Goal: Task Accomplishment & Management: Use online tool/utility

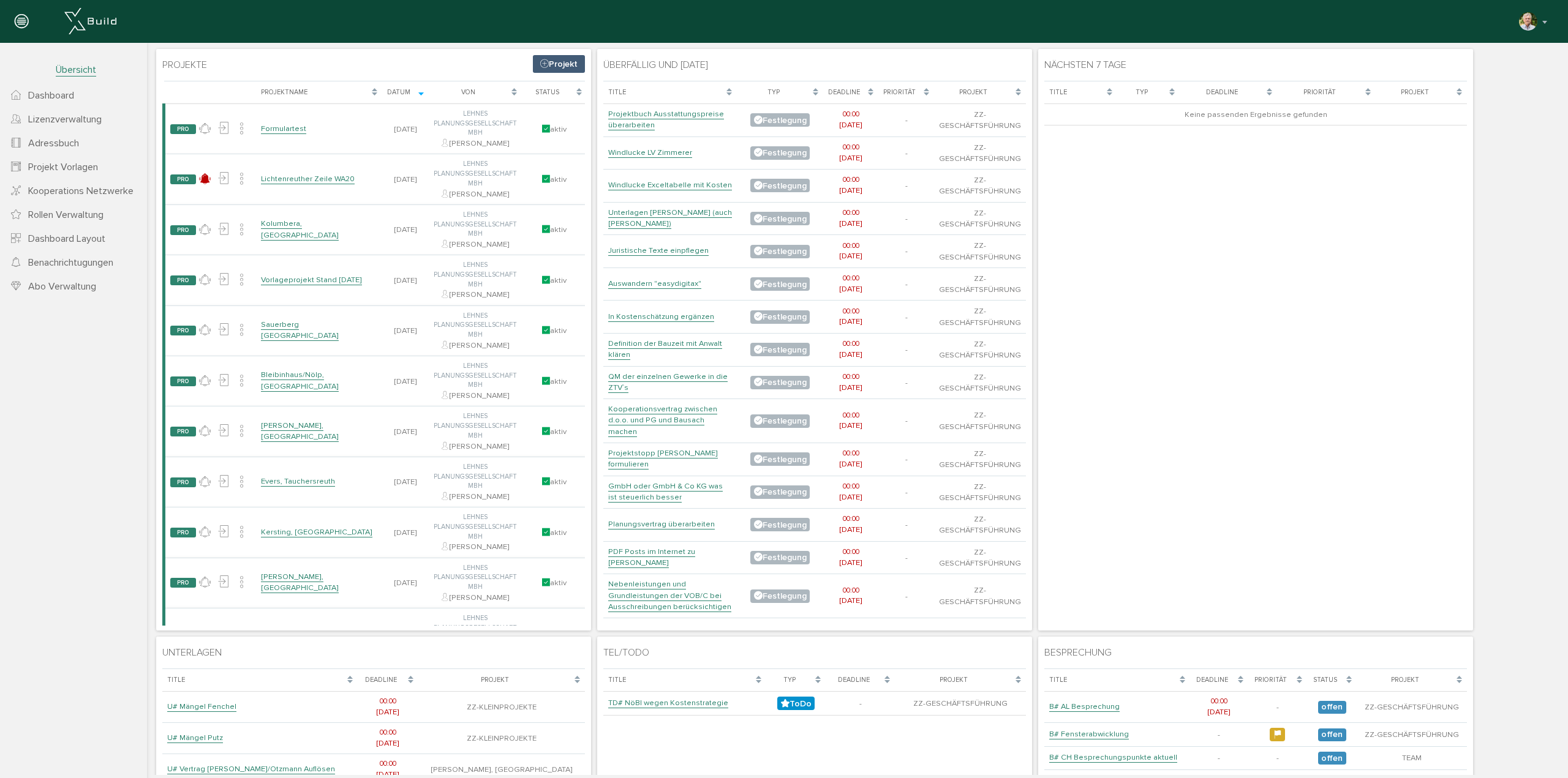
click at [295, 129] on link "Formulartest" at bounding box center [283, 128] width 45 height 10
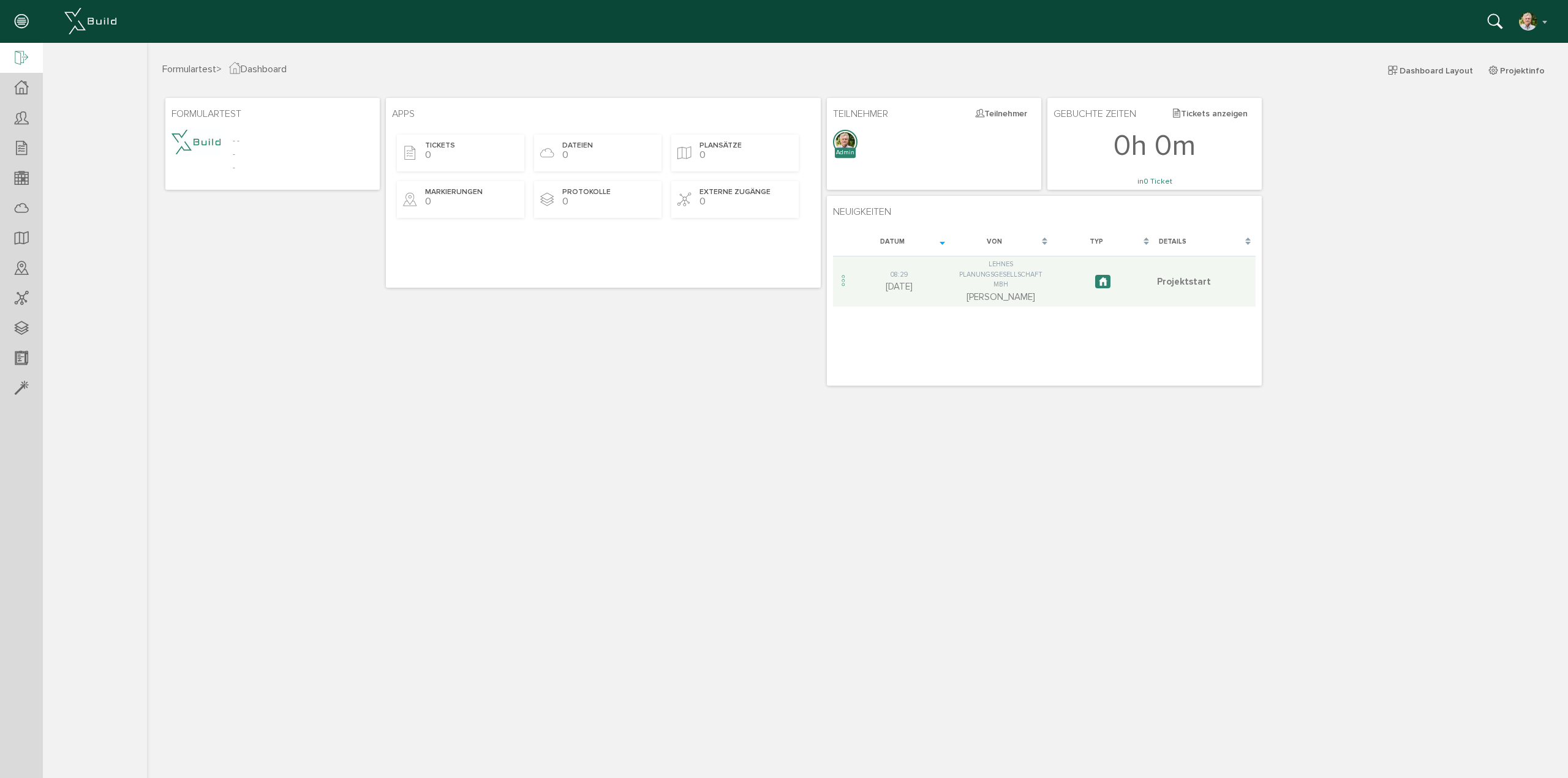
click at [16, 57] on icon at bounding box center [21, 59] width 13 height 17
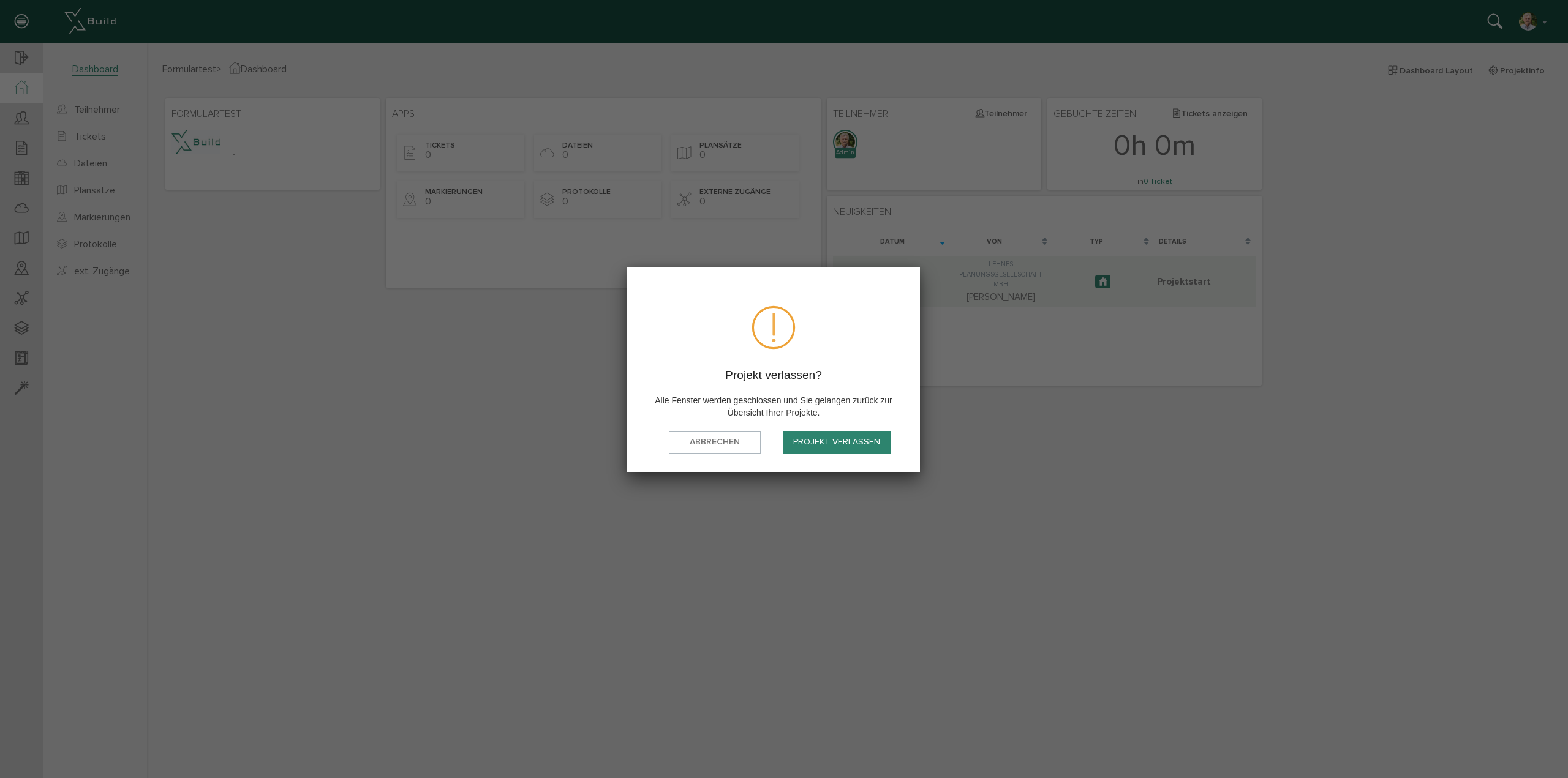
click at [802, 437] on button "Projekt verlassen" at bounding box center [837, 442] width 107 height 22
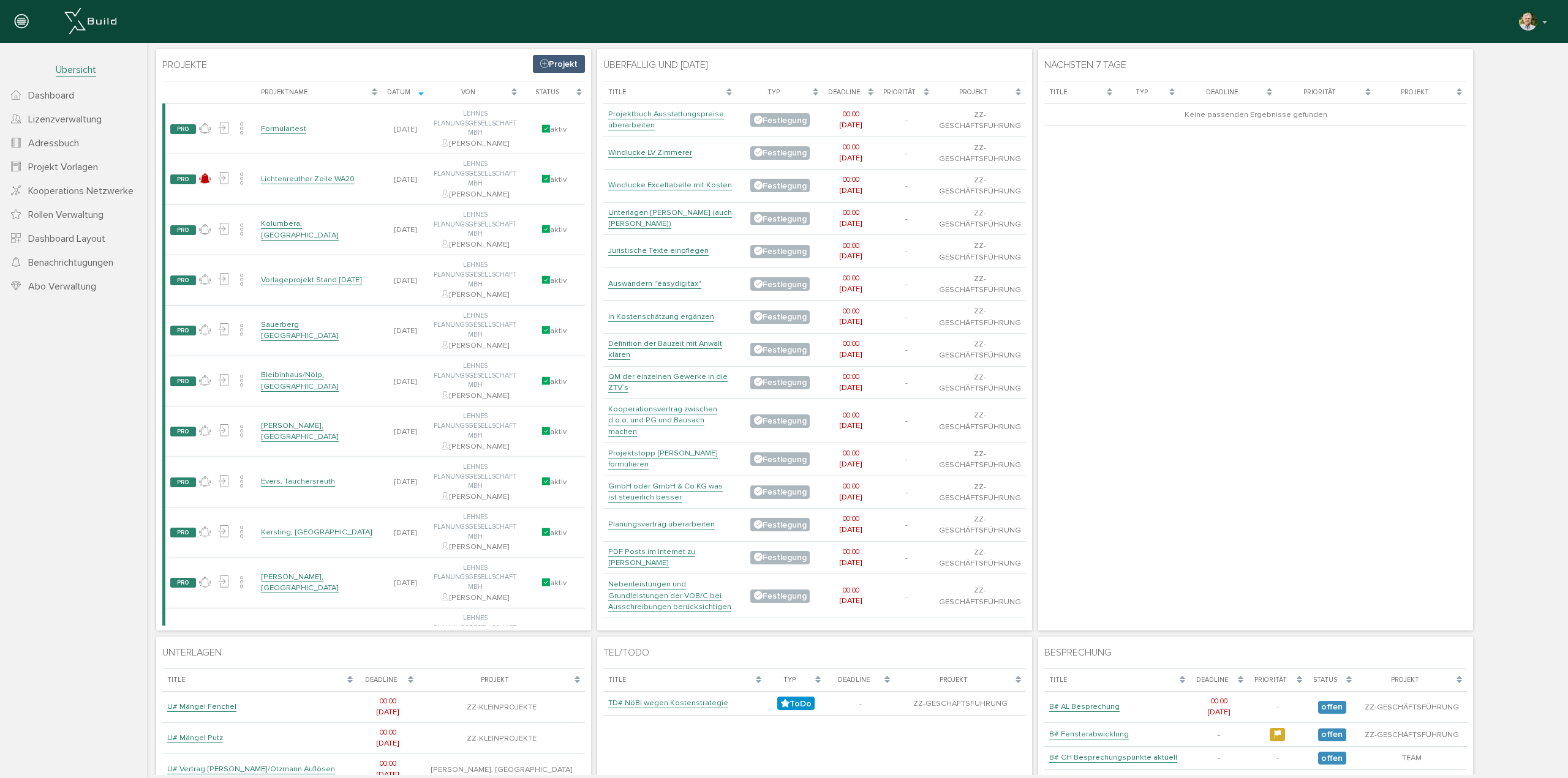
click at [309, 275] on link "Vorlageprojekt Stand [DATE]" at bounding box center [311, 280] width 101 height 10
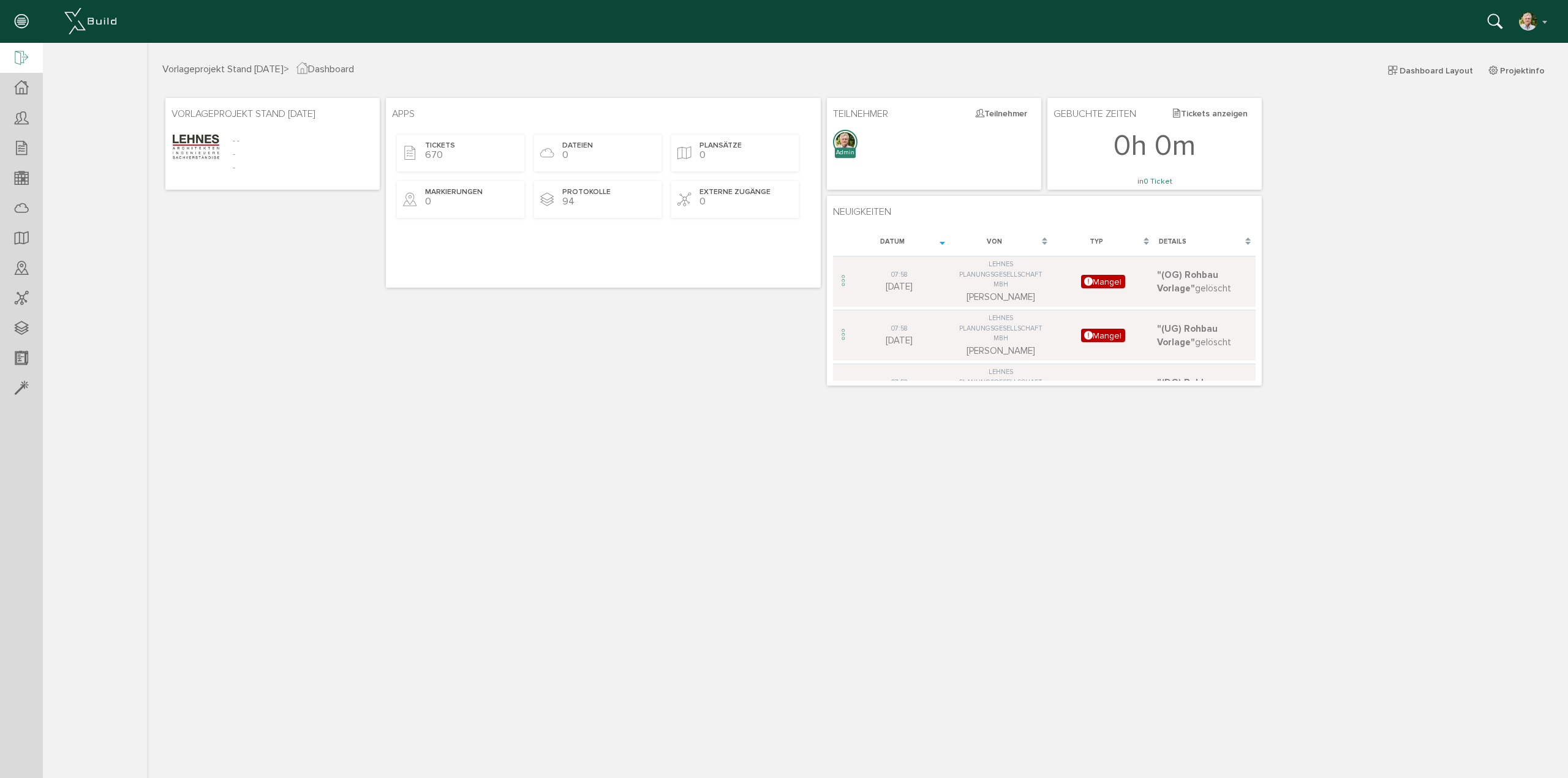
click at [16, 63] on icon at bounding box center [21, 59] width 13 height 17
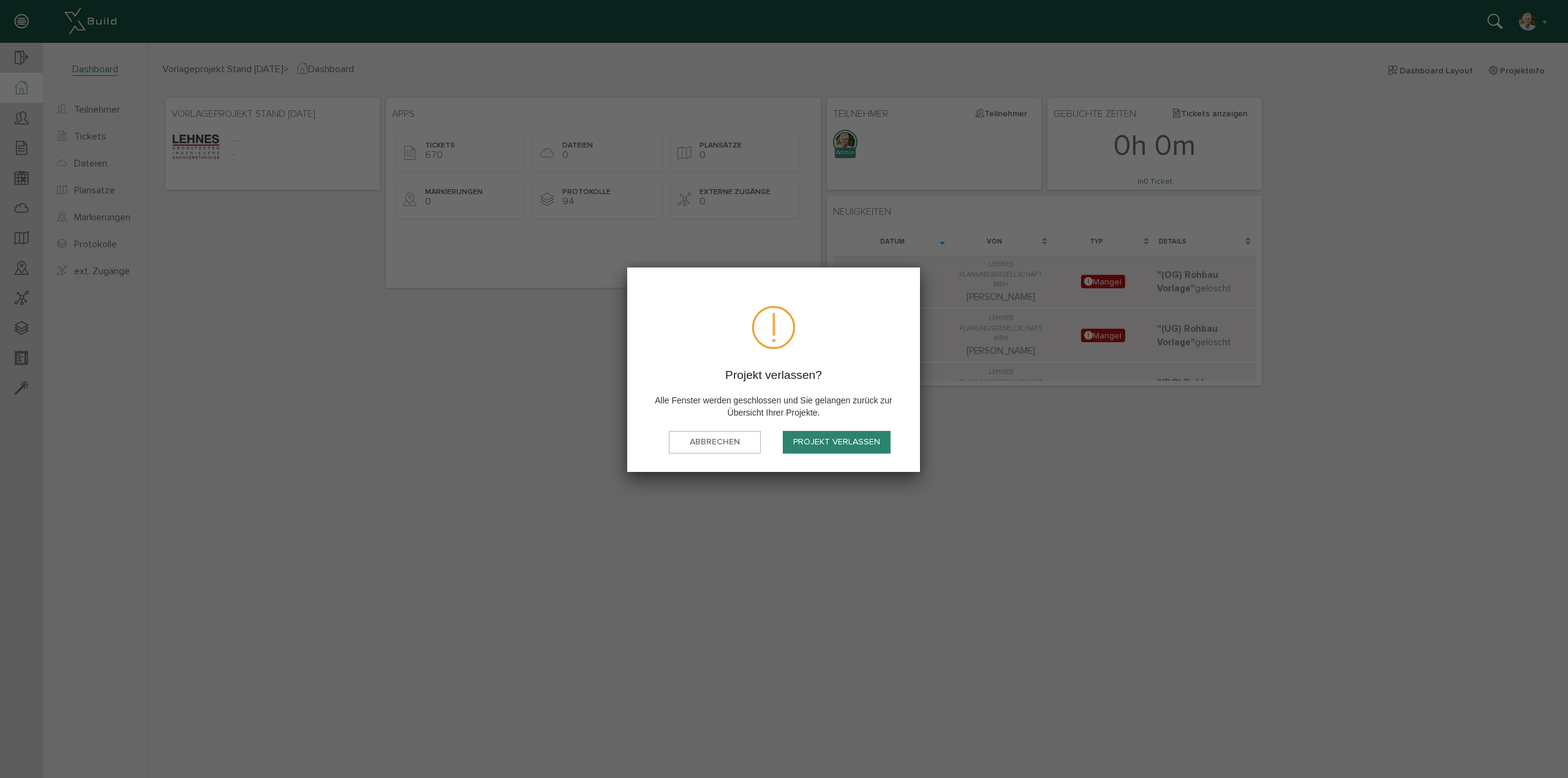
click at [814, 448] on button "Projekt verlassen" at bounding box center [837, 442] width 107 height 22
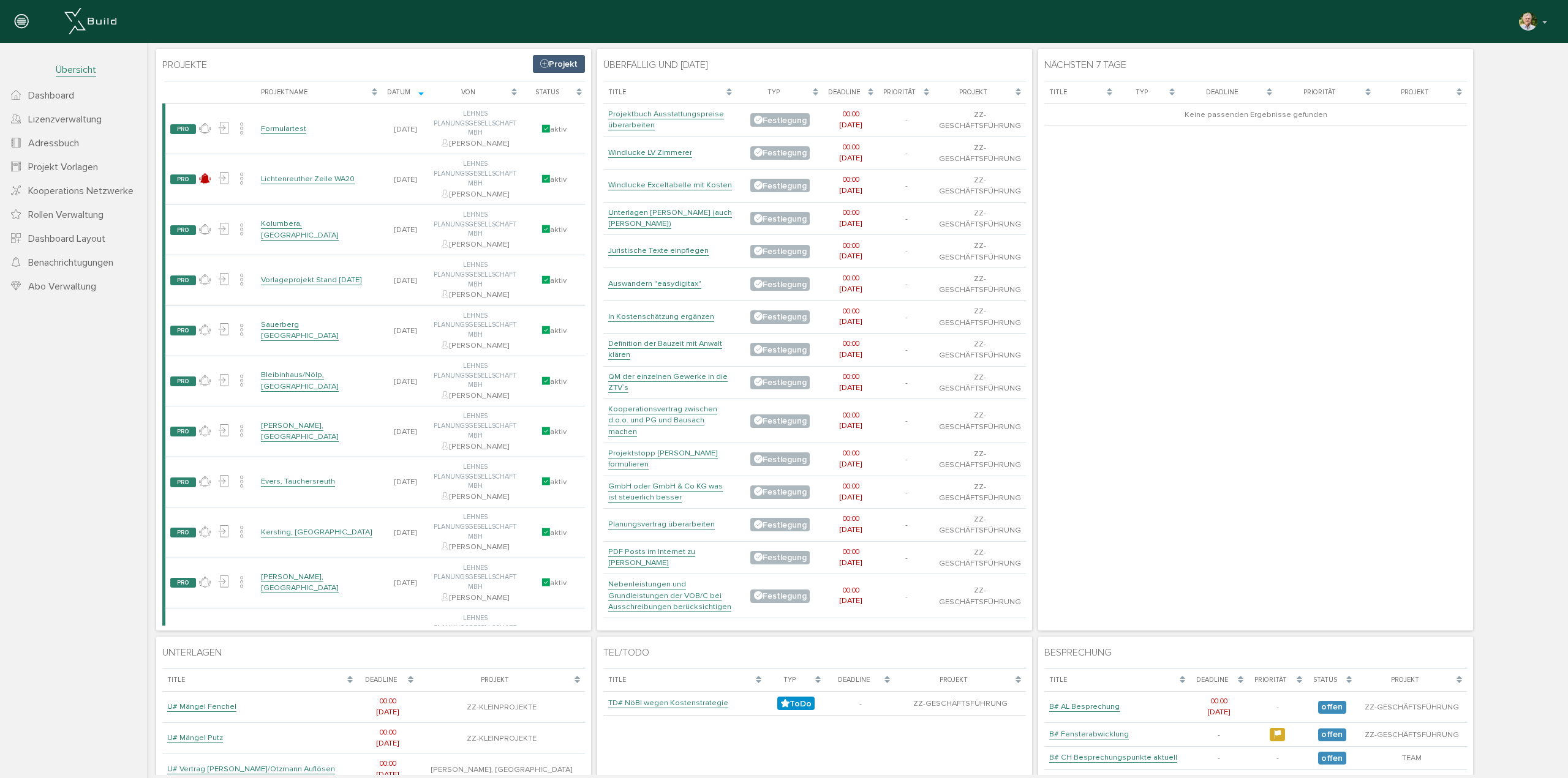
click at [290, 275] on link "Vorlageprojekt Stand [DATE]" at bounding box center [311, 280] width 101 height 10
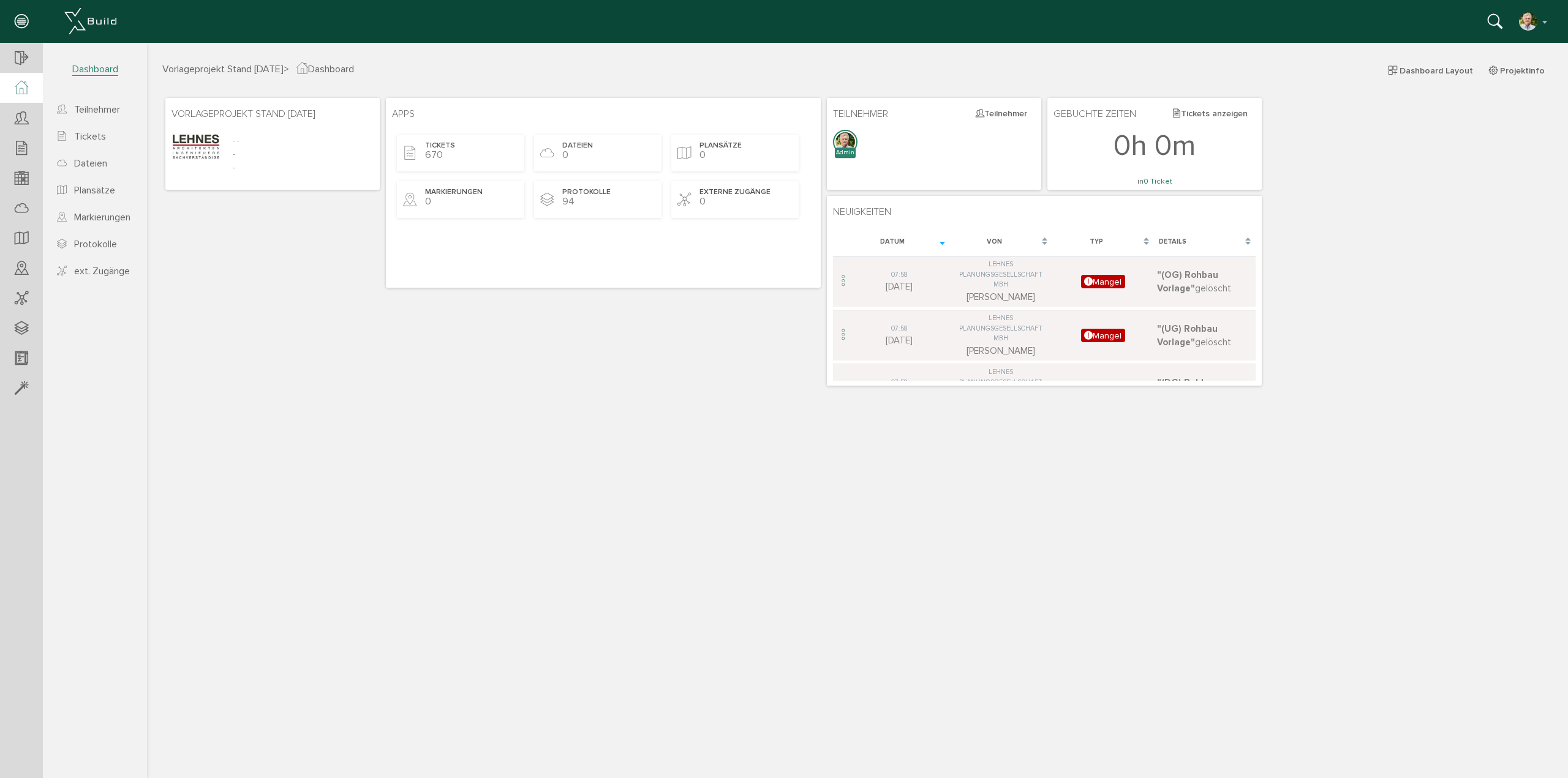
click at [100, 135] on span "Tickets" at bounding box center [90, 137] width 32 height 13
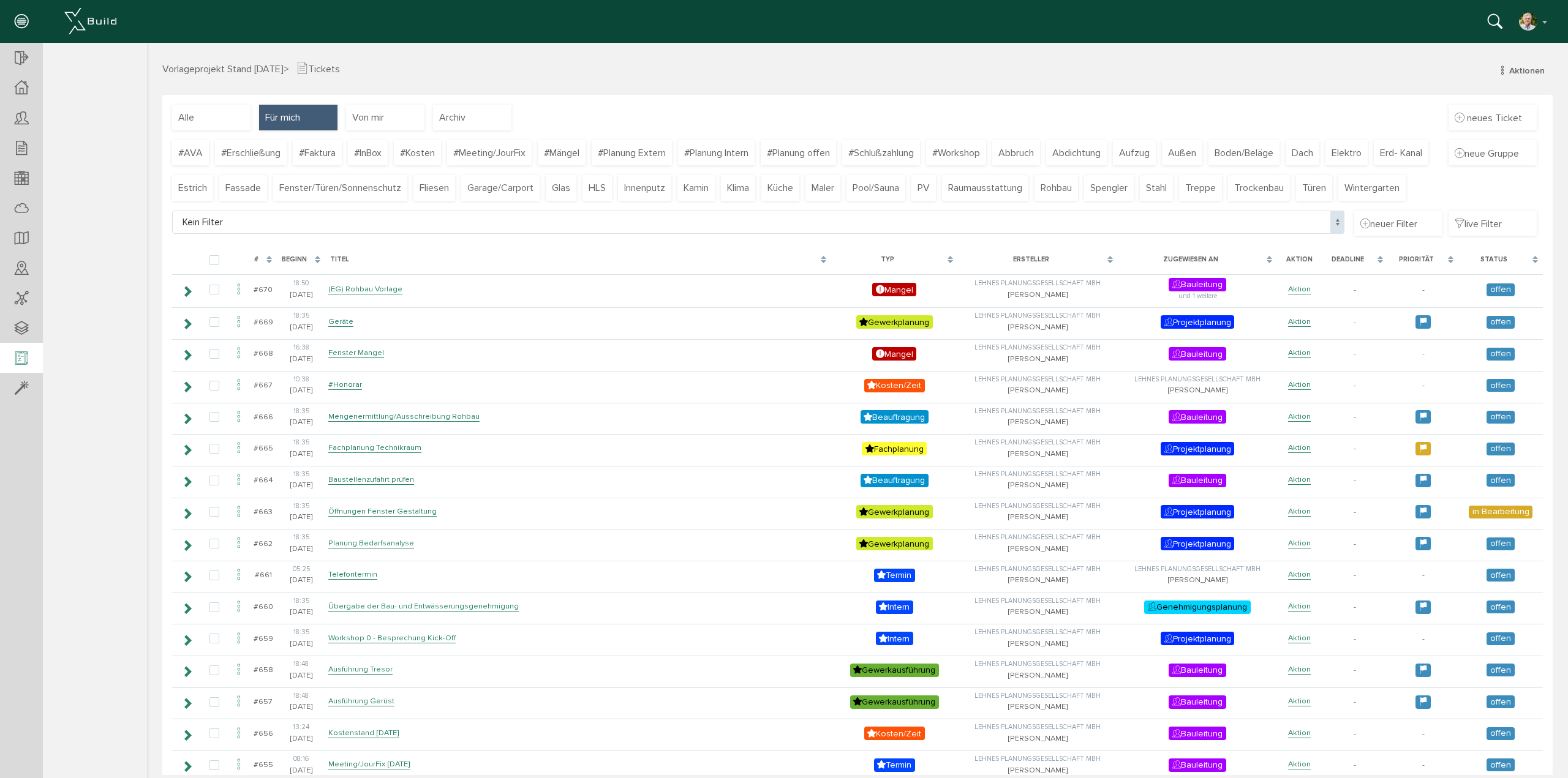
click at [22, 357] on icon at bounding box center [21, 359] width 13 height 17
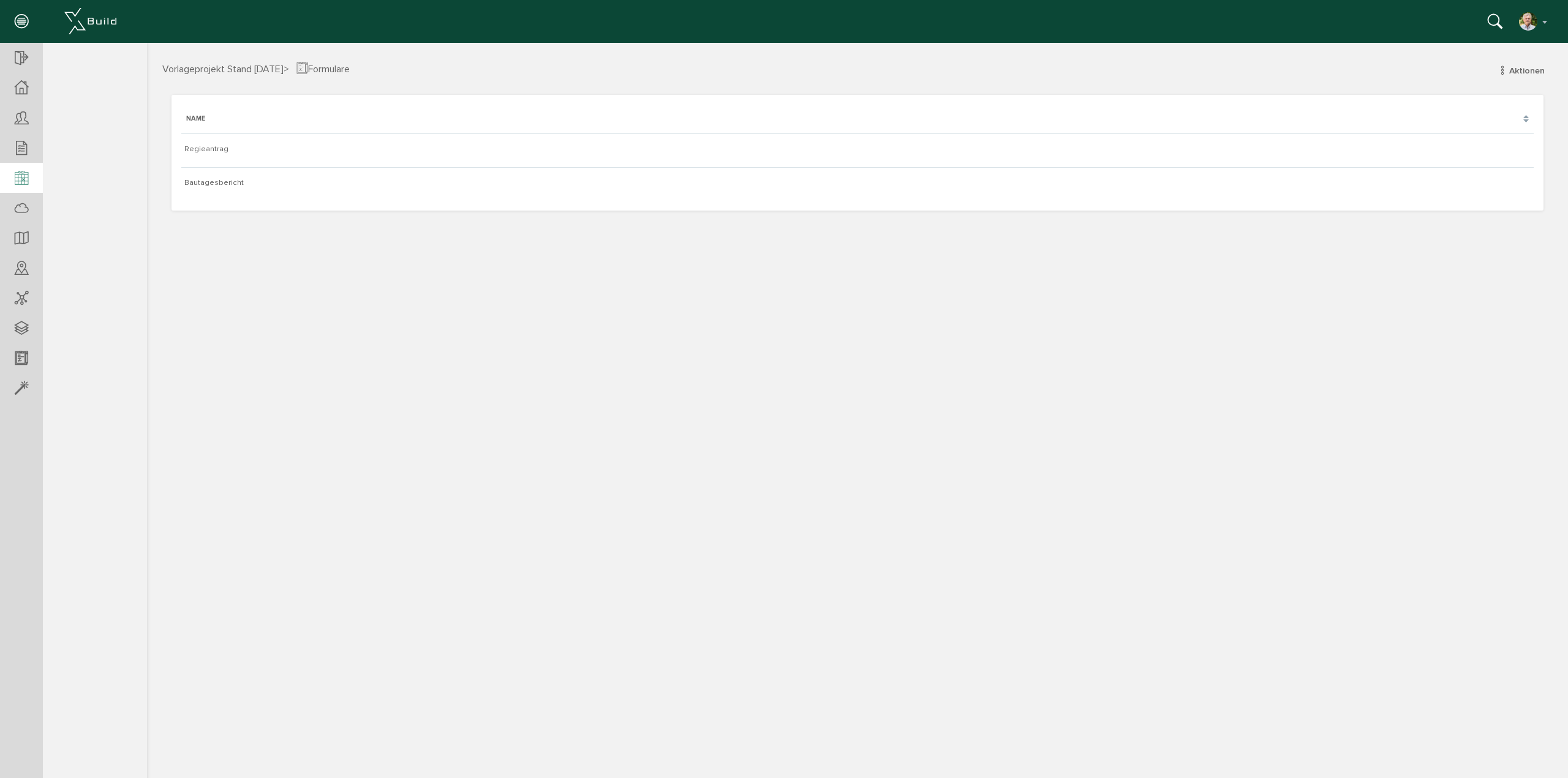
click at [22, 181] on icon at bounding box center [21, 179] width 13 height 17
click at [218, 151] on icon at bounding box center [216, 155] width 15 height 15
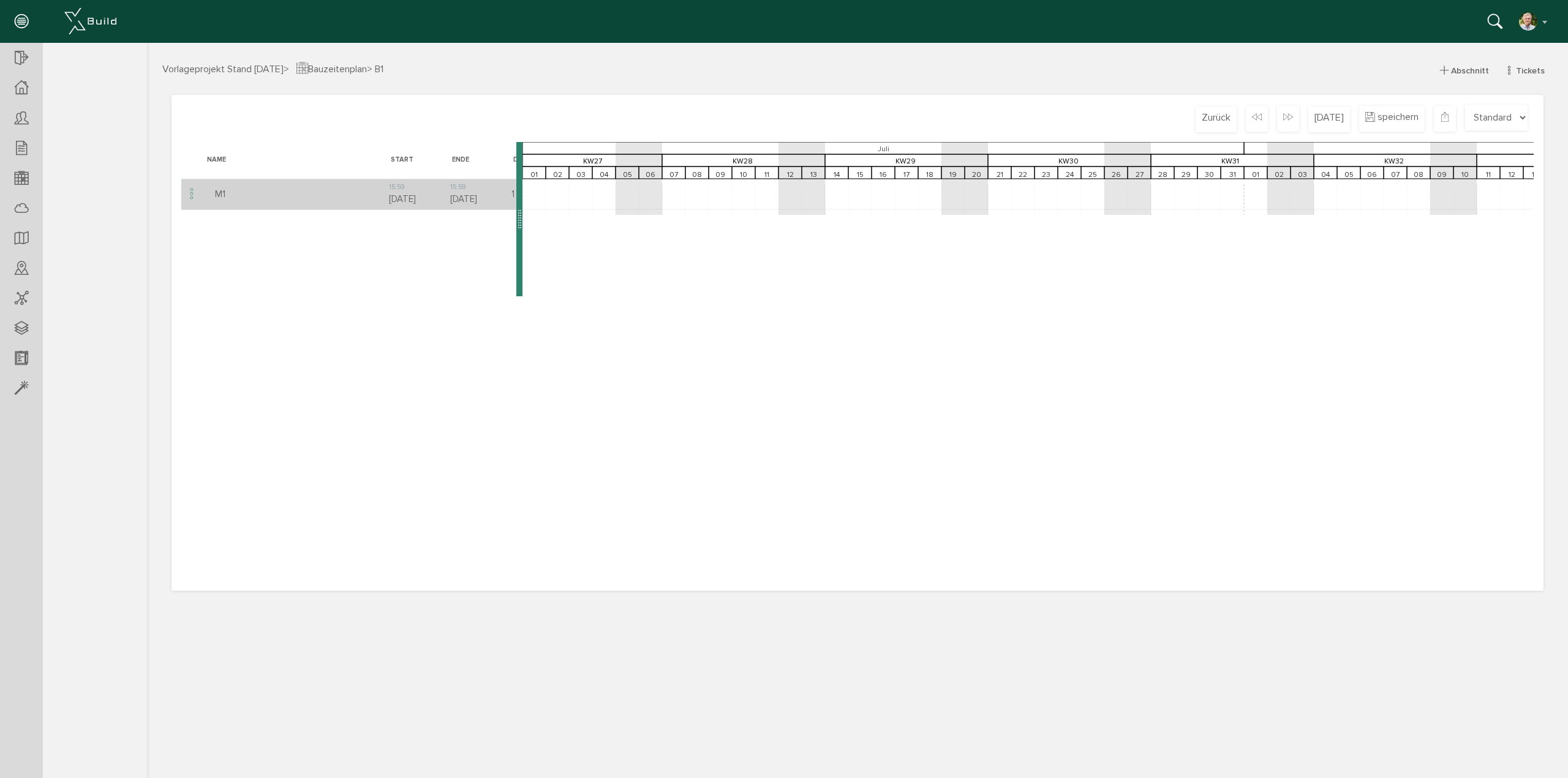
scroll to position [0, 1640]
drag, startPoint x: 1050, startPoint y: 200, endPoint x: 1093, endPoint y: 202, distance: 43.0
click at [1093, 202] on g at bounding box center [1384, 181] width 5005 height 78
drag, startPoint x: 1036, startPoint y: 200, endPoint x: 1063, endPoint y: 204, distance: 27.3
click at [1063, 204] on icon "01 KW27 [DATE] 04 05 06 KW28 07 08 09 10 11 12 13 KW29 14 15 16 17 18 19 20 KW3…" at bounding box center [1384, 218] width 5003 height 151
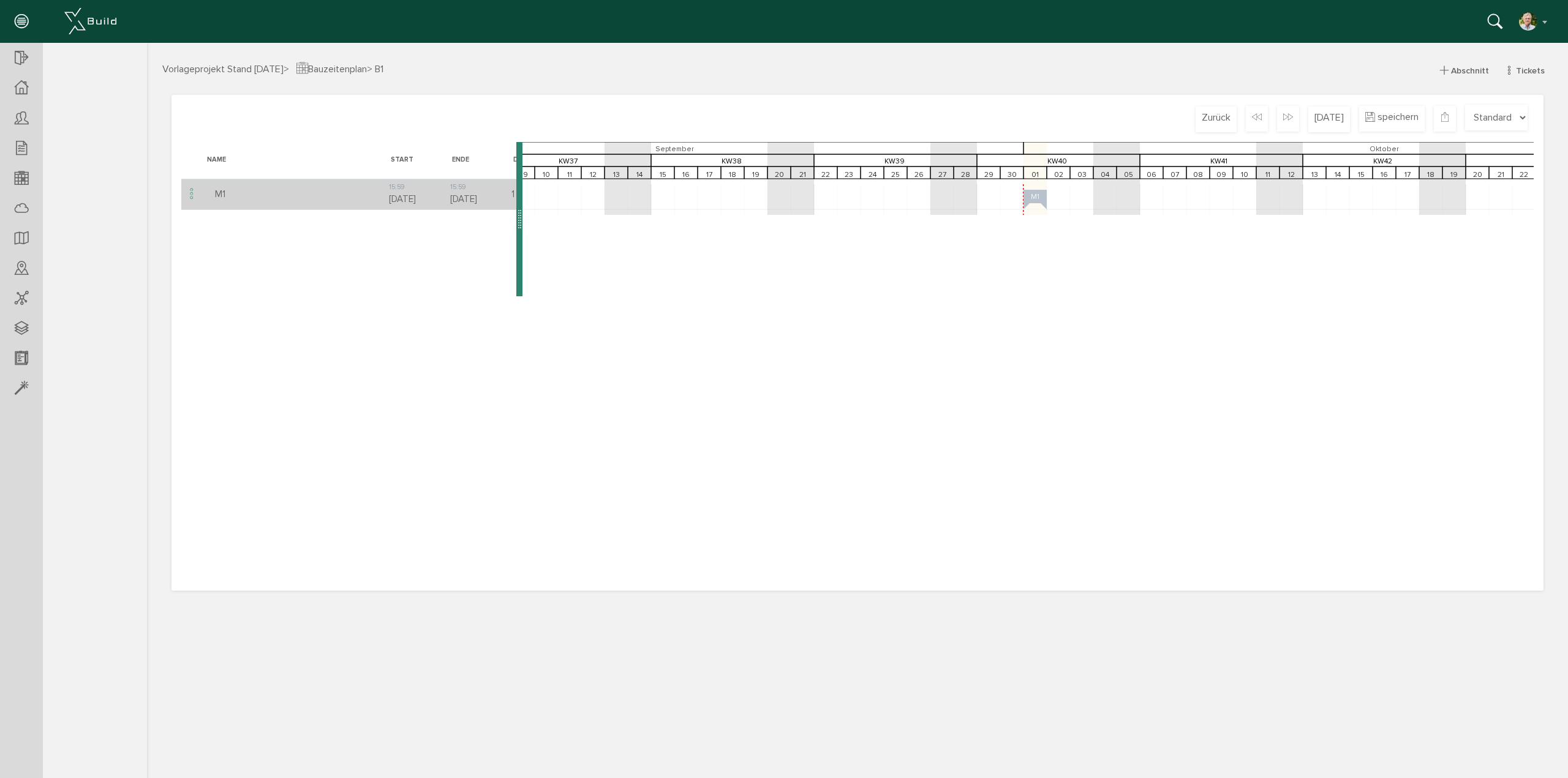
click at [1032, 200] on text "M1" at bounding box center [1035, 196] width 8 height 9
drag, startPoint x: 1031, startPoint y: 197, endPoint x: 1036, endPoint y: 217, distance: 20.6
click at [1036, 217] on icon "01 KW27 [DATE] 04 05 06 KW28 07 08 09 10 11 12 13 KW29 14 15 16 17 18 19 20 KW3…" at bounding box center [1384, 218] width 5003 height 151
drag, startPoint x: 1021, startPoint y: 197, endPoint x: 970, endPoint y: 202, distance: 51.2
click at [970, 202] on g at bounding box center [1384, 181] width 5005 height 78
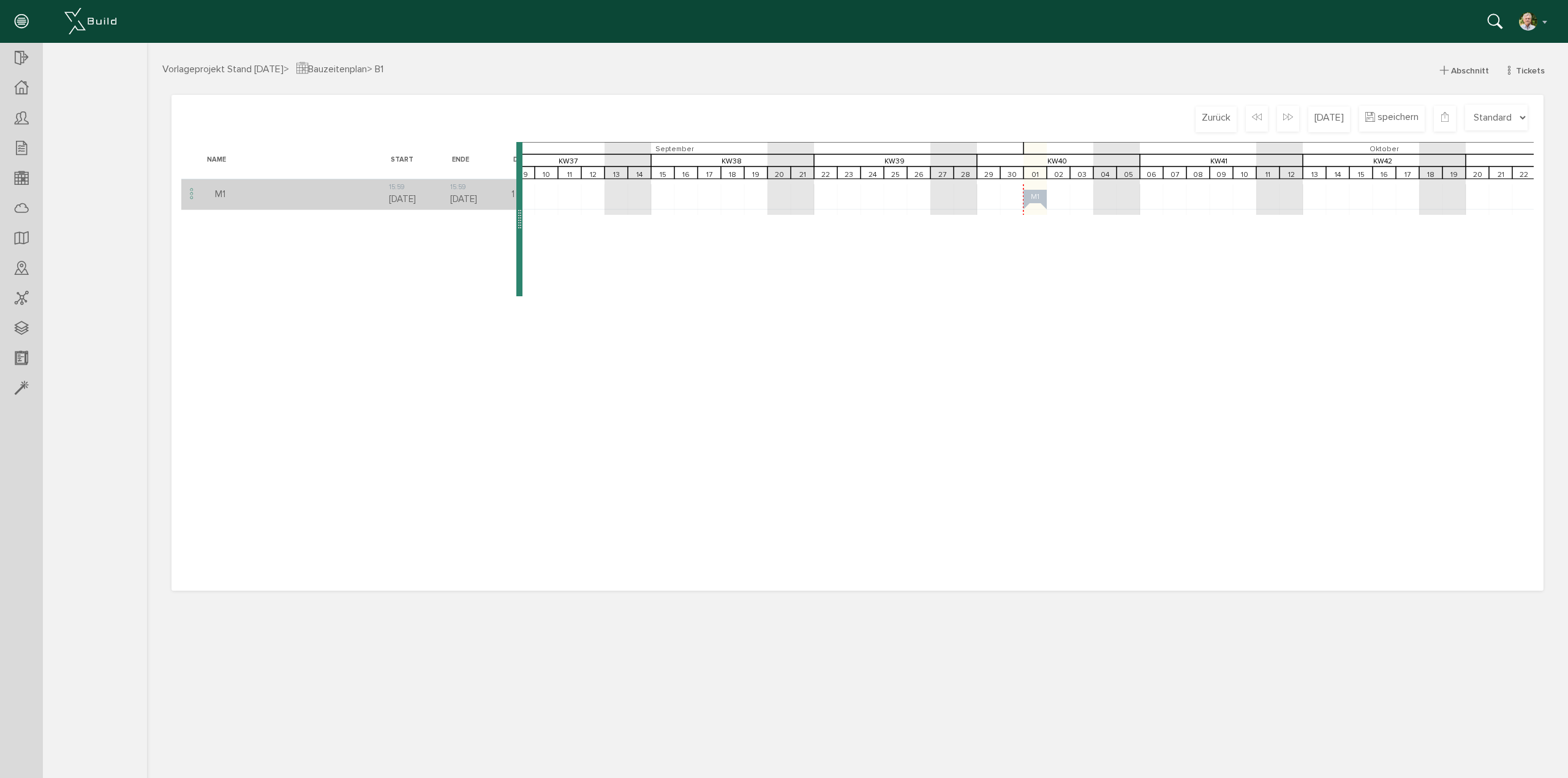
click at [1542, 74] on span "Tickets" at bounding box center [1530, 70] width 29 height 10
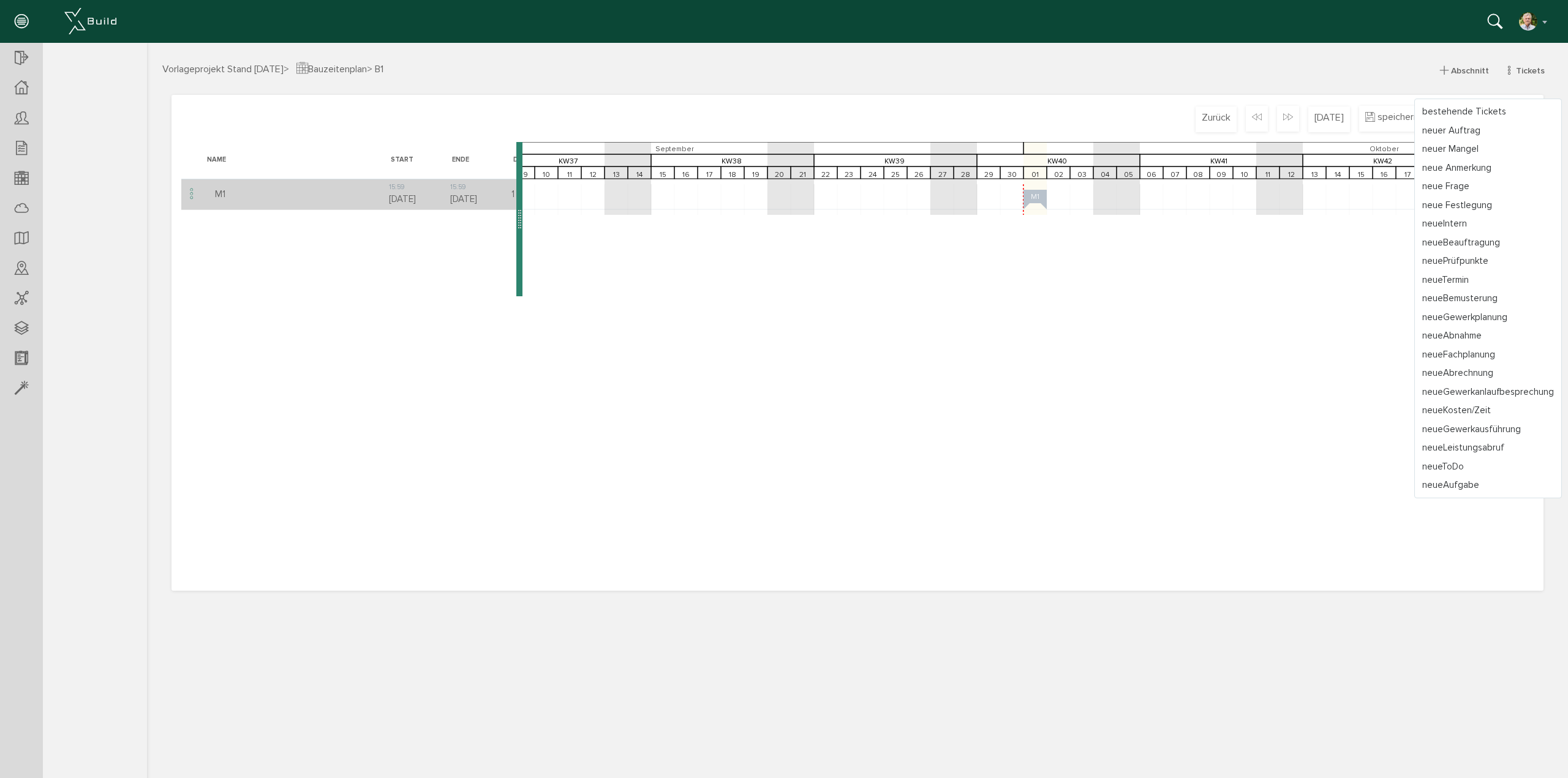
click at [1452, 119] on link "bestehende Tickets" at bounding box center [1488, 112] width 147 height 19
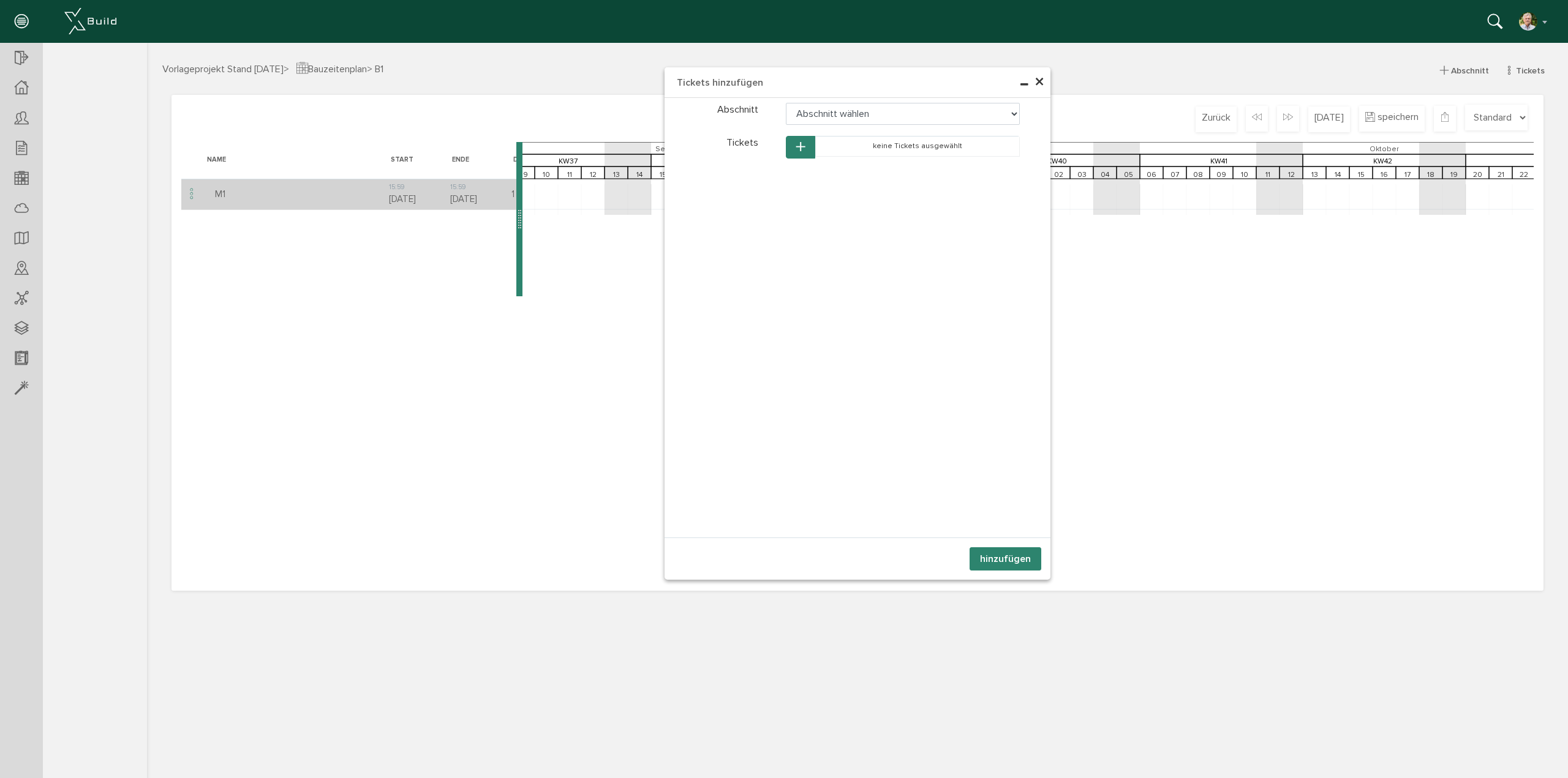
click at [1038, 77] on span "×" at bounding box center [1039, 82] width 10 height 24
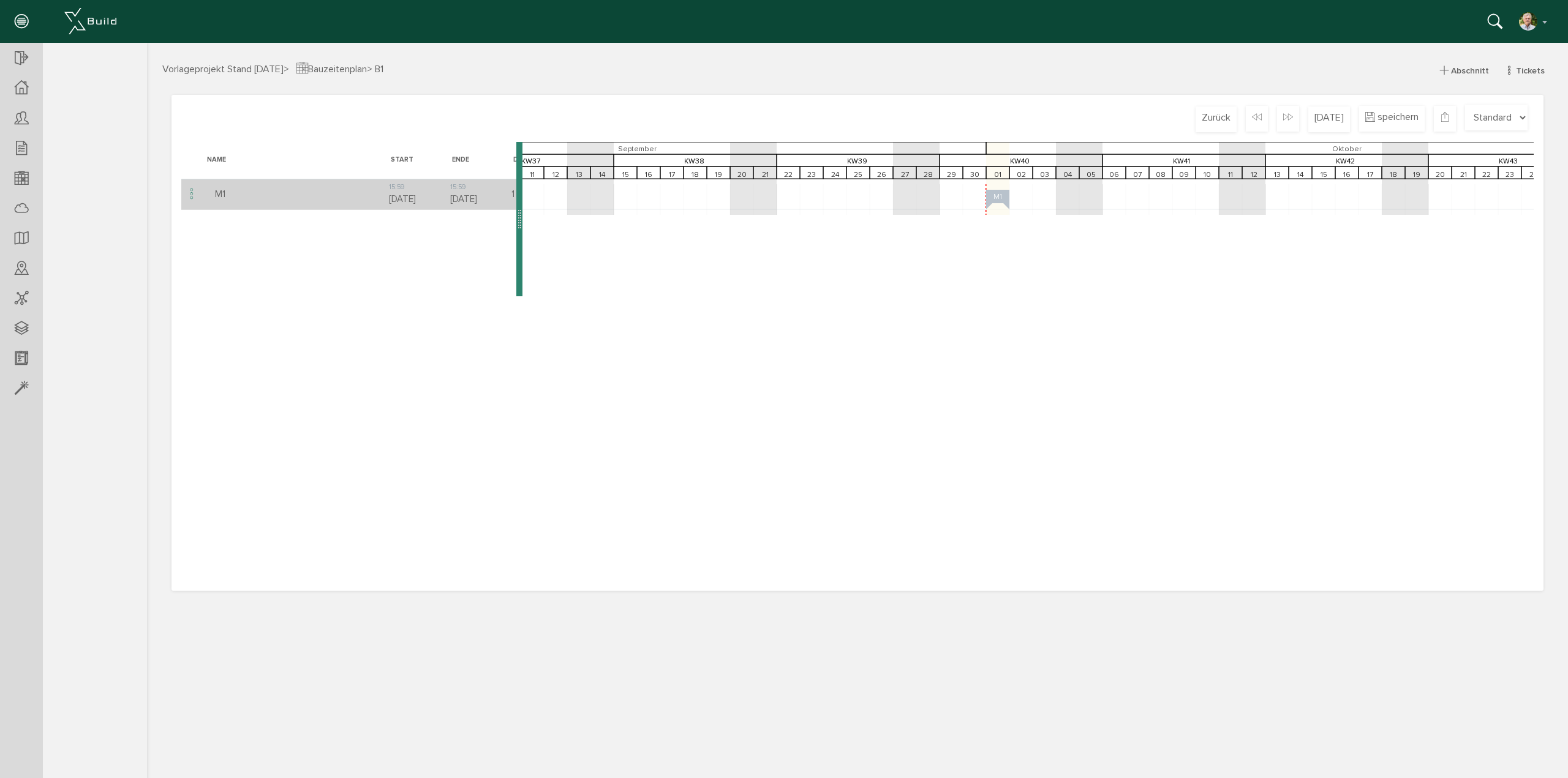
scroll to position [0, 1722]
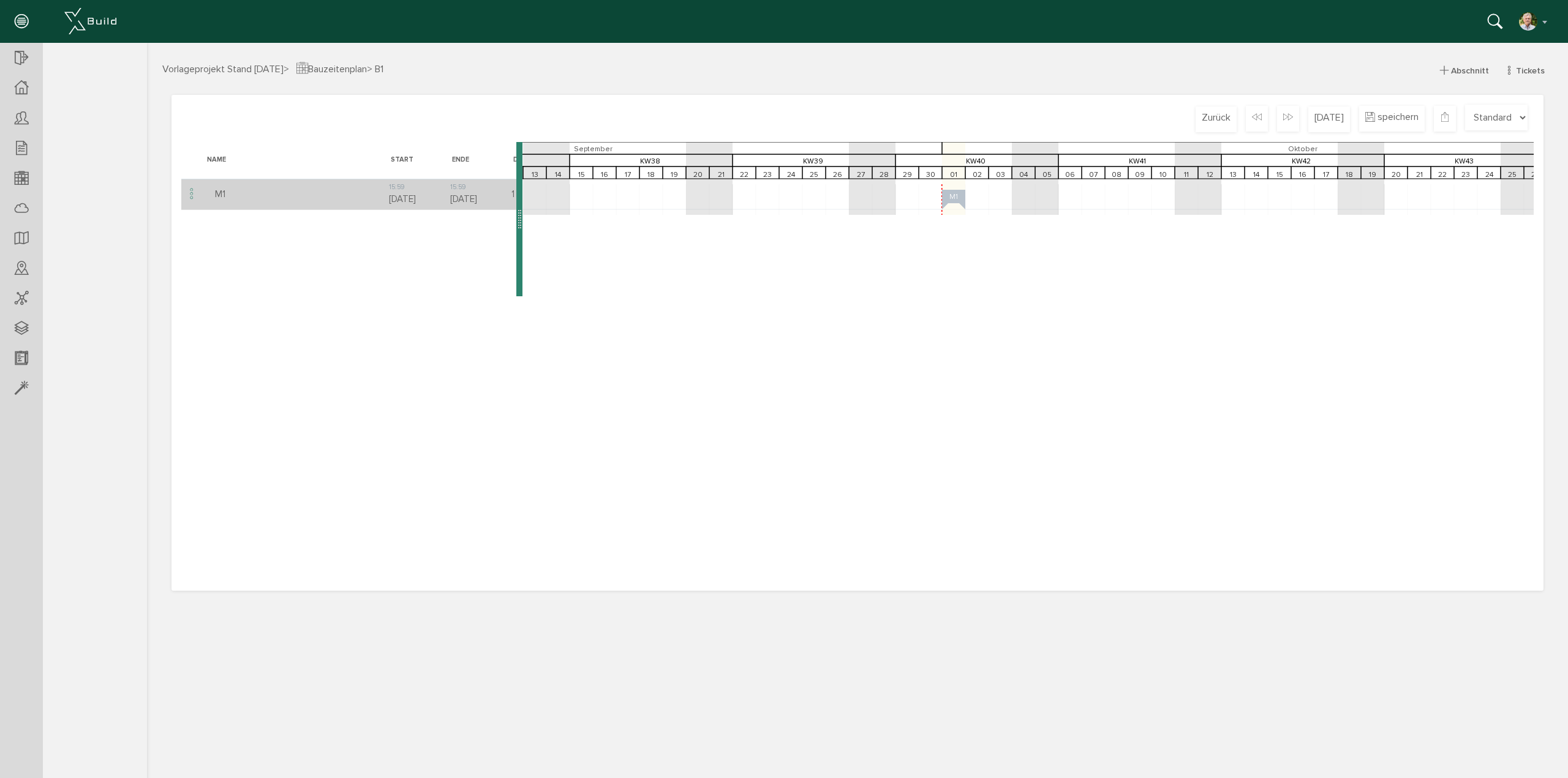
click at [953, 202] on rect at bounding box center [953, 196] width 23 height 13
click at [460, 197] on td "15:[PHONE_NUMBER][DATE]" at bounding box center [478, 194] width 61 height 31
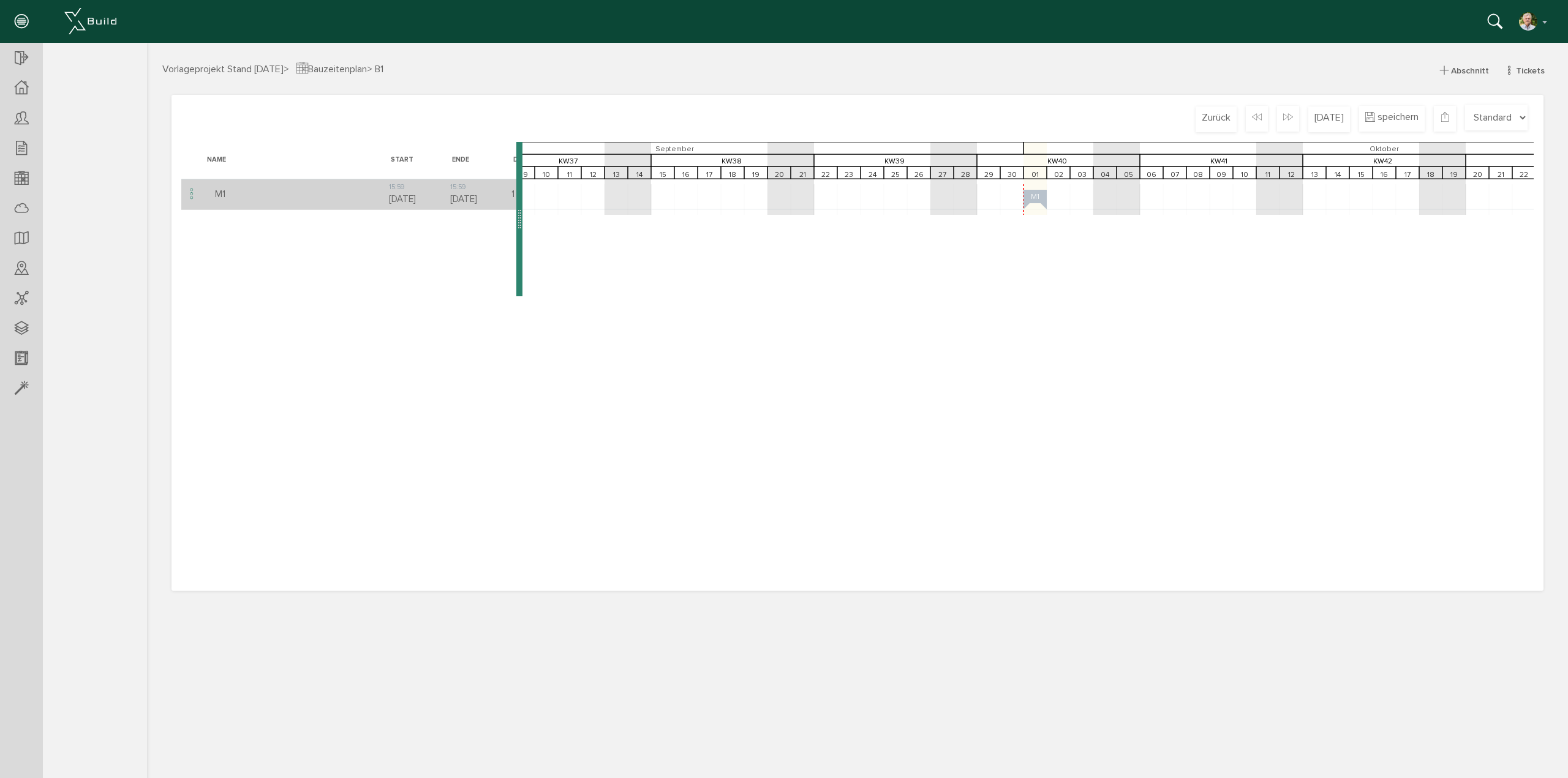
click at [1043, 202] on polygon at bounding box center [1037, 200] width 20 height 20
drag, startPoint x: 1048, startPoint y: 195, endPoint x: 1085, endPoint y: 195, distance: 37.0
click at [1085, 195] on rect at bounding box center [1384, 194] width 5003 height 31
click at [189, 197] on icon at bounding box center [191, 195] width 15 height 17
click at [398, 194] on td "15:[PHONE_NUMBER][DATE]" at bounding box center [417, 194] width 61 height 31
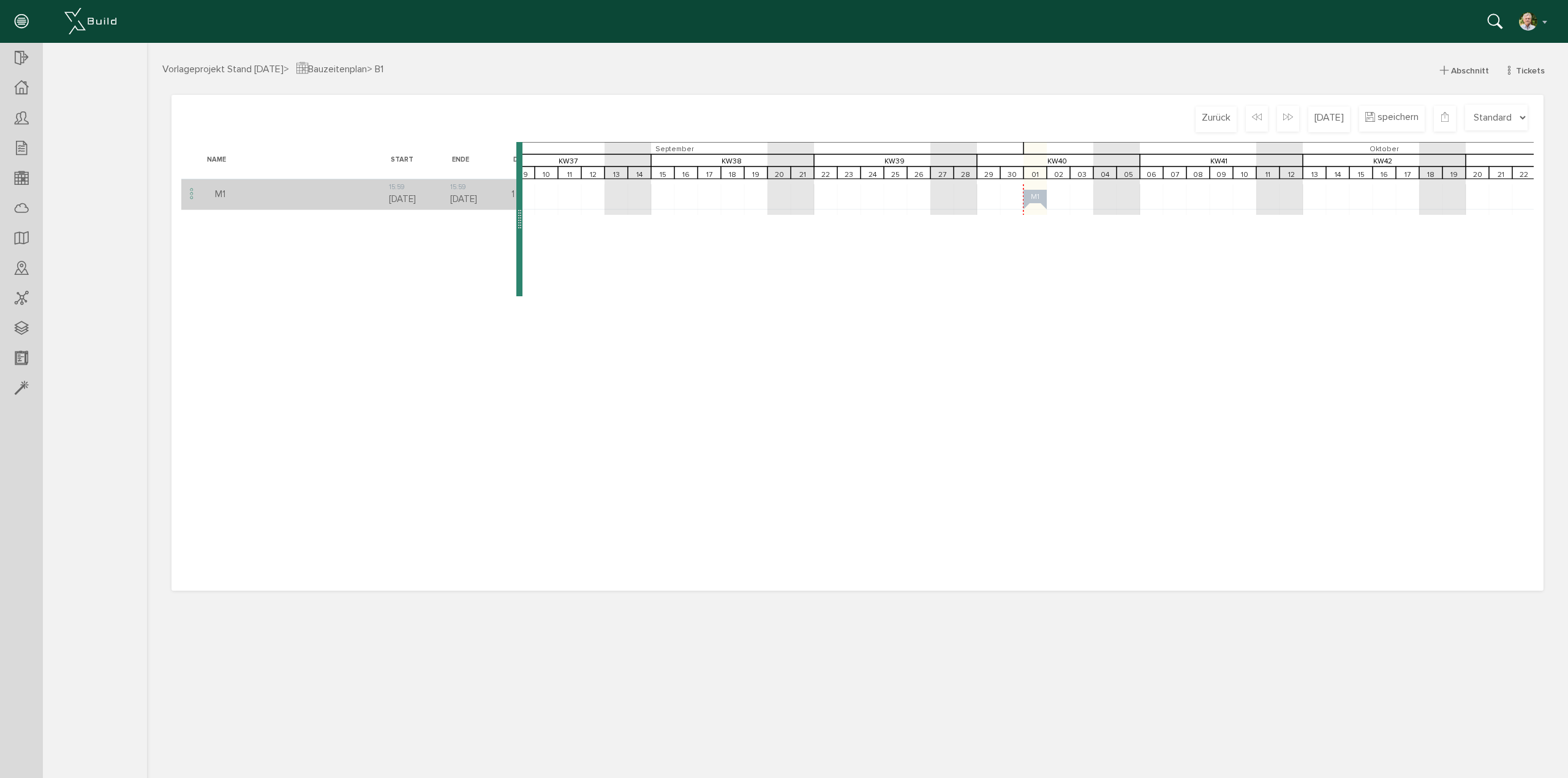
click at [463, 199] on td "15:[PHONE_NUMBER][DATE]" at bounding box center [478, 194] width 61 height 31
click at [1461, 64] on span "Abschnitt" at bounding box center [1464, 70] width 65 height 19
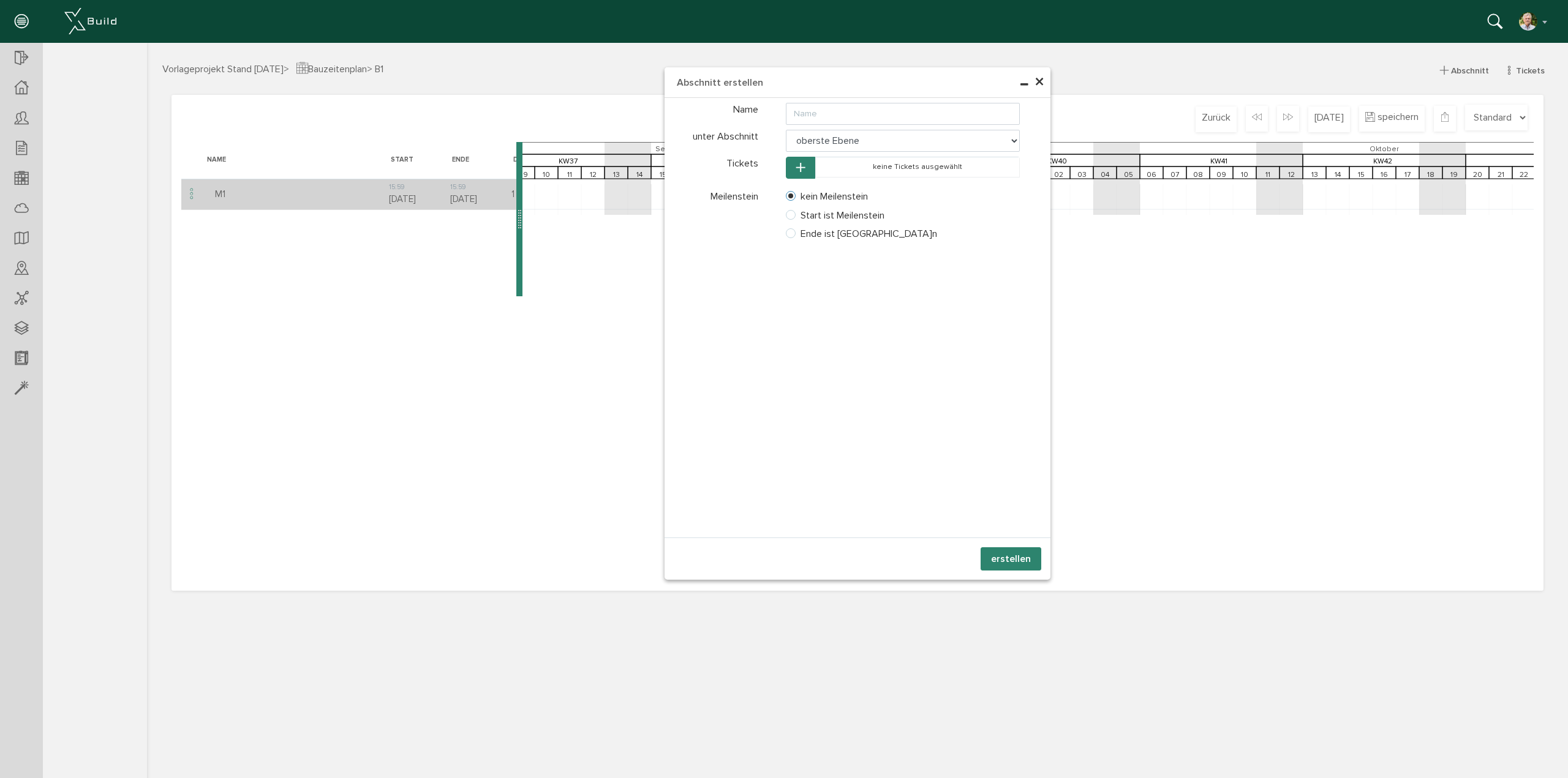
click at [1042, 82] on span "×" at bounding box center [1039, 82] width 10 height 24
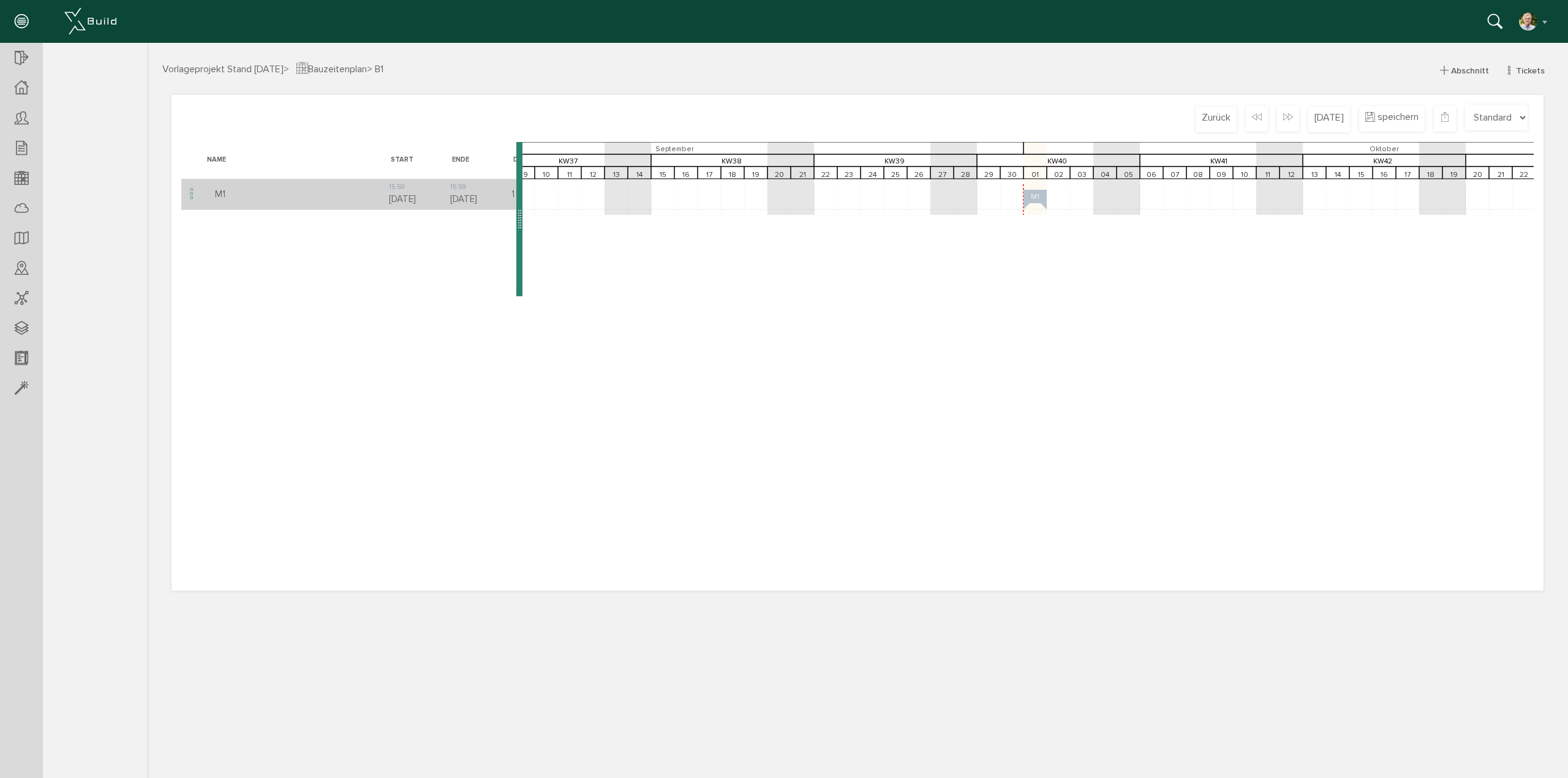
click at [207, 197] on span at bounding box center [210, 193] width 10 height 10
click at [227, 200] on td "M1" at bounding box center [294, 194] width 184 height 31
click at [191, 197] on icon at bounding box center [191, 195] width 15 height 17
click at [253, 207] on span "Abschnitt umbenennen" at bounding box center [268, 212] width 98 height 13
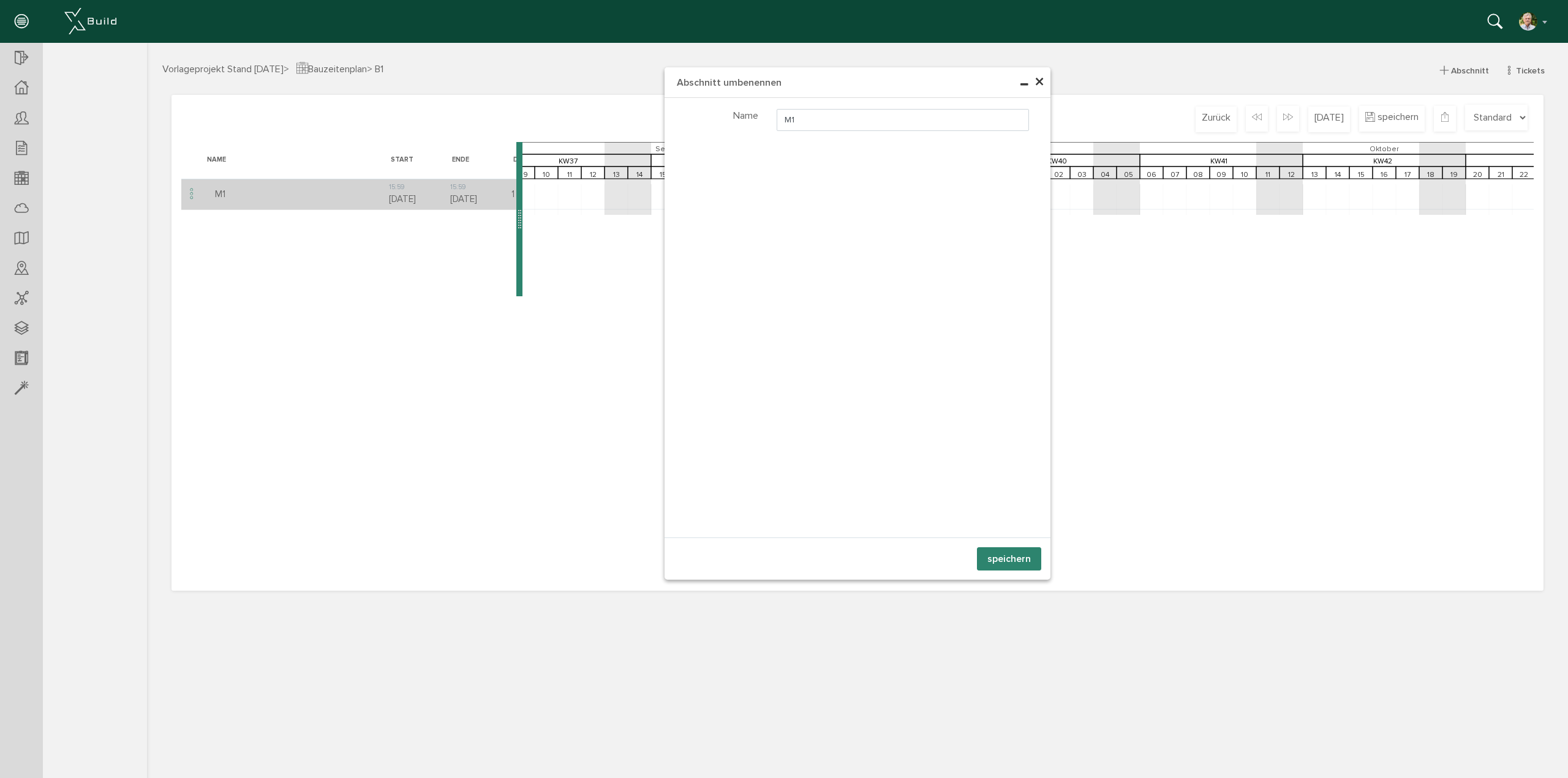
click at [1039, 80] on span "×" at bounding box center [1039, 82] width 10 height 24
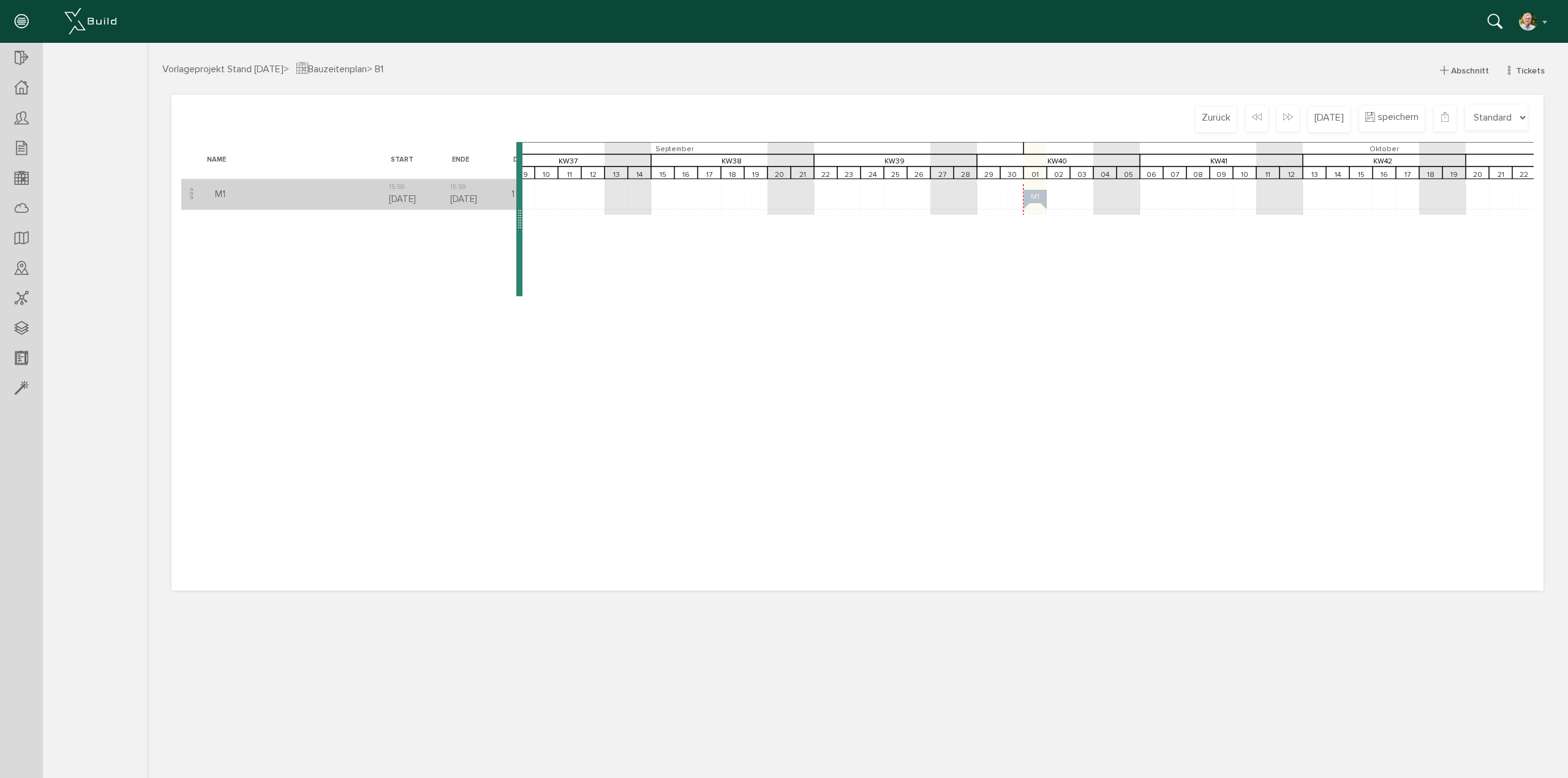
click at [1519, 70] on span "Tickets" at bounding box center [1530, 70] width 29 height 10
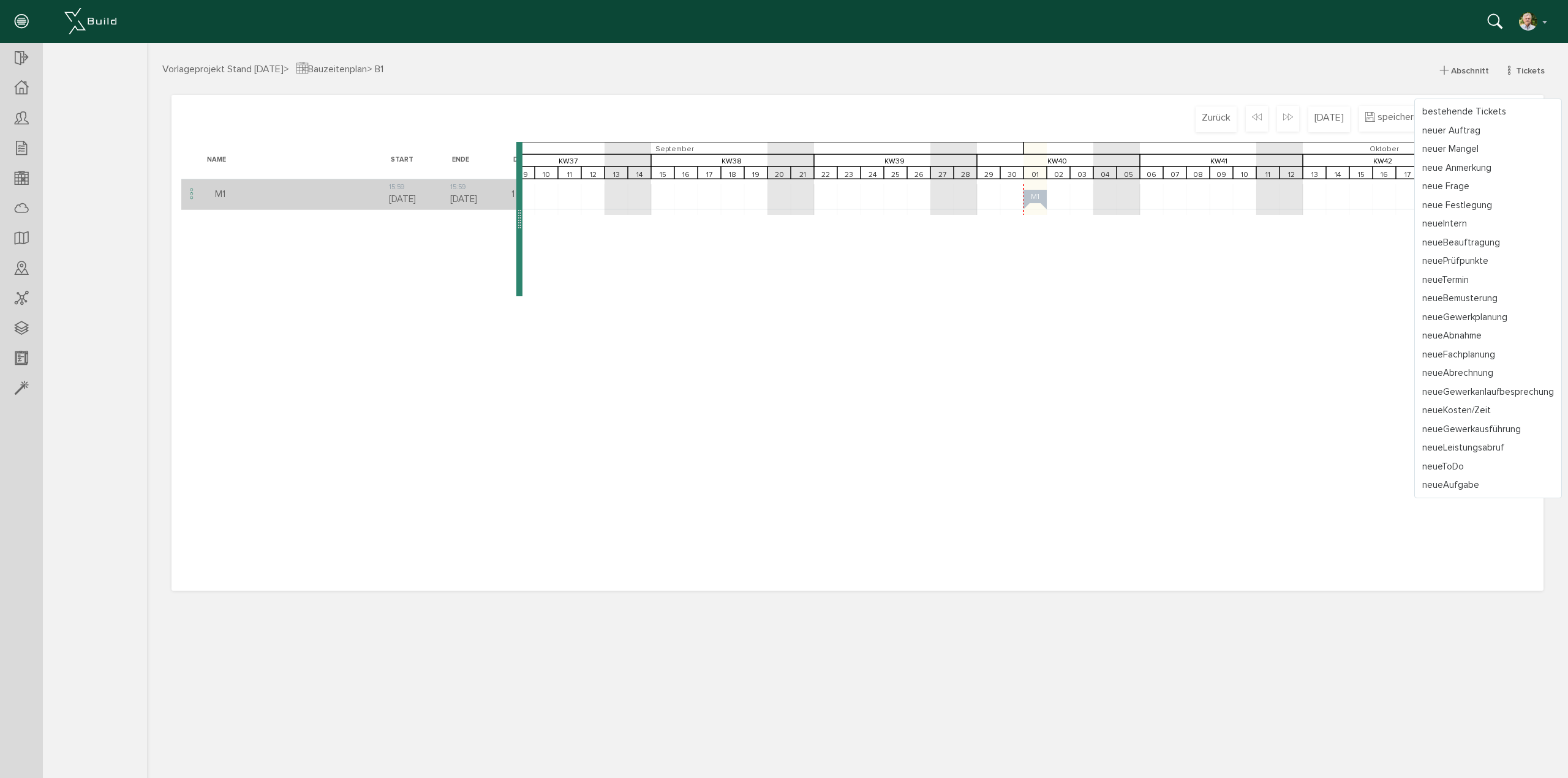
click at [1493, 109] on link "bestehende Tickets" at bounding box center [1488, 112] width 147 height 19
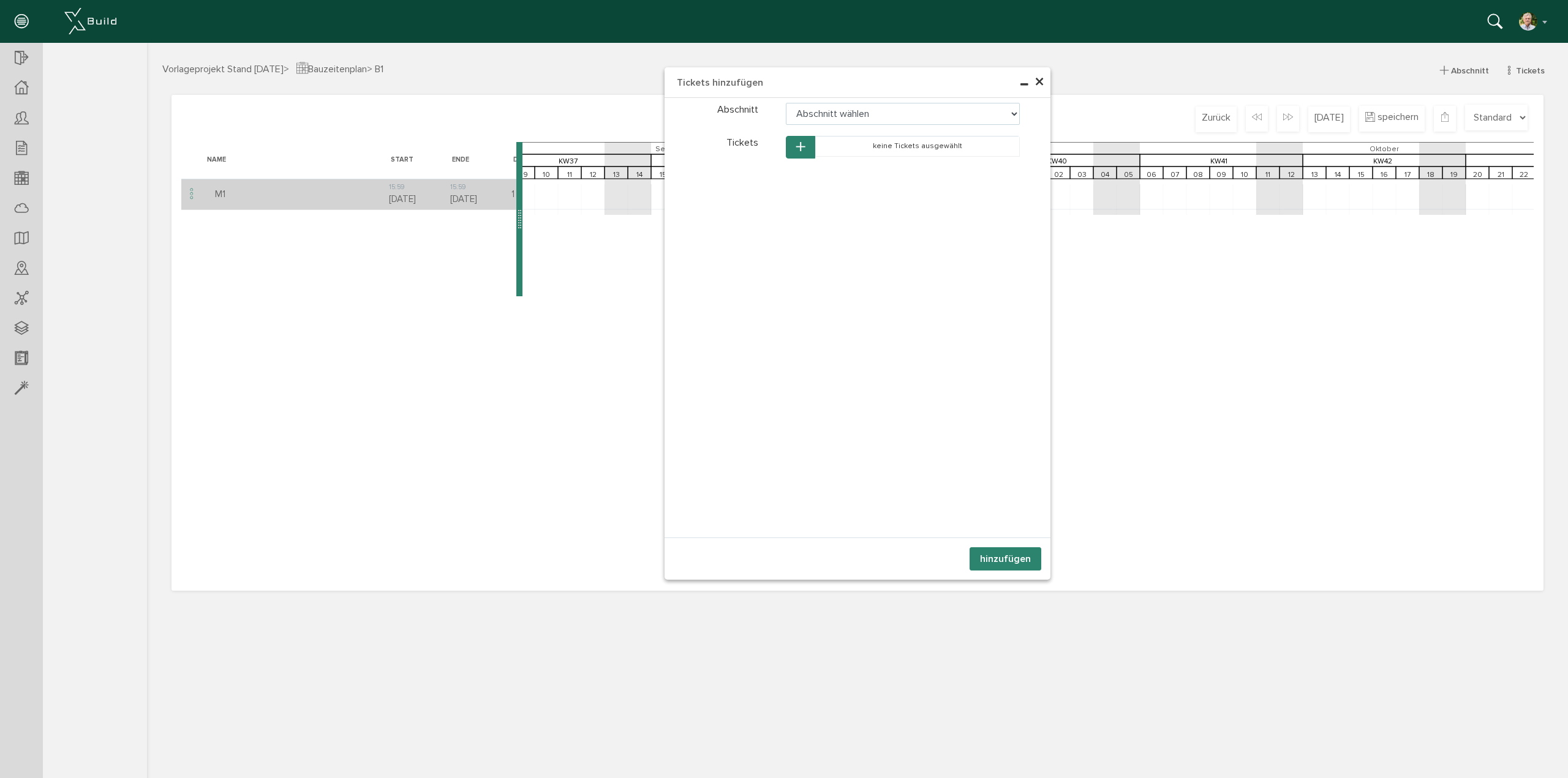
click at [1016, 113] on data-lang-placeholder\= "Abschnitt wählen" at bounding box center [903, 114] width 234 height 22
click at [1037, 82] on span "×" at bounding box center [1039, 82] width 10 height 24
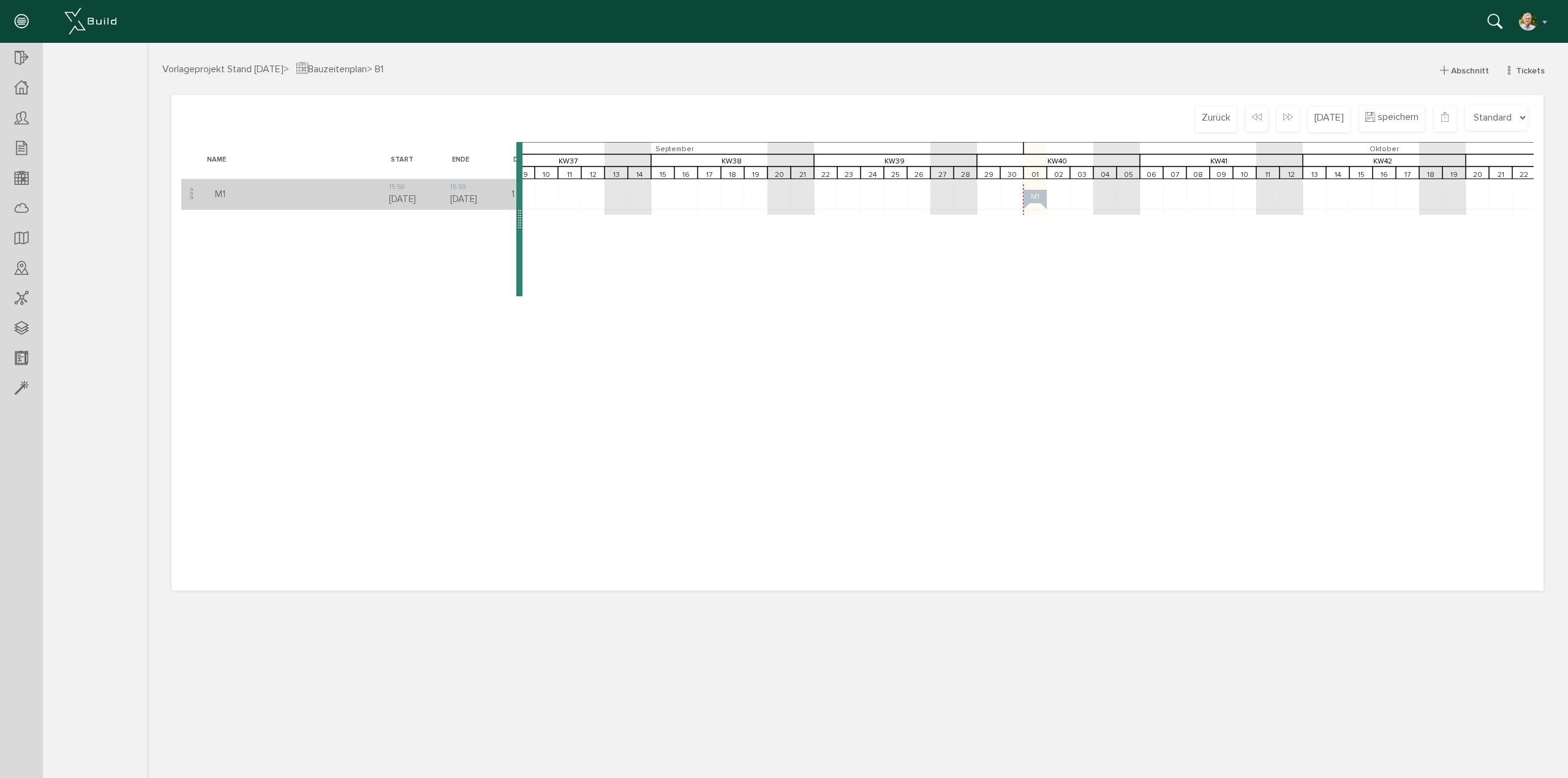
click at [1338, 318] on div "Loading, please wait Name Start Ende Dauer Fortschritt M1 15:[PHONE_NUMBER][DAT…" at bounding box center [858, 362] width 1352 height 440
click at [15, 54] on icon at bounding box center [21, 59] width 13 height 17
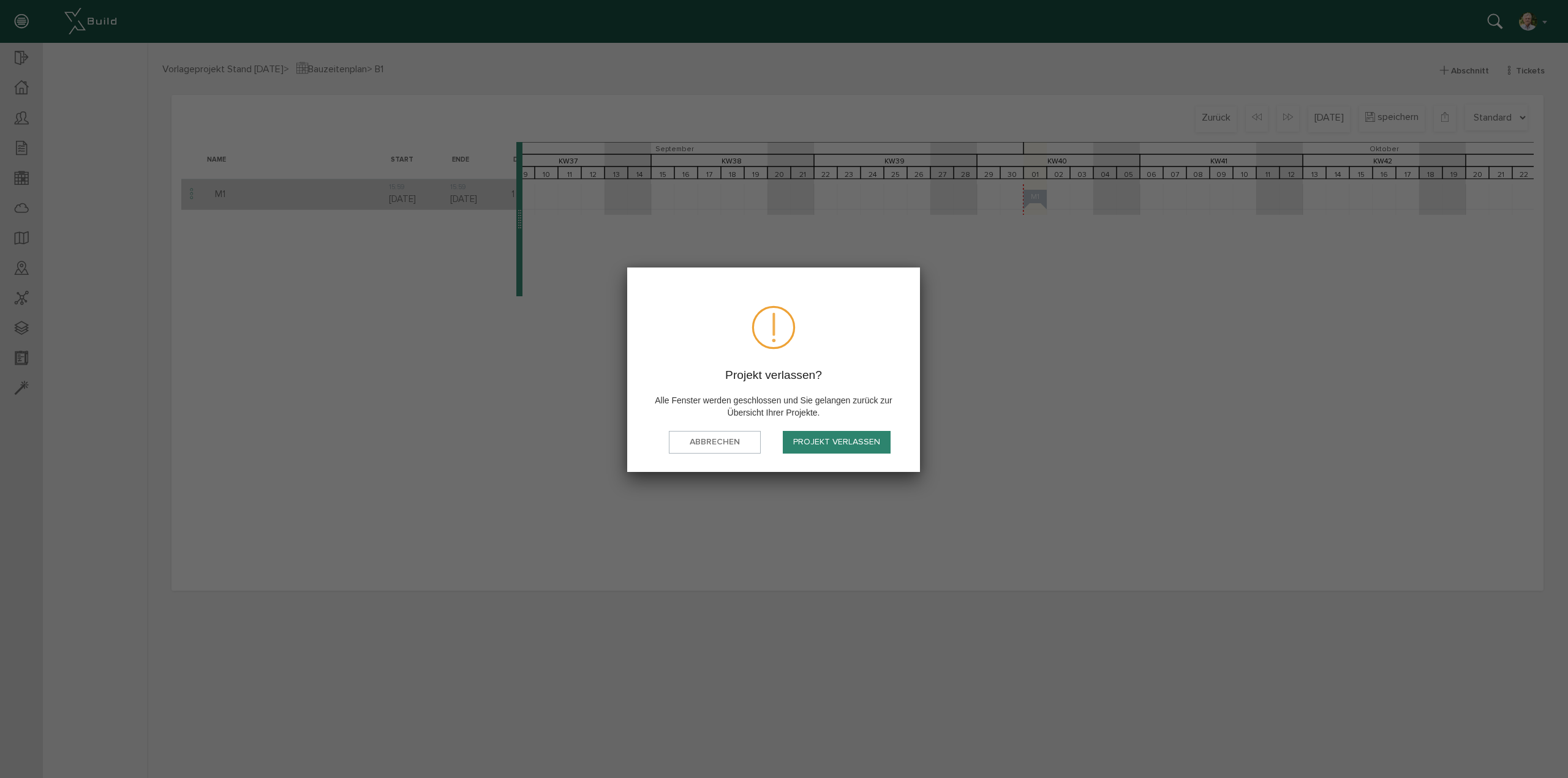
click at [853, 439] on button "Projekt verlassen" at bounding box center [837, 442] width 107 height 22
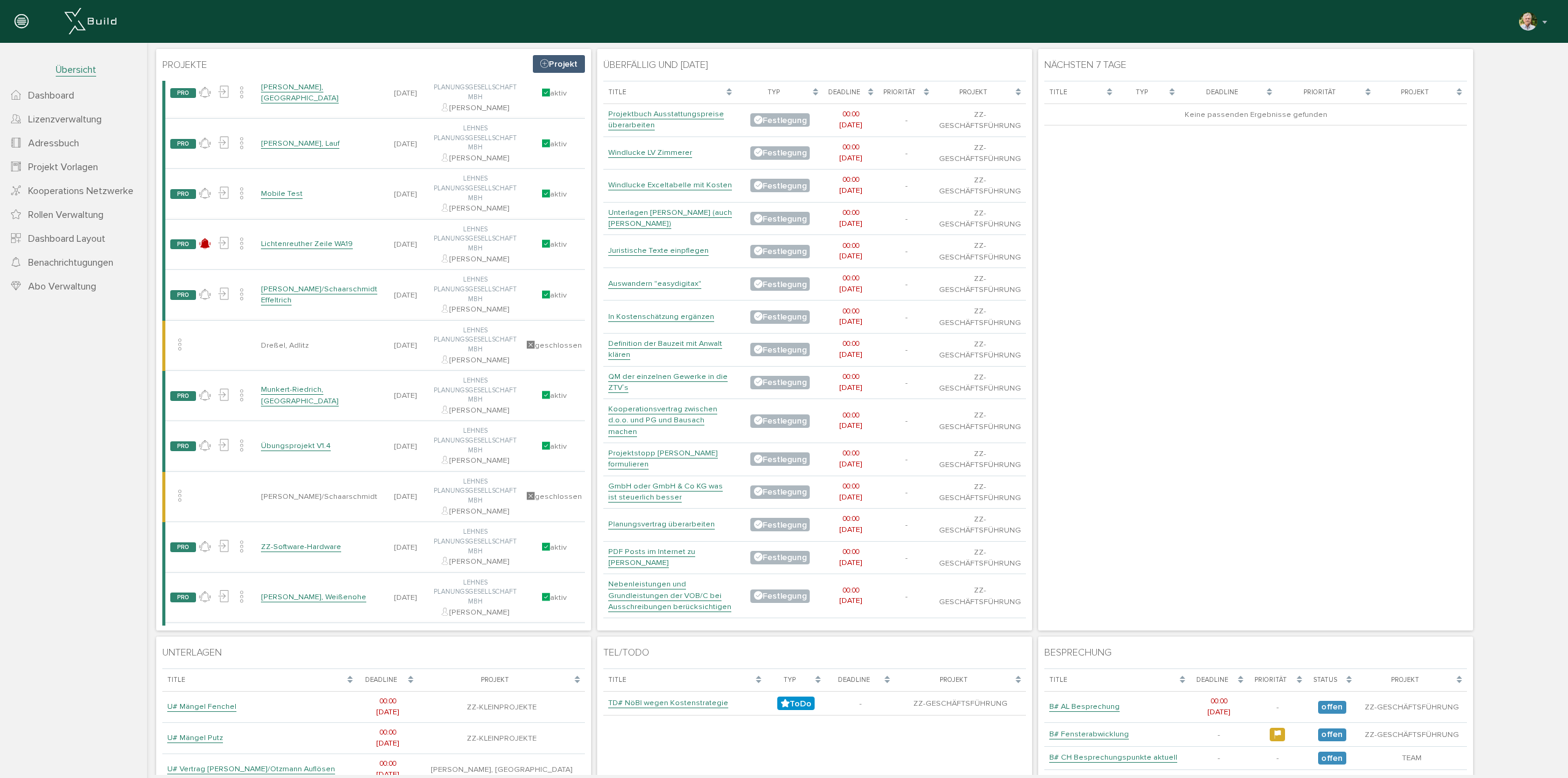
click at [290, 397] on link "Munkert-Riedrich, [GEOGRAPHIC_DATA]" at bounding box center [299, 395] width 77 height 22
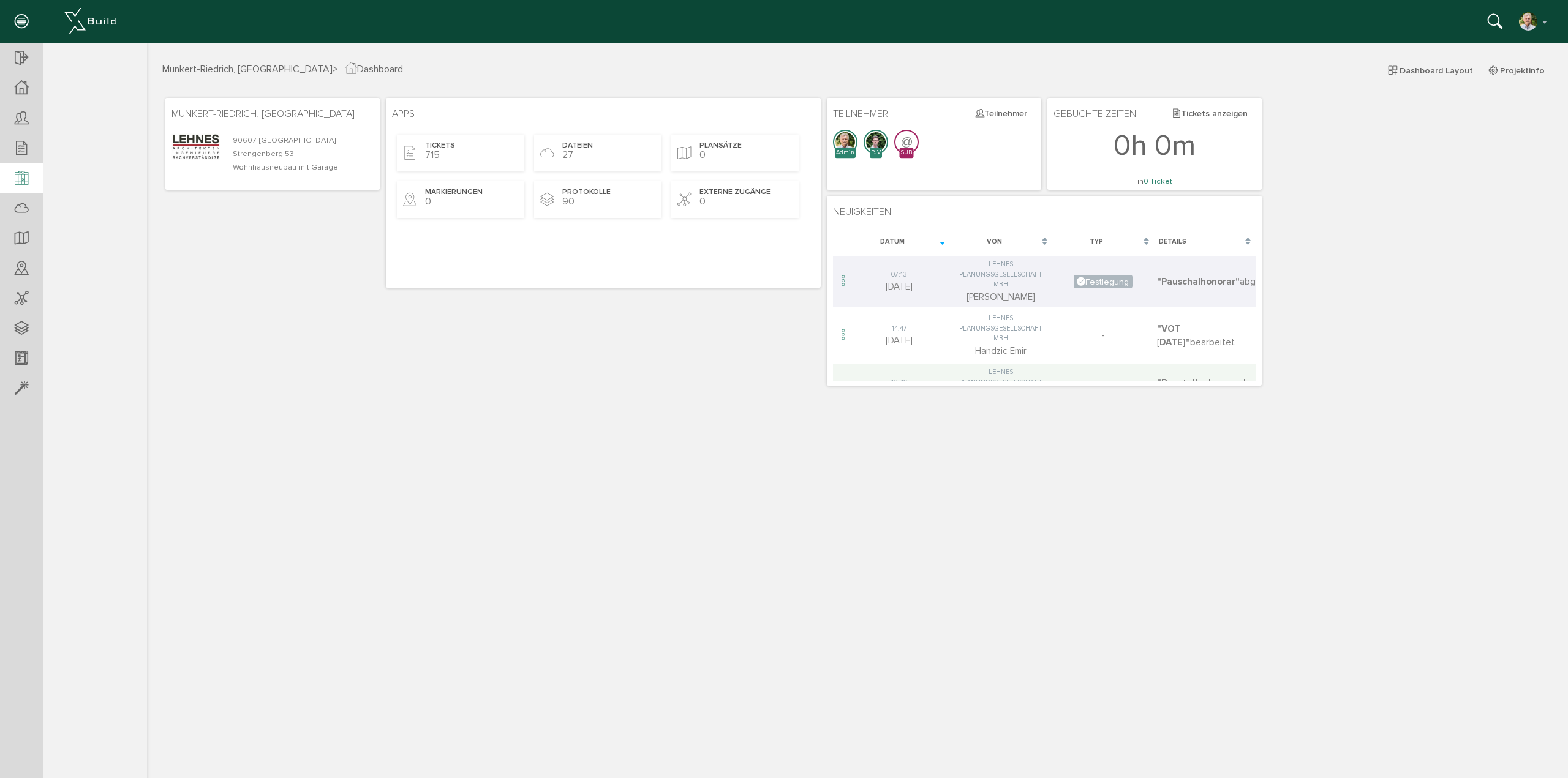
click at [28, 179] on div at bounding box center [21, 178] width 43 height 31
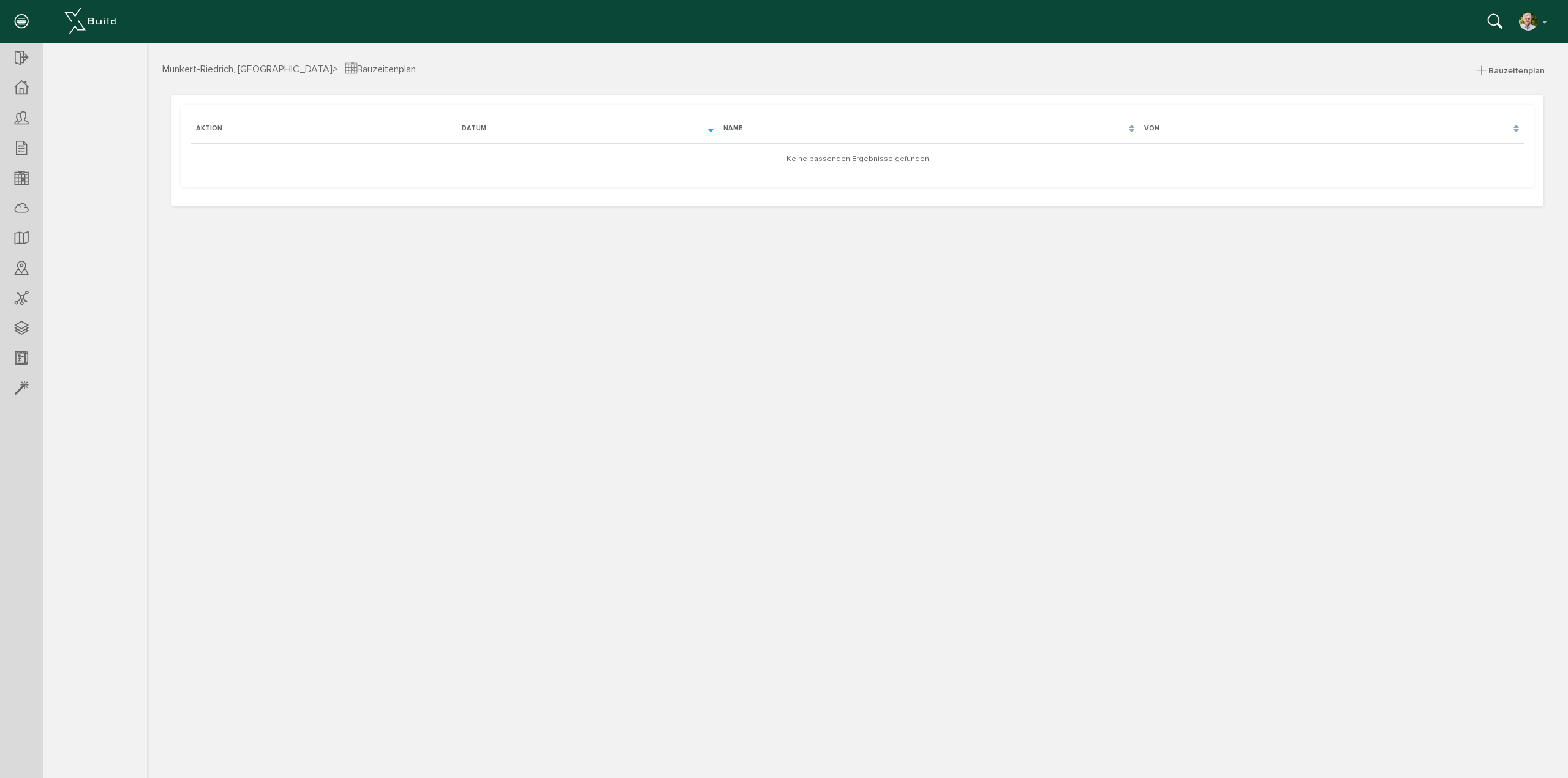
click at [1516, 70] on span "Bauzeitenplan" at bounding box center [1516, 70] width 57 height 10
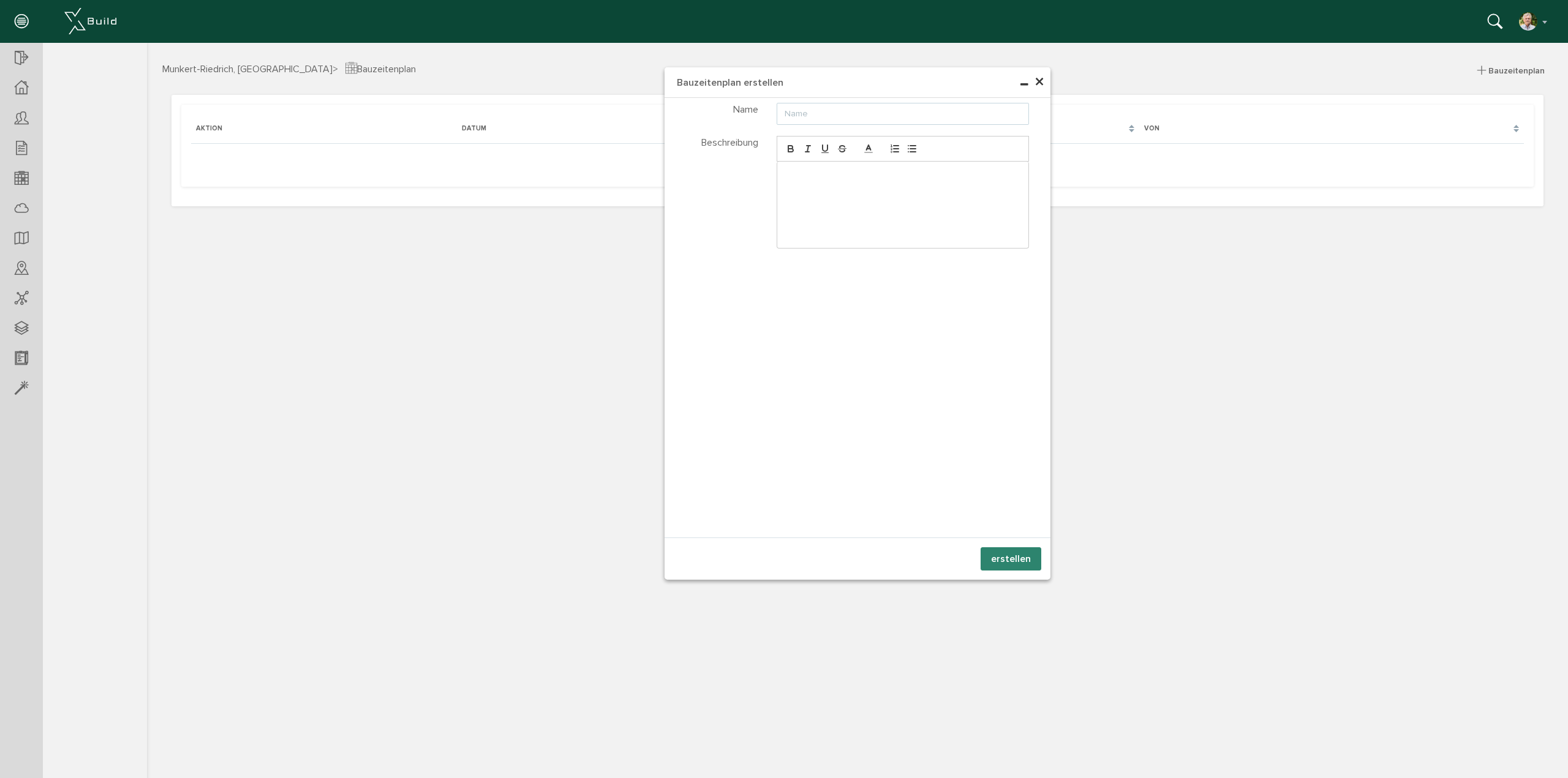
click at [866, 119] on input "text" at bounding box center [903, 114] width 253 height 22
type input "1"
click at [1025, 564] on button "erstellen" at bounding box center [1010, 559] width 61 height 23
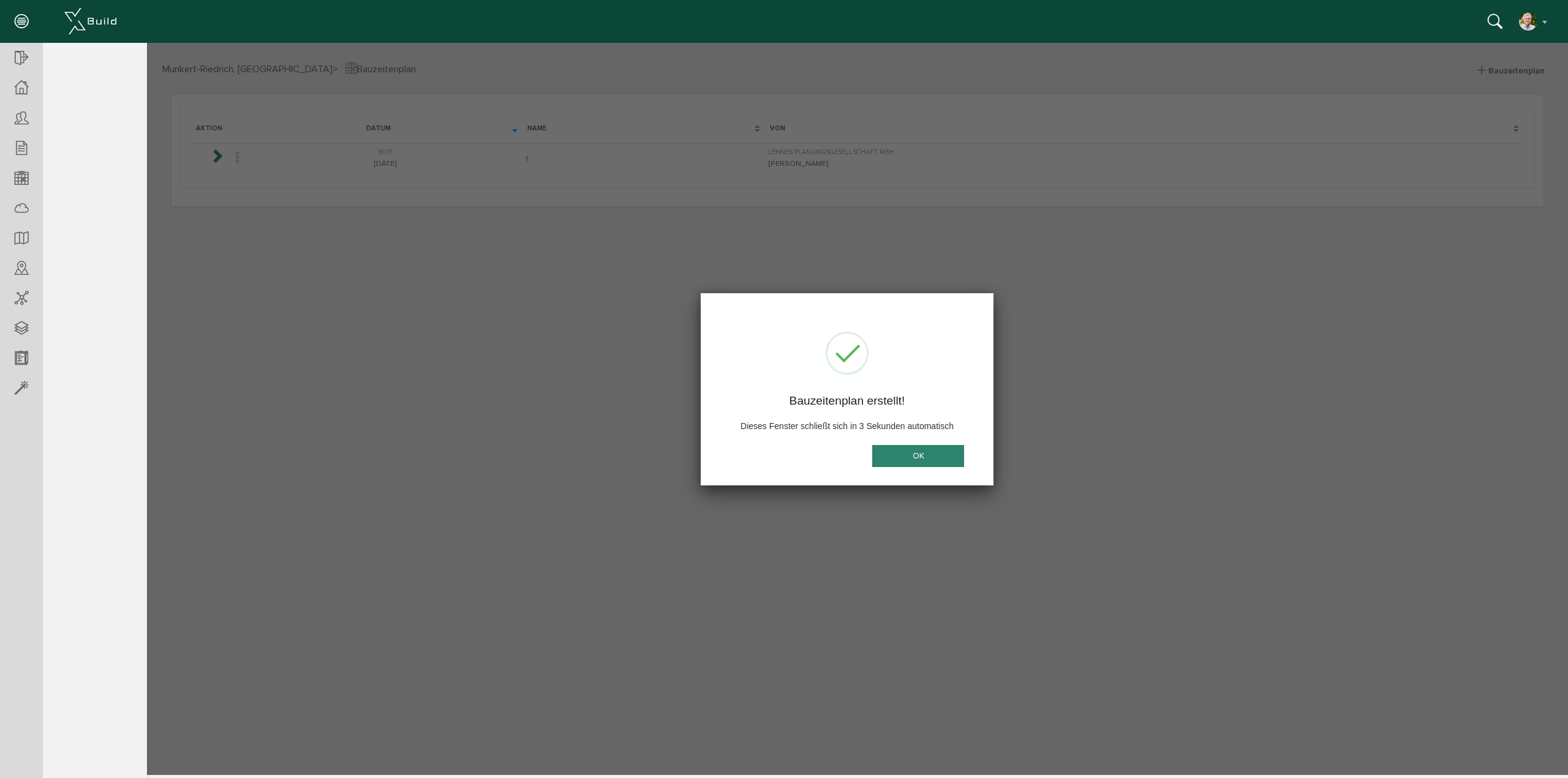
click at [918, 461] on button "OK" at bounding box center [918, 456] width 92 height 22
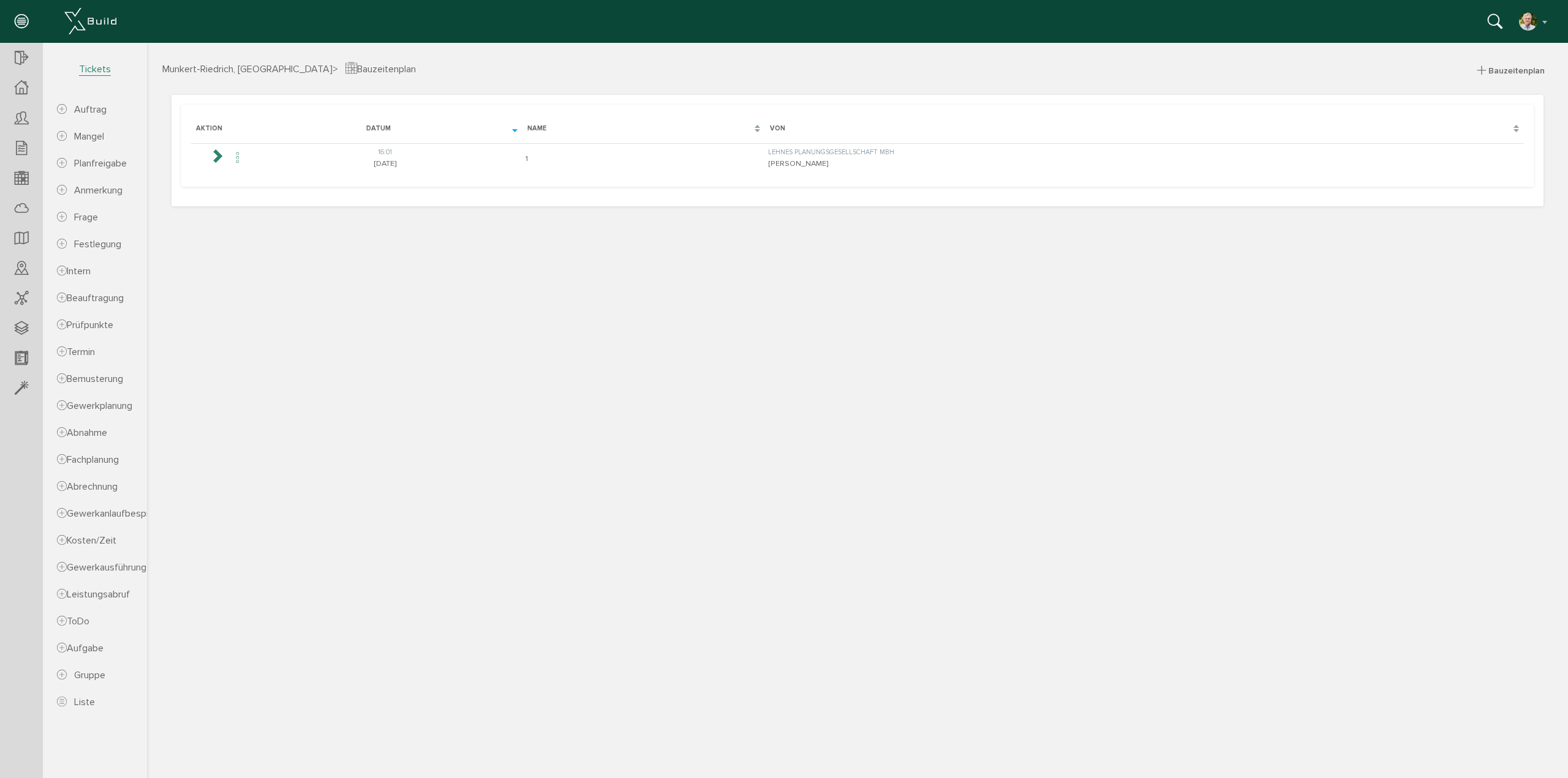
click at [223, 157] on icon at bounding box center [216, 155] width 15 height 15
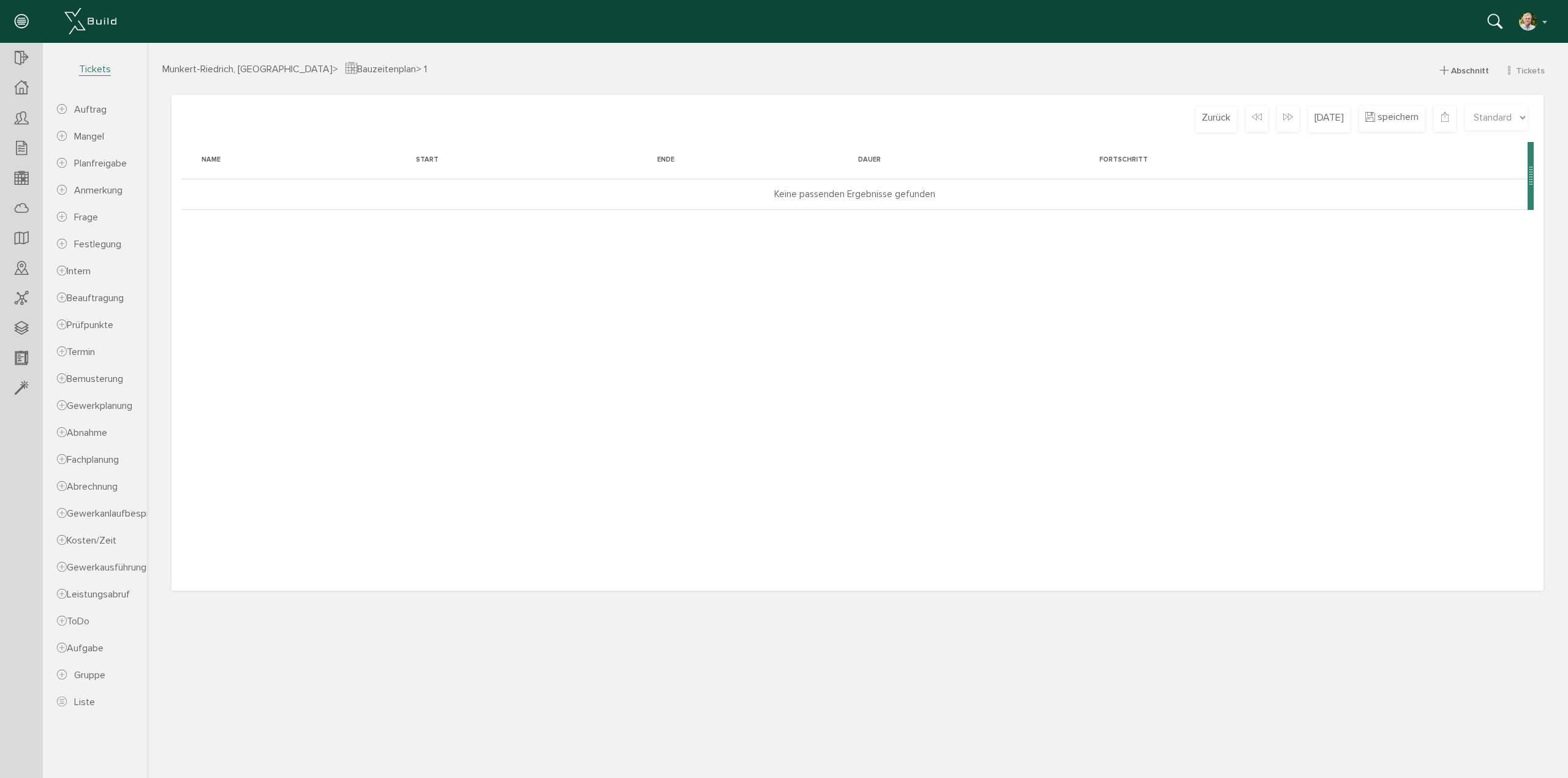
click at [495, 65] on h3 "Munkert-Riedrich, [GEOGRAPHIC_DATA] > Bauzeitenplan > 1 Abschnitt Tickets beste…" at bounding box center [858, 68] width 1390 height 14
click at [82, 110] on span "Auftrag" at bounding box center [90, 110] width 33 height 13
select select
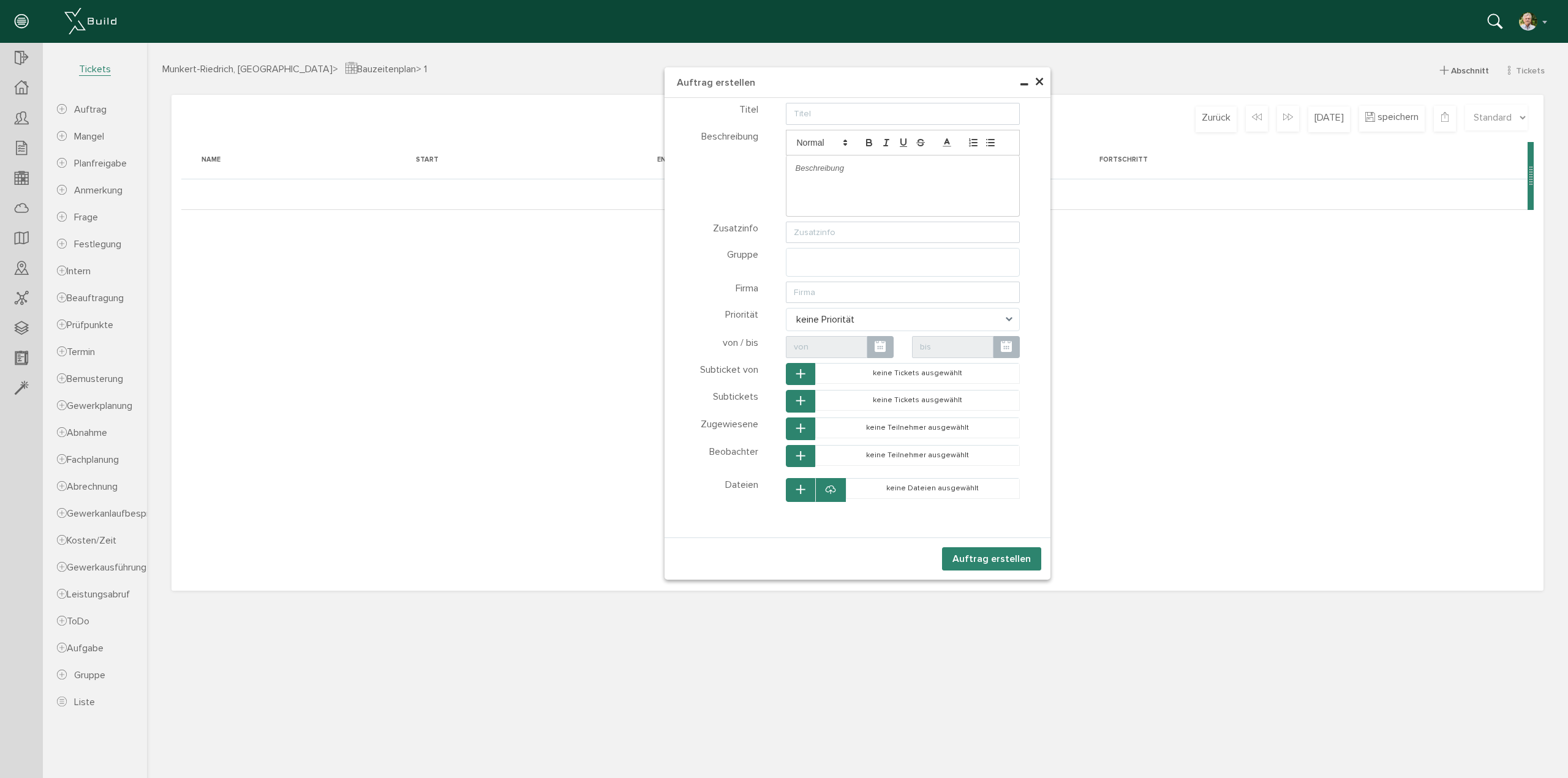
select select
click at [1040, 84] on span "×" at bounding box center [1039, 82] width 10 height 24
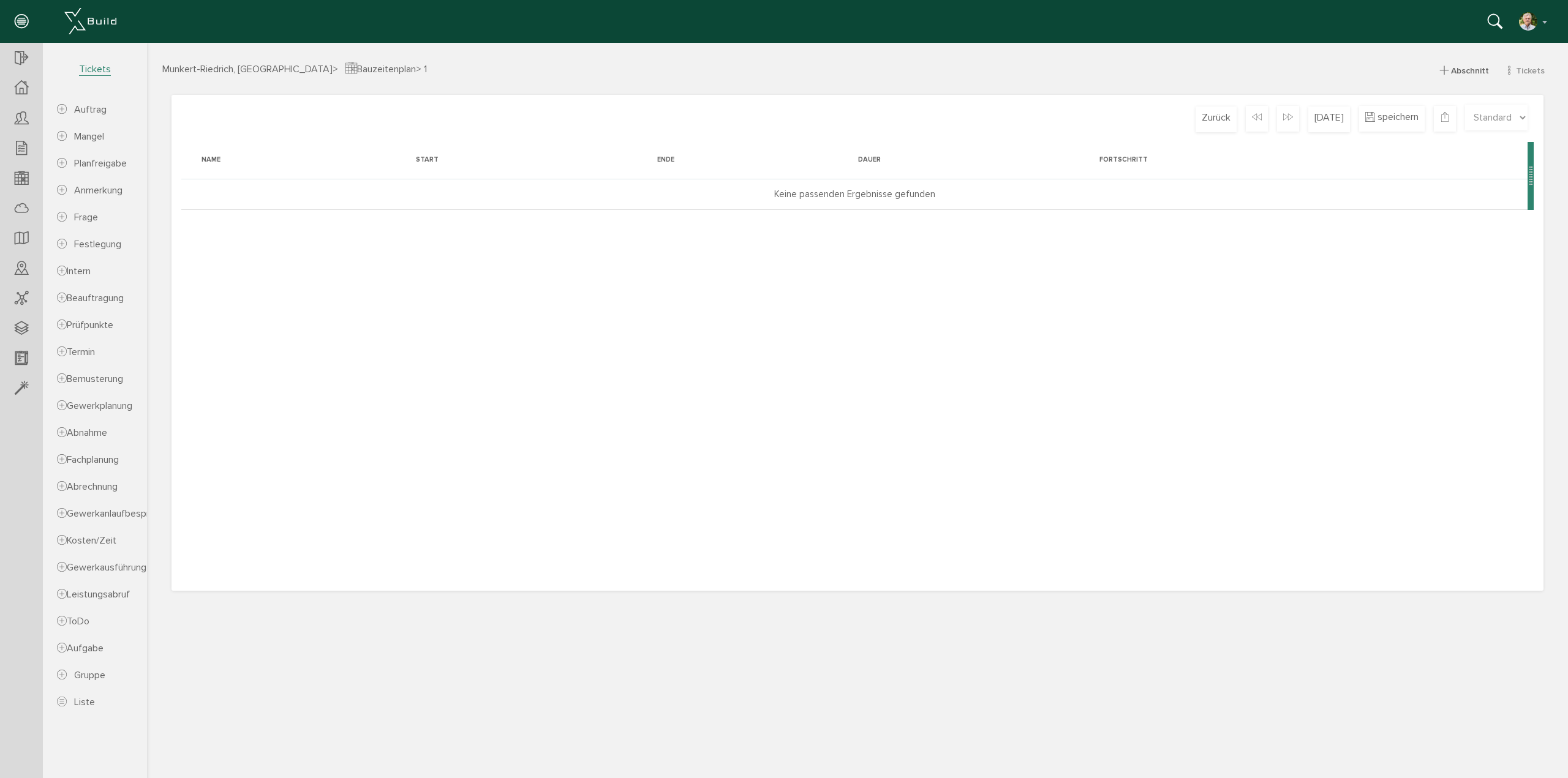
click at [1326, 114] on div "[DATE]" at bounding box center [1329, 119] width 42 height 26
click at [1293, 113] on div at bounding box center [1288, 119] width 22 height 26
click at [1449, 120] on div at bounding box center [1444, 119] width 22 height 26
drag, startPoint x: 1532, startPoint y: 179, endPoint x: 1317, endPoint y: 202, distance: 216.2
click at [1317, 202] on div at bounding box center [1316, 176] width 6 height 68
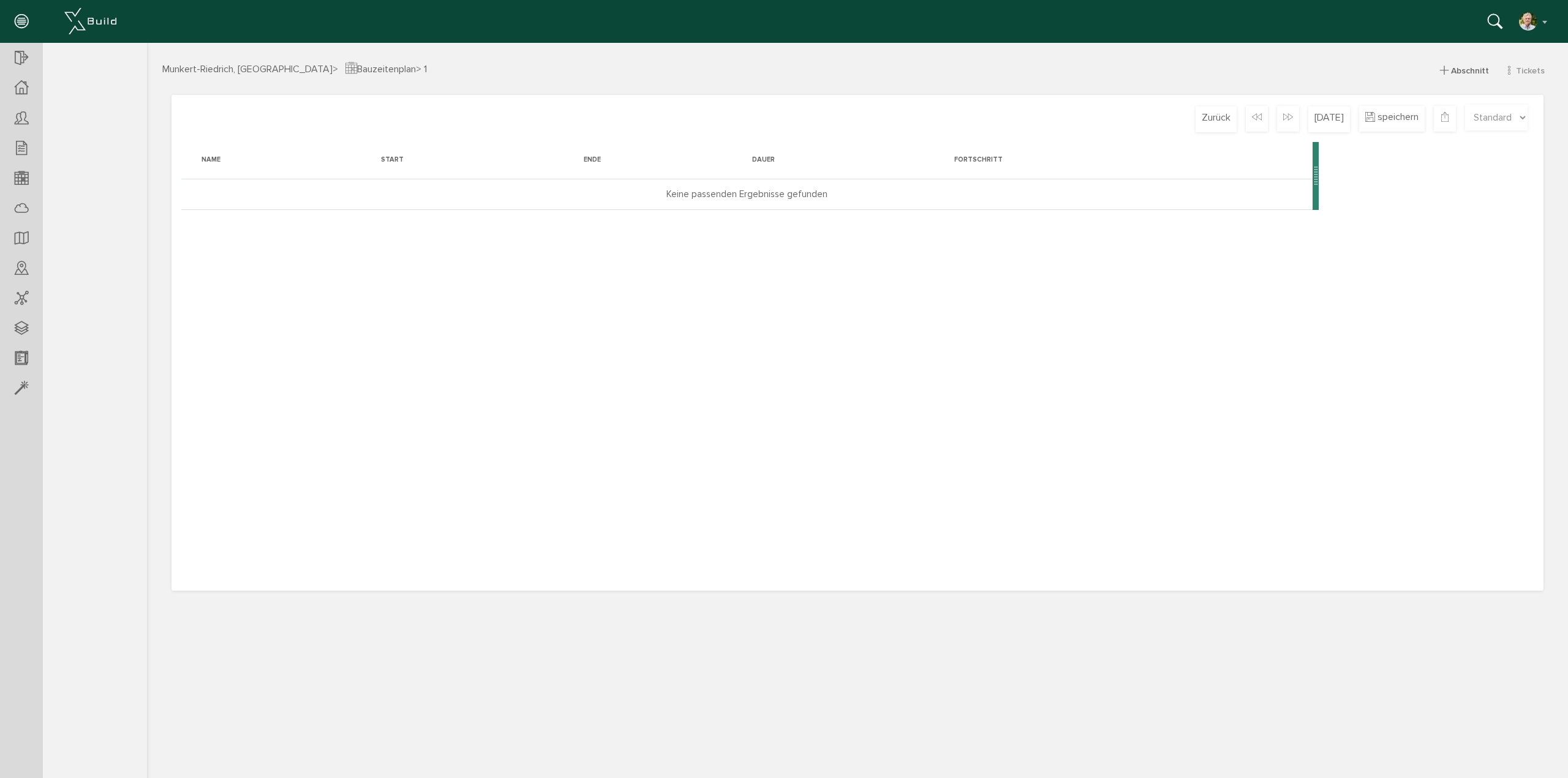
drag, startPoint x: 251, startPoint y: 188, endPoint x: 236, endPoint y: 192, distance: 15.5
click at [236, 192] on td "Keine passenden Ergebnisse gefunden" at bounding box center [747, 194] width 1131 height 31
click at [734, 195] on td "Keine passenden Ergebnisse gefunden" at bounding box center [747, 194] width 1131 height 31
click at [29, 176] on div at bounding box center [21, 178] width 43 height 31
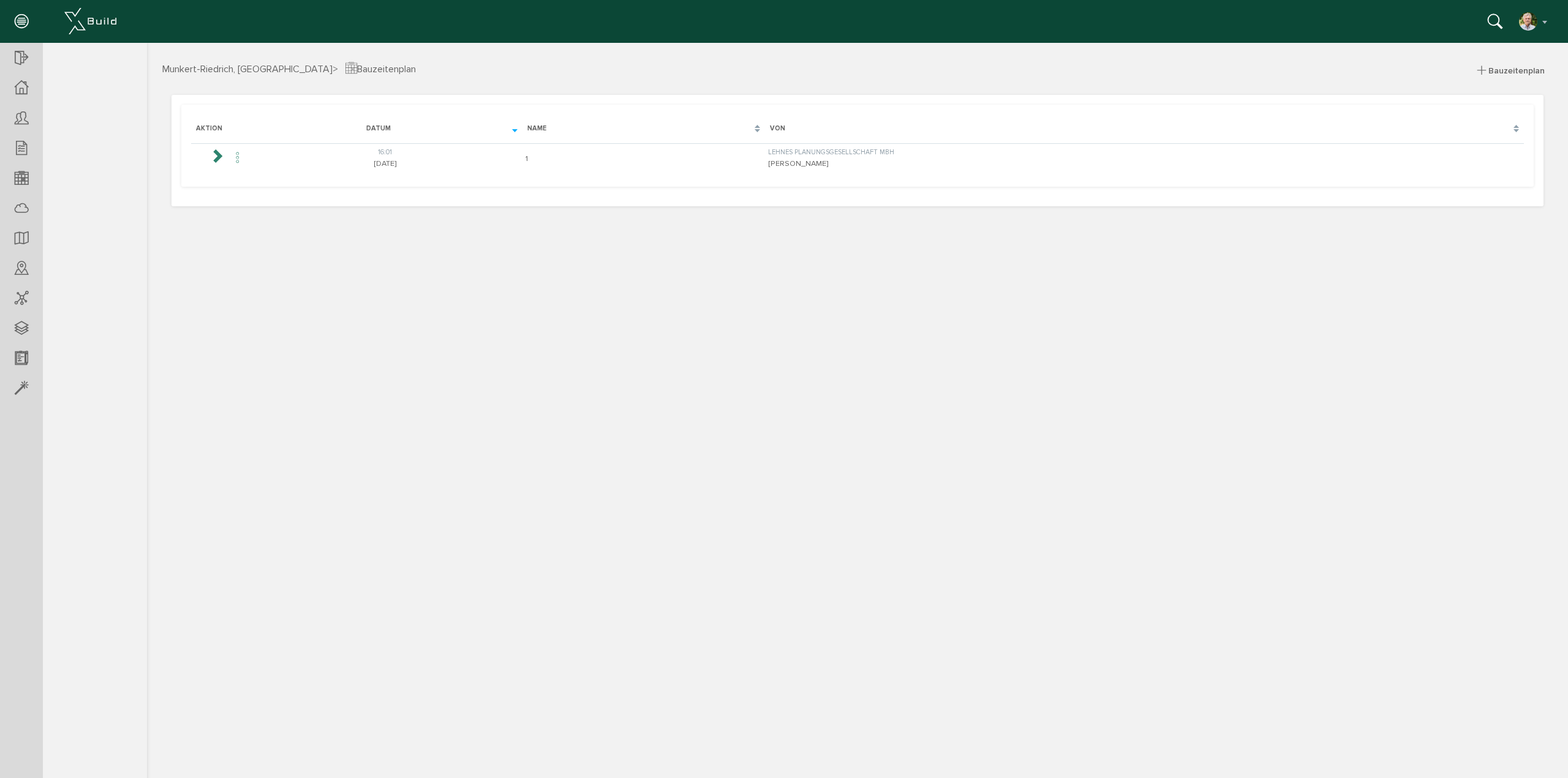
click at [236, 160] on icon at bounding box center [237, 158] width 15 height 17
click at [268, 174] on span "bearbeiten" at bounding box center [287, 174] width 46 height 13
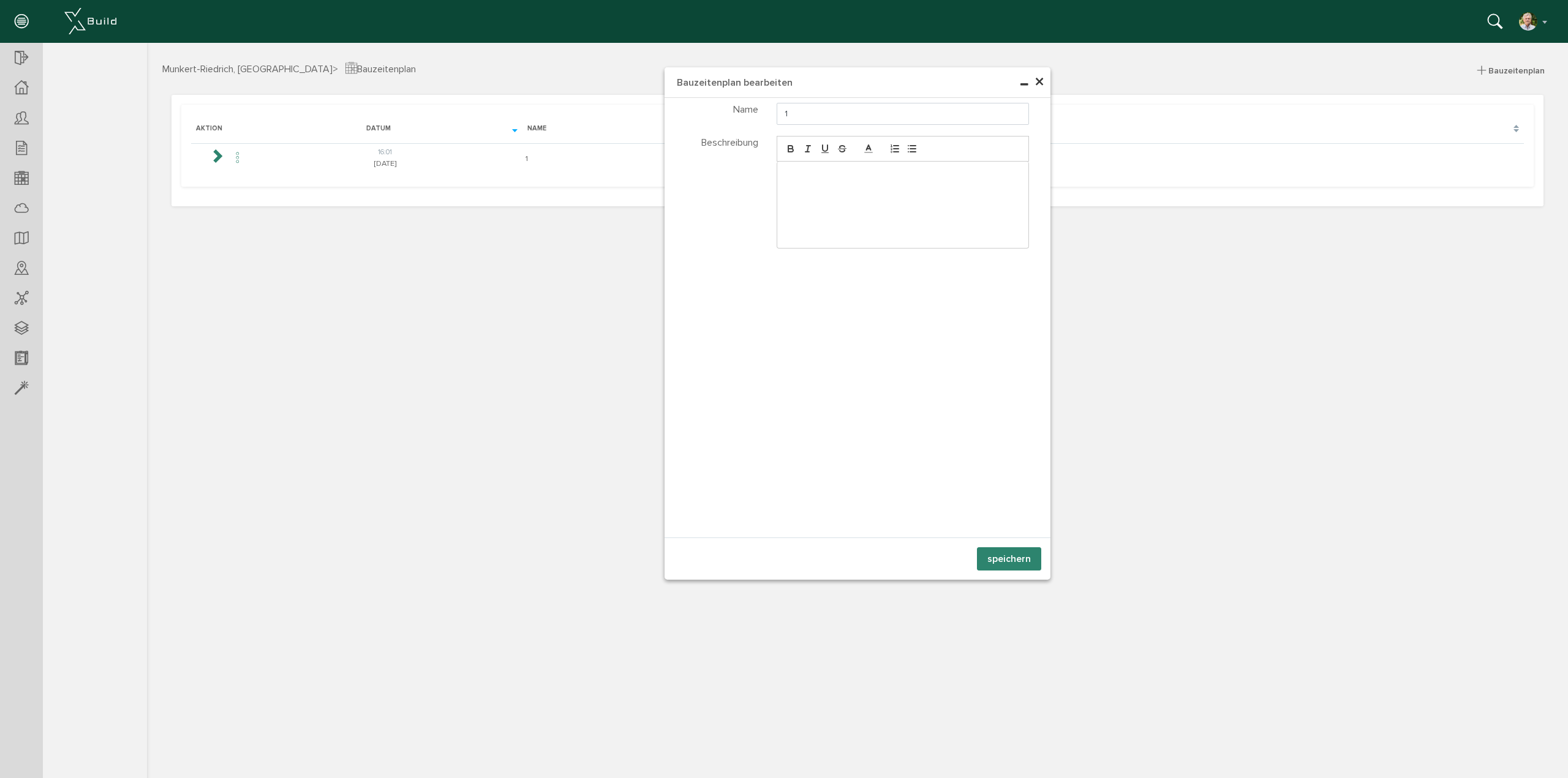
click at [1040, 81] on span "×" at bounding box center [1039, 82] width 10 height 24
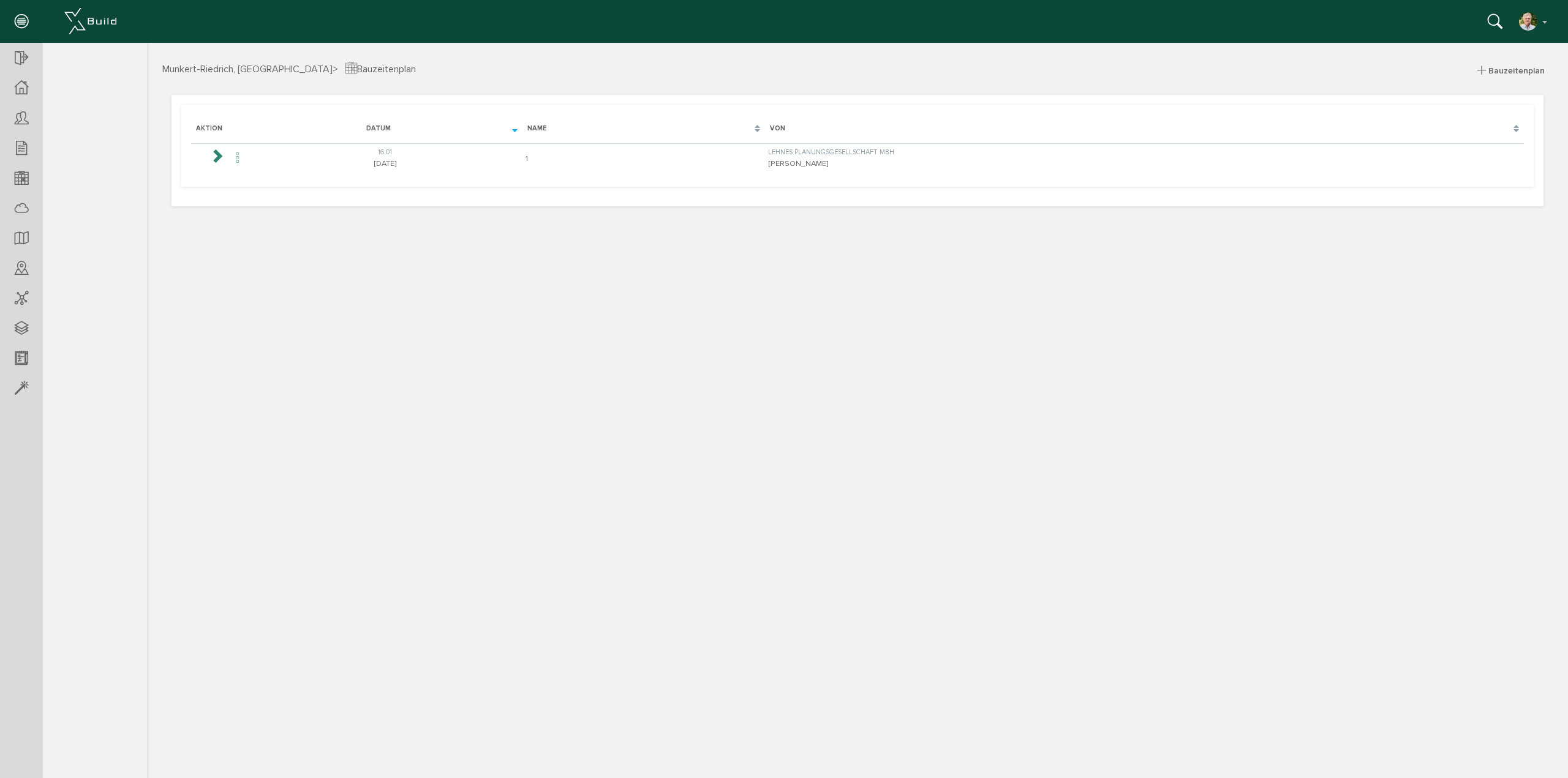
click at [211, 156] on icon at bounding box center [216, 155] width 15 height 15
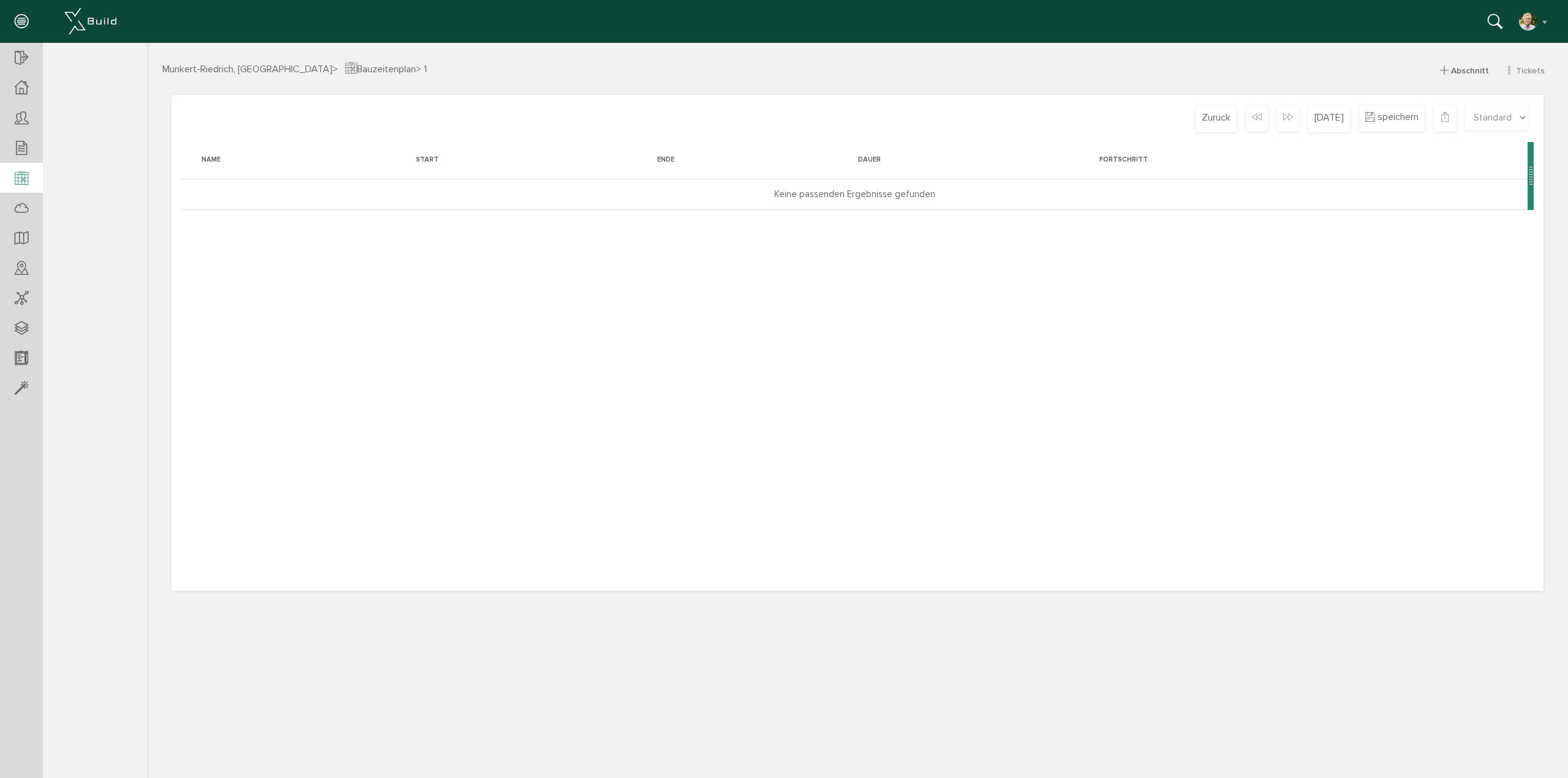
click at [31, 172] on div at bounding box center [21, 178] width 43 height 31
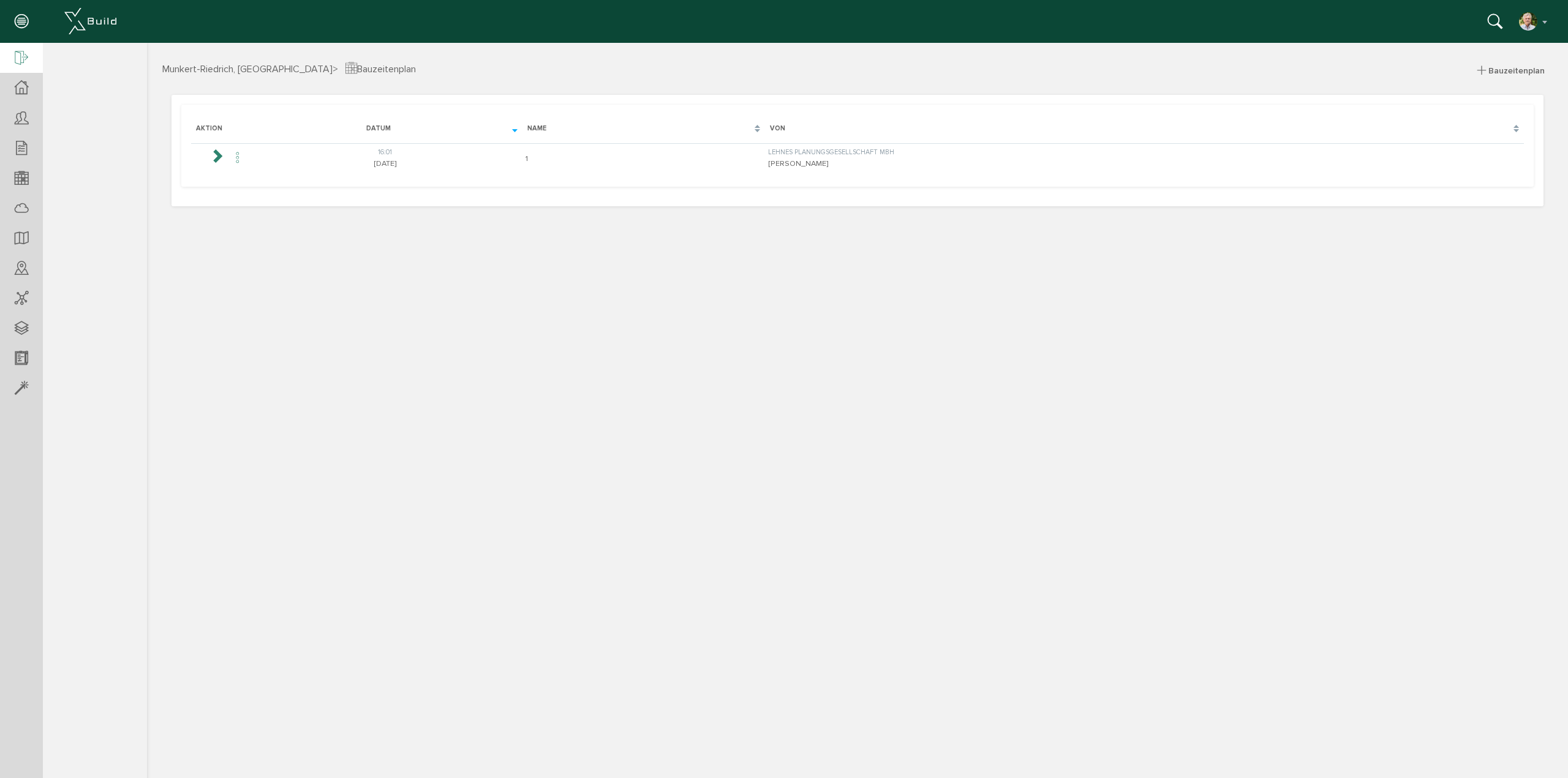
click at [20, 59] on icon at bounding box center [21, 59] width 13 height 17
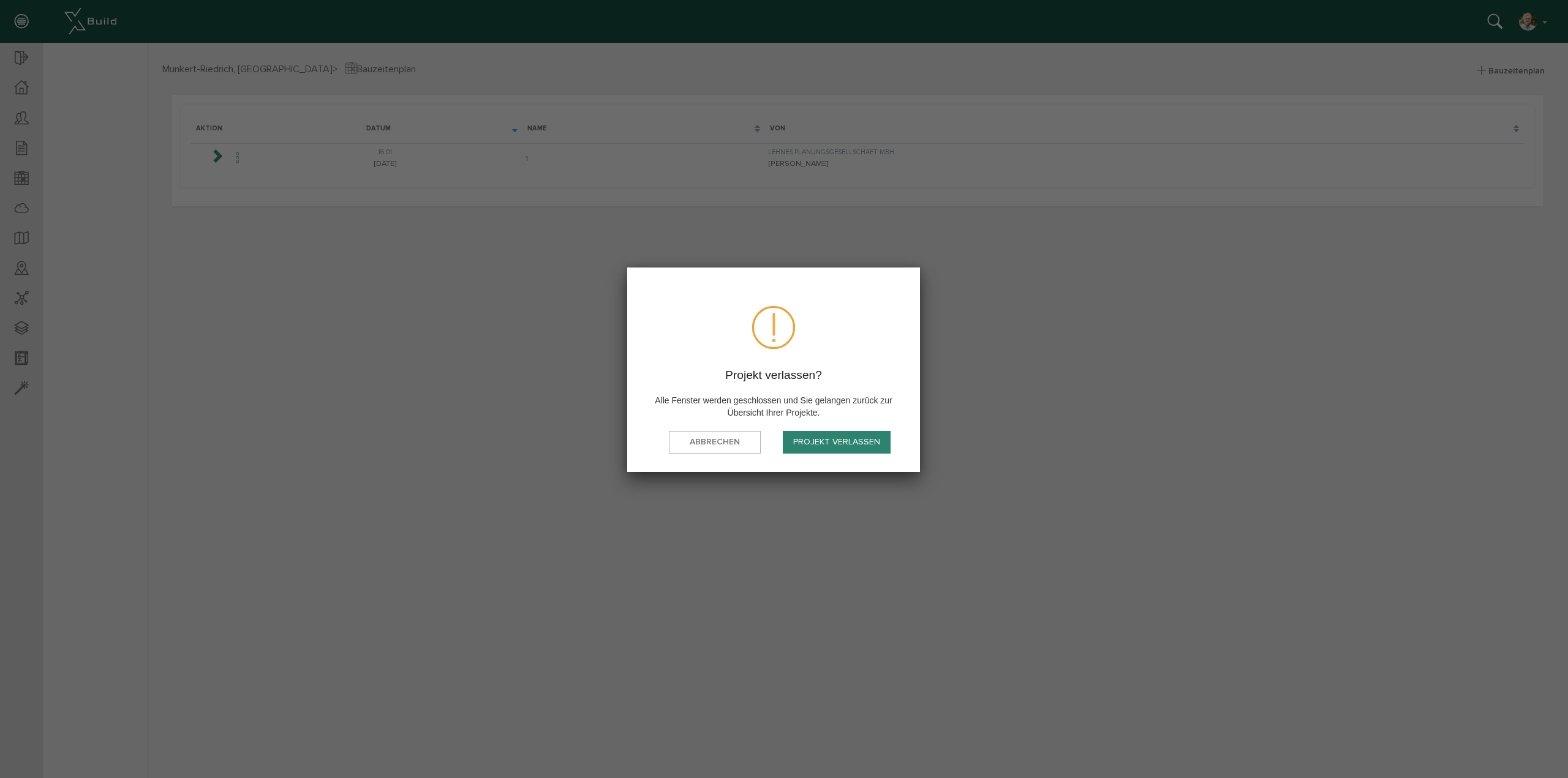
click at [882, 442] on button "Projekt verlassen" at bounding box center [837, 442] width 107 height 22
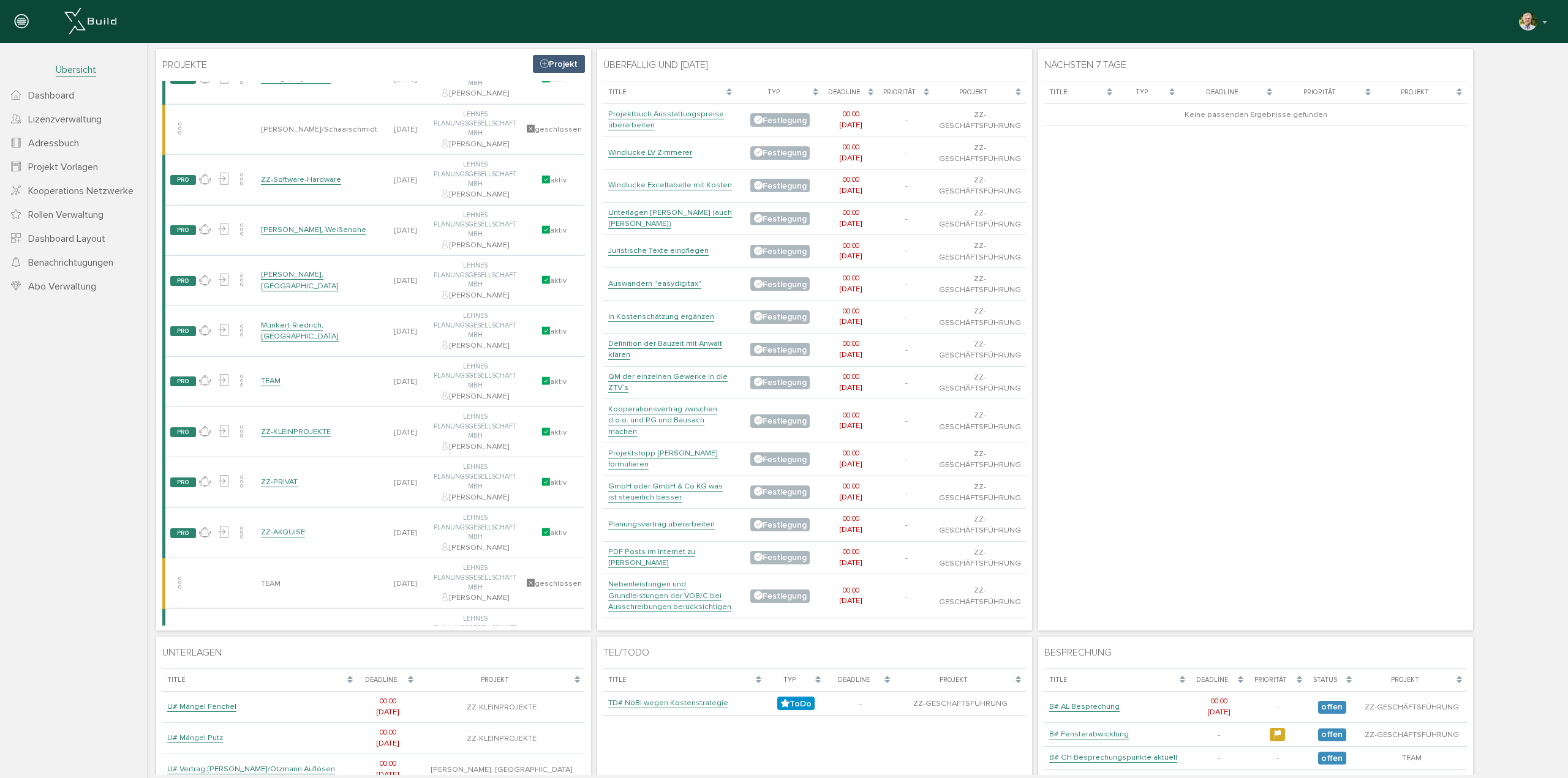
click at [304, 430] on link "ZZ-KLEINPROJEKTE" at bounding box center [296, 432] width 70 height 10
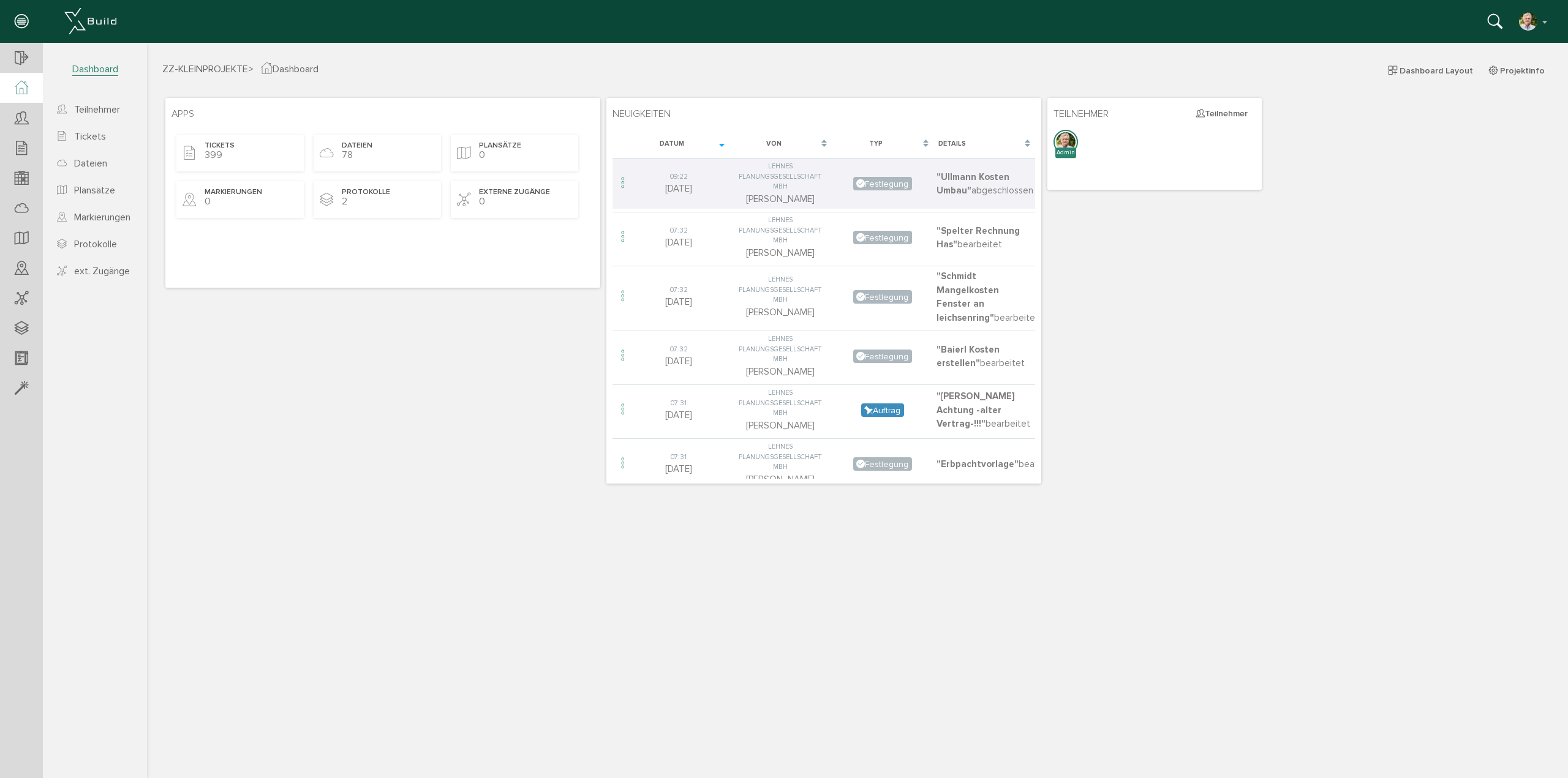
click at [237, 149] on div "Tickets 399" at bounding box center [240, 153] width 128 height 37
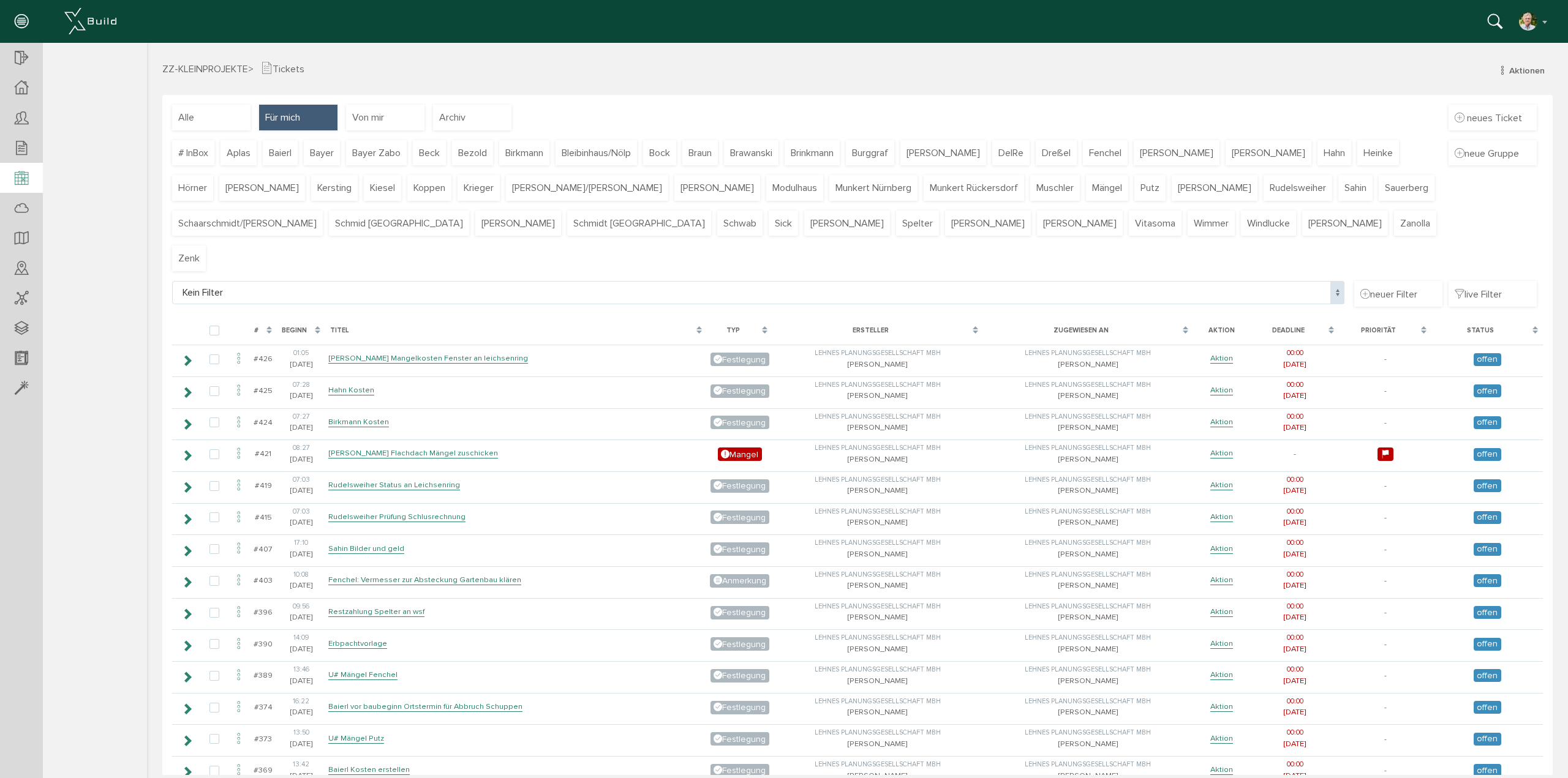
click at [22, 177] on icon at bounding box center [21, 179] width 13 height 17
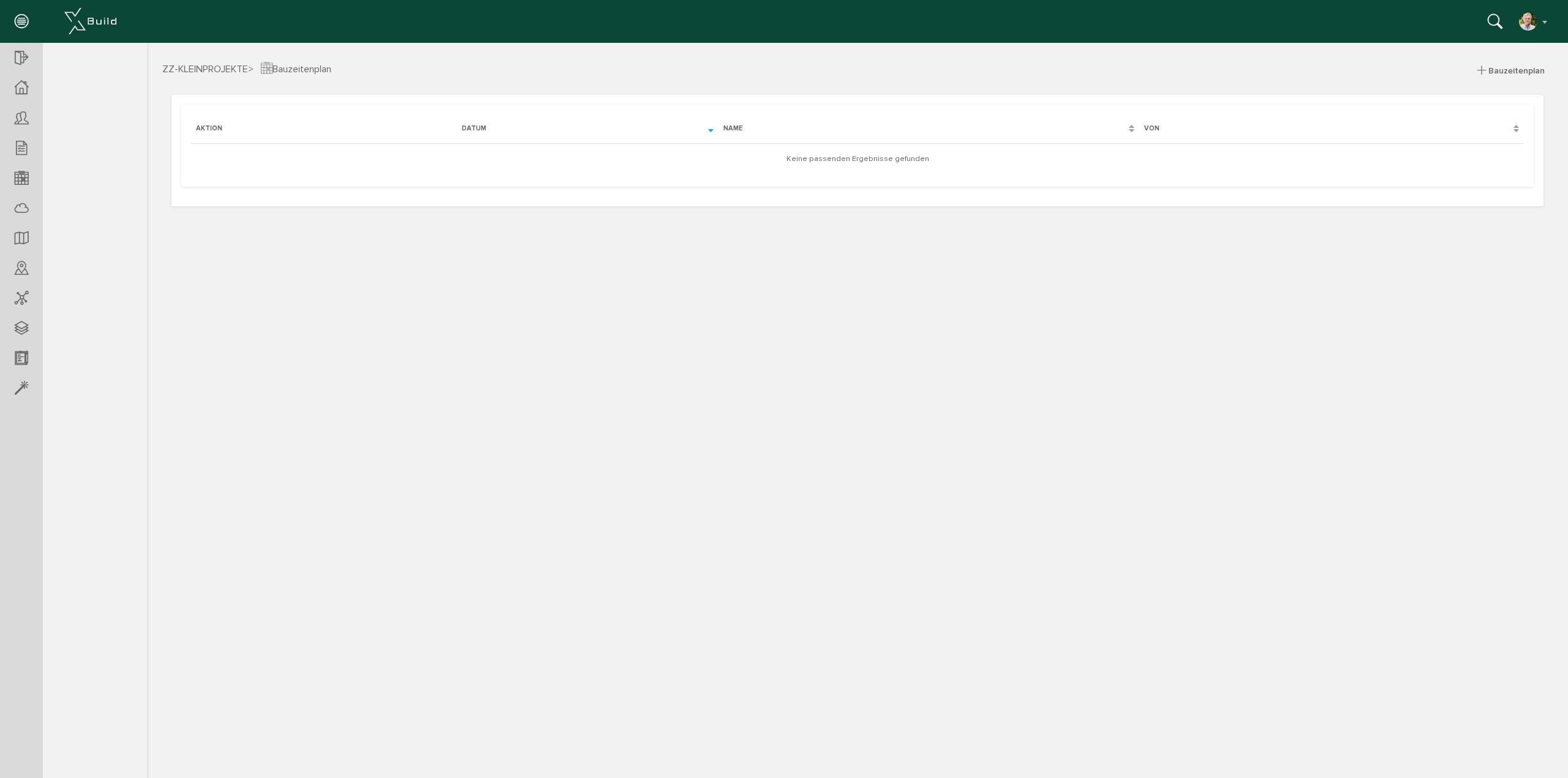
drag, startPoint x: 244, startPoint y: 167, endPoint x: 879, endPoint y: 306, distance: 650.0
click at [878, 306] on div "ZZ-KLEINPROJEKTE > Bauzeitenplan Abschnitt Tickets bestehende Tickets neuer Auf…" at bounding box center [858, 418] width 1421 height 714
click at [1529, 68] on span "Bauzeitenplan" at bounding box center [1516, 70] width 57 height 10
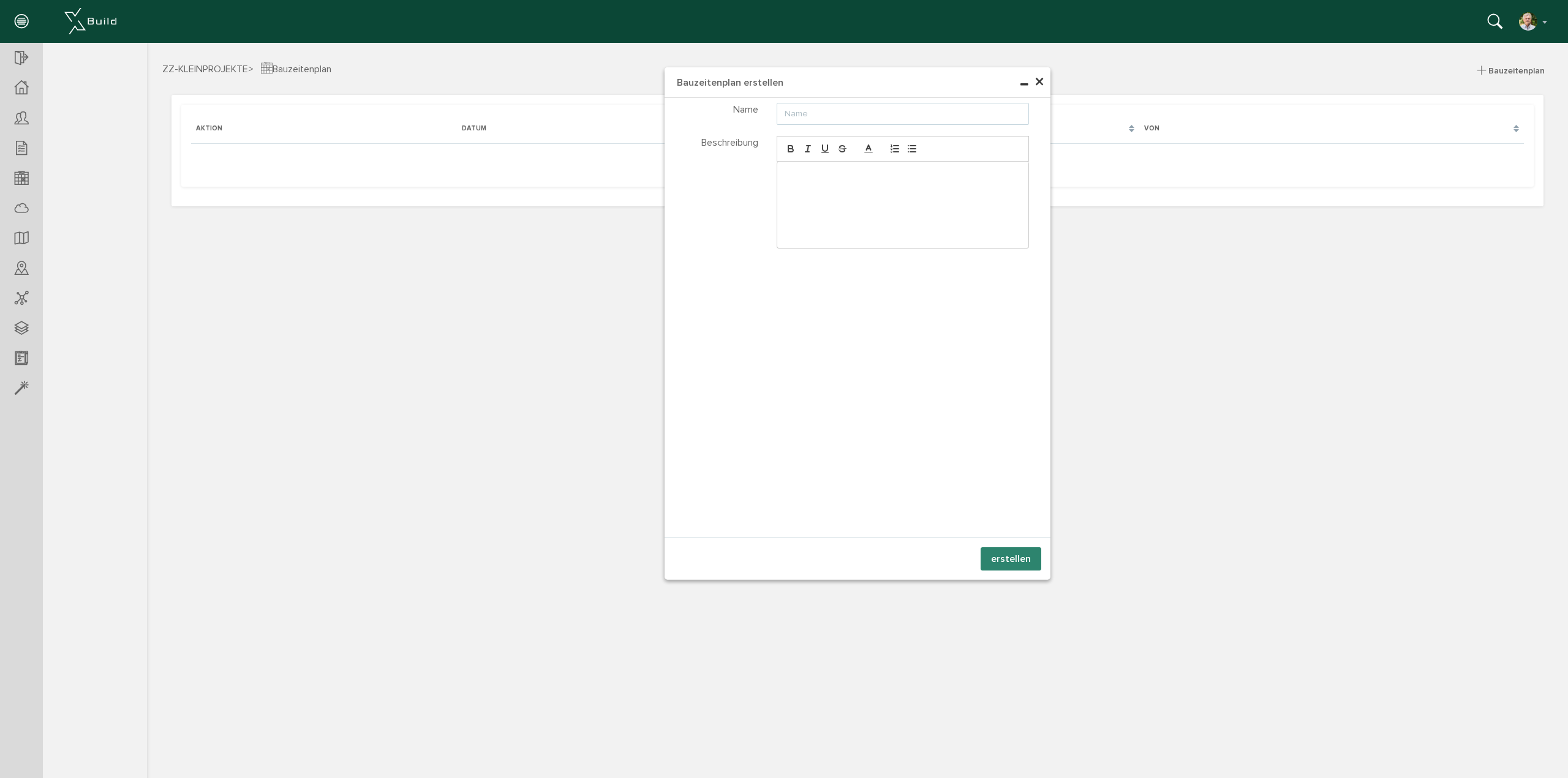
click at [818, 114] on input "text" at bounding box center [903, 114] width 253 height 22
type input "1"
click at [943, 436] on div "Teilnehmer wählen Teilnehmer Dateien wählen Dateien 1" at bounding box center [857, 317] width 386 height 440
click at [1005, 558] on button "erstellen" at bounding box center [1010, 559] width 61 height 23
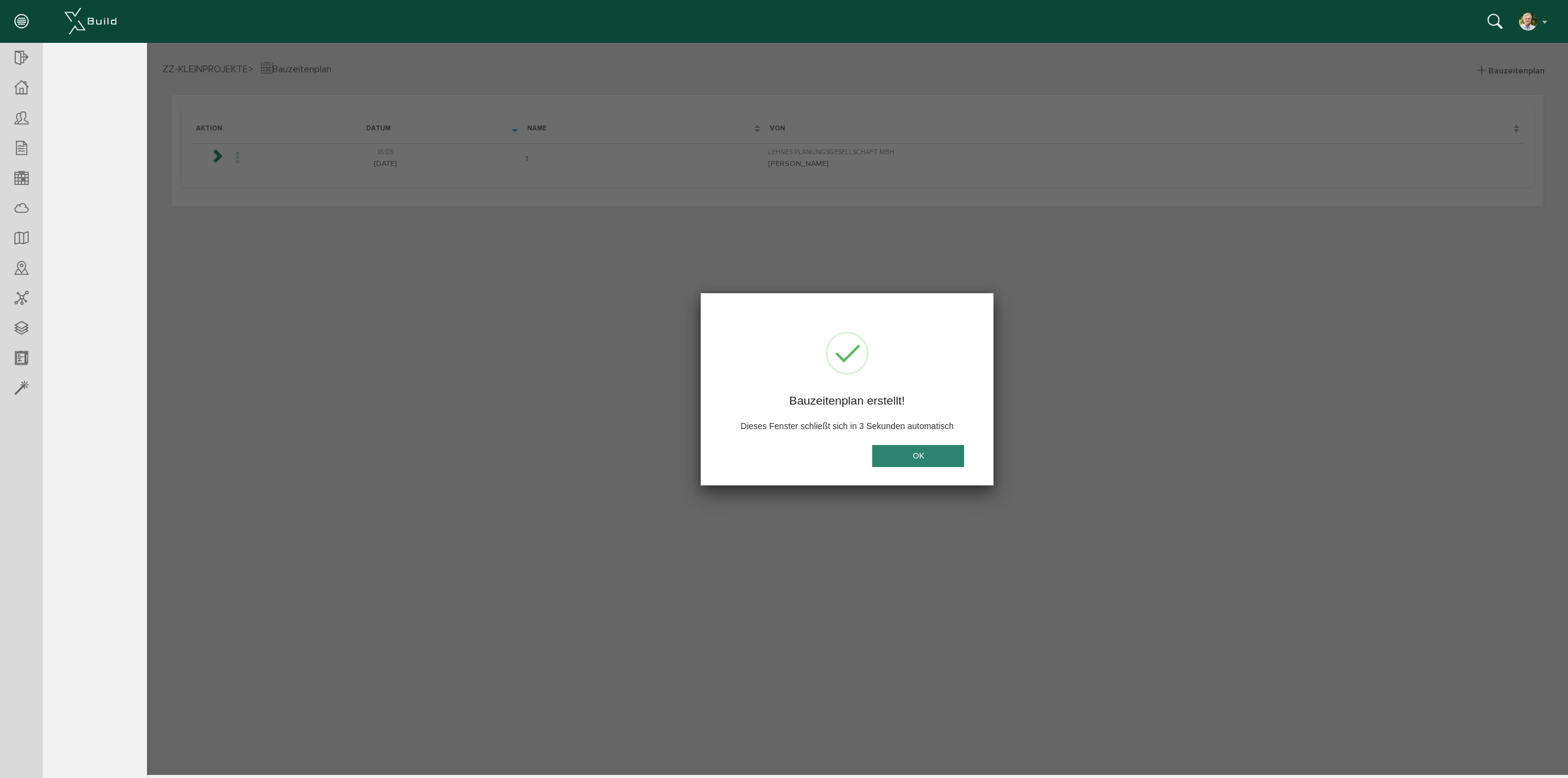
click at [913, 455] on button "OK" at bounding box center [918, 456] width 92 height 22
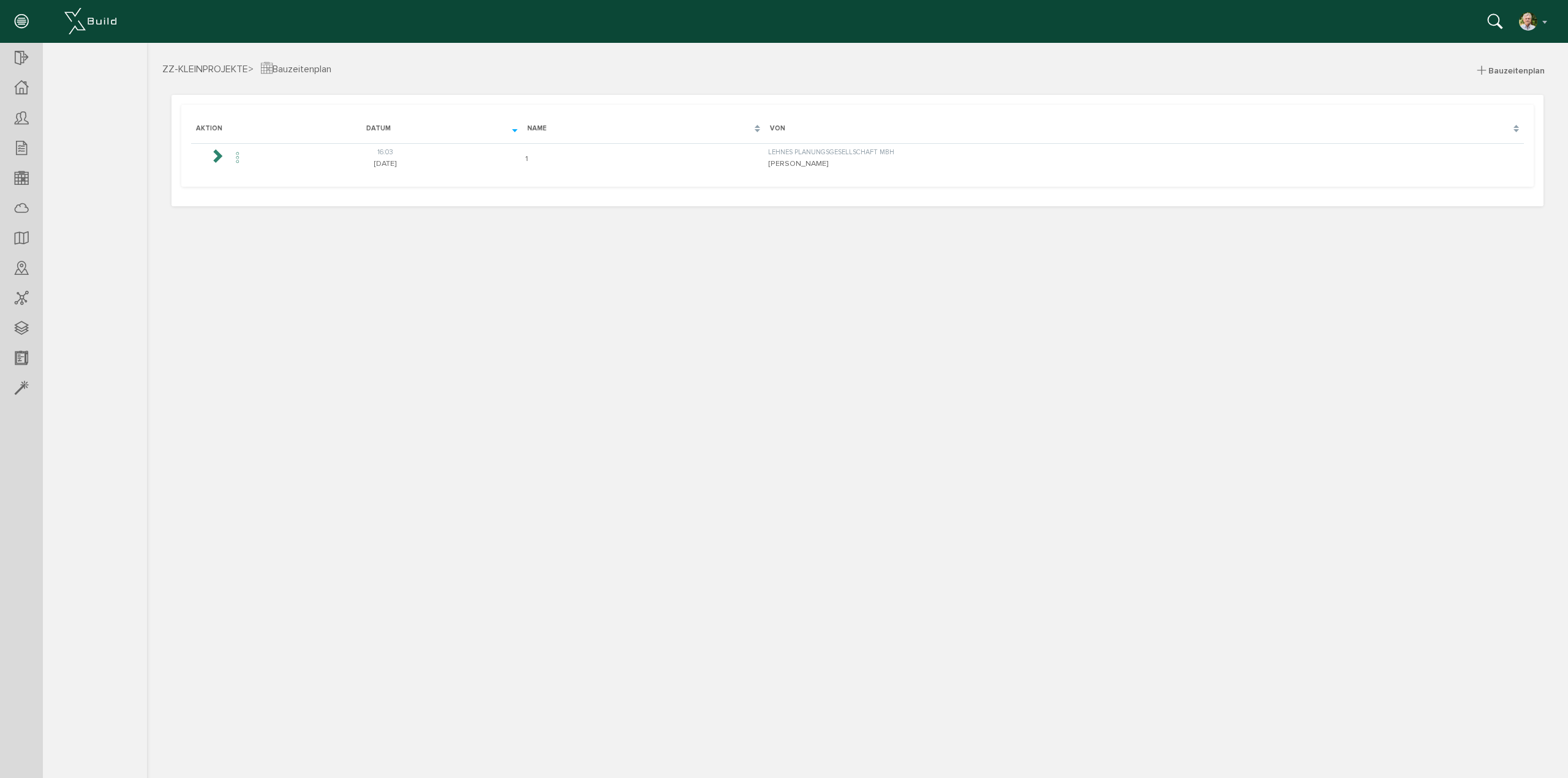
click at [1522, 70] on span "Bauzeitenplan" at bounding box center [1516, 70] width 57 height 10
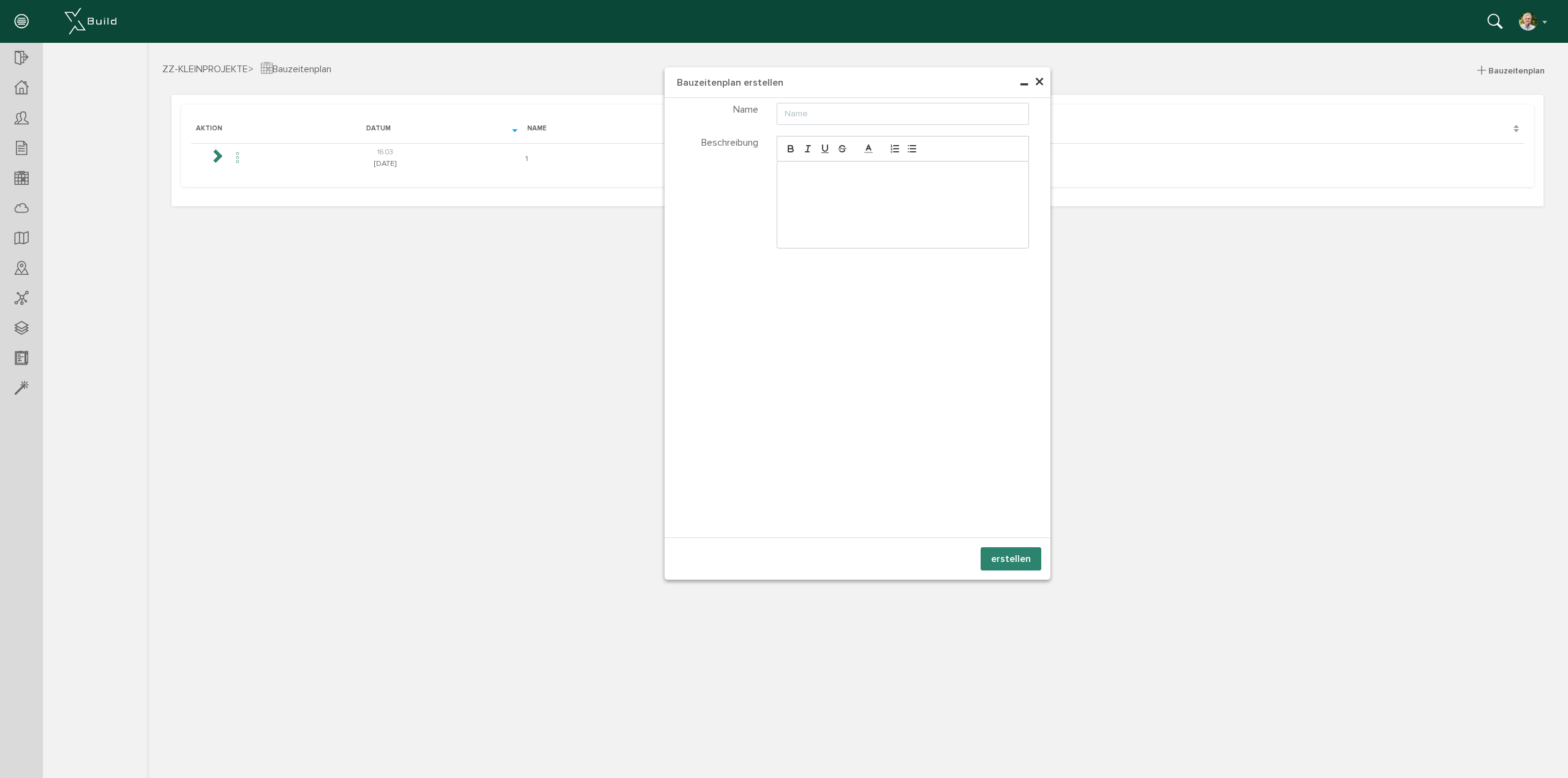
click at [1039, 80] on span "×" at bounding box center [1039, 82] width 10 height 24
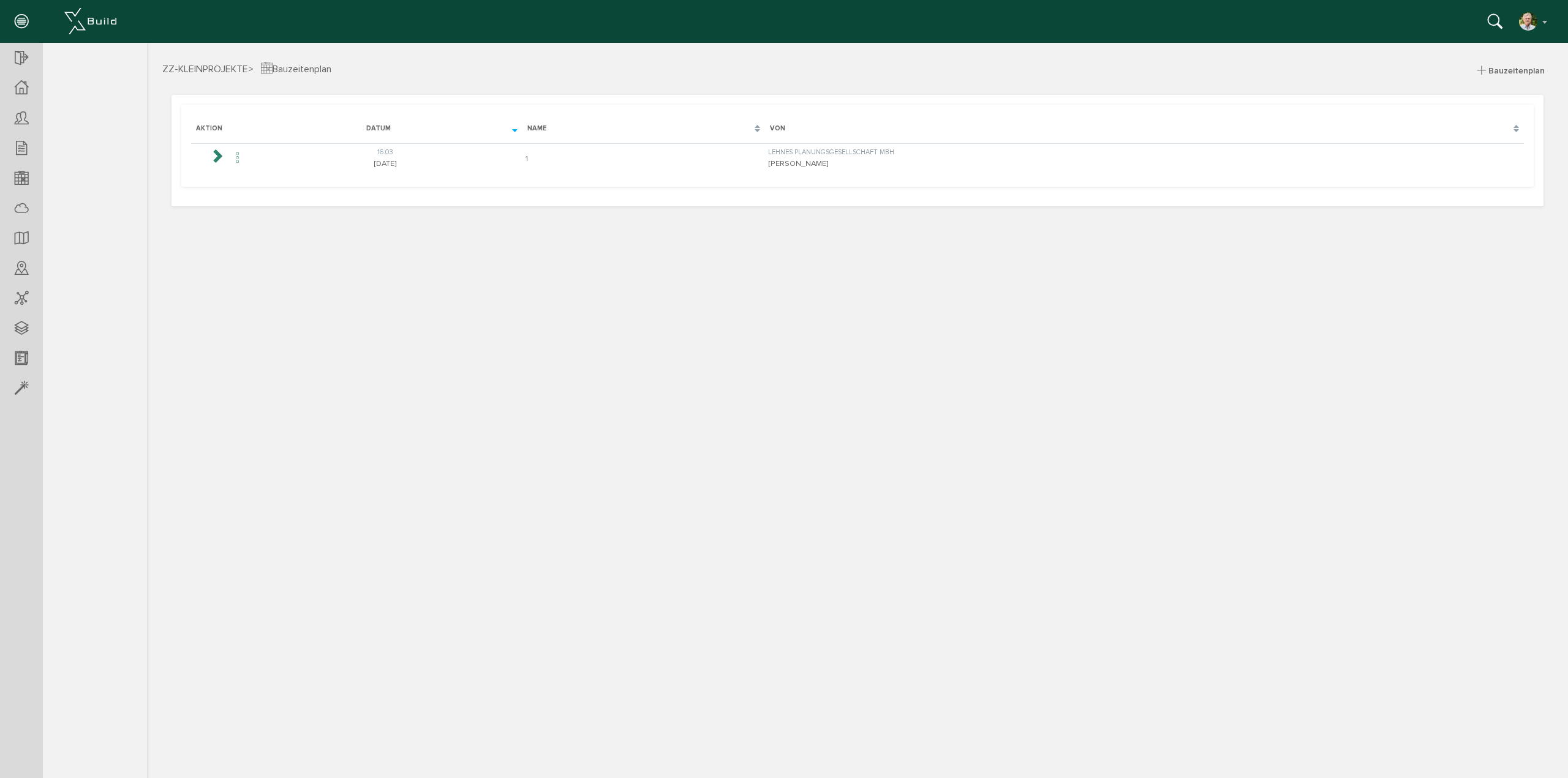
click at [236, 157] on icon at bounding box center [237, 158] width 15 height 17
click at [262, 171] on li "bearbeiten" at bounding box center [296, 172] width 110 height 20
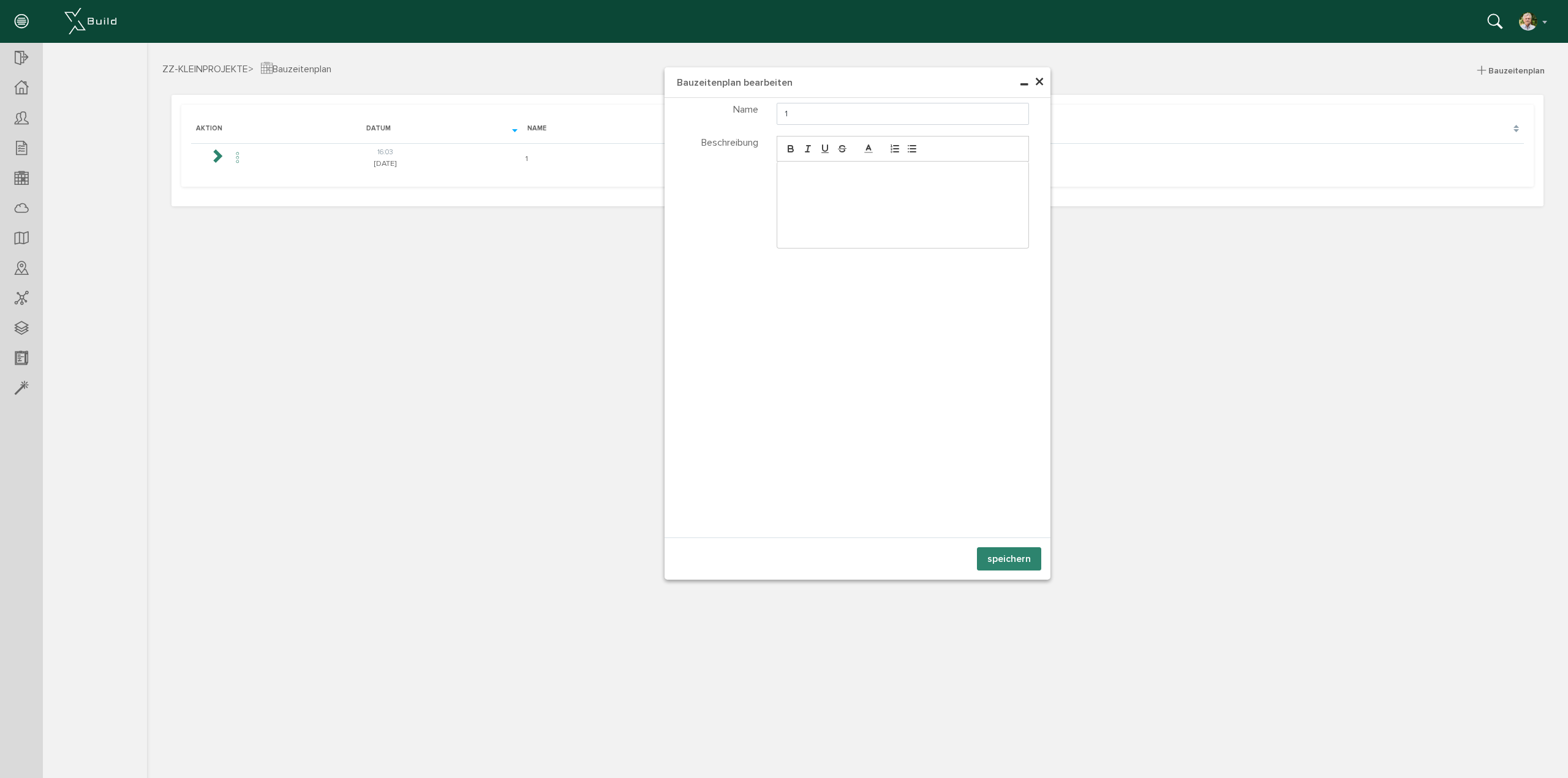
click at [1043, 82] on span "×" at bounding box center [1039, 82] width 10 height 24
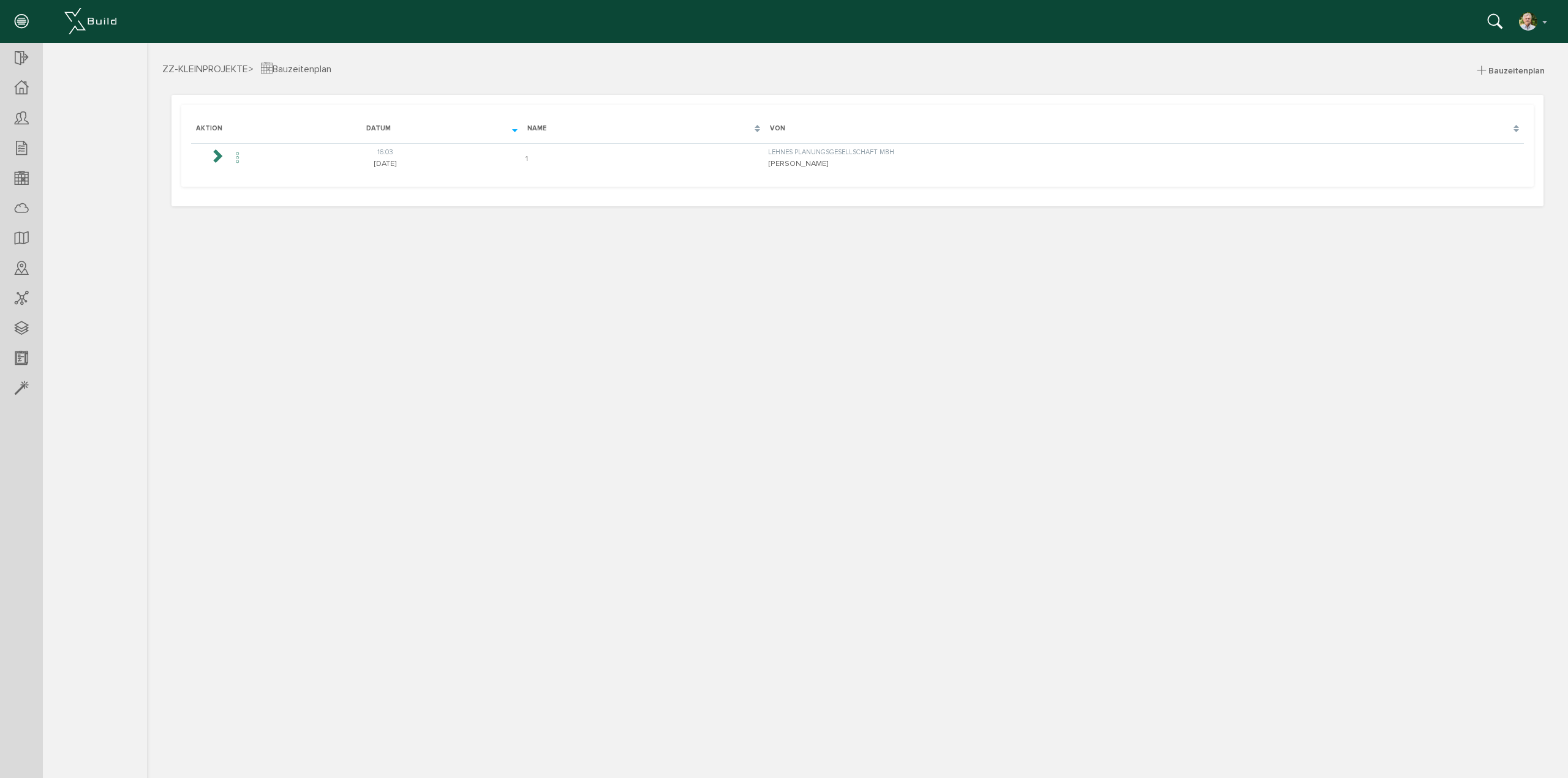
click at [211, 155] on icon at bounding box center [216, 155] width 15 height 15
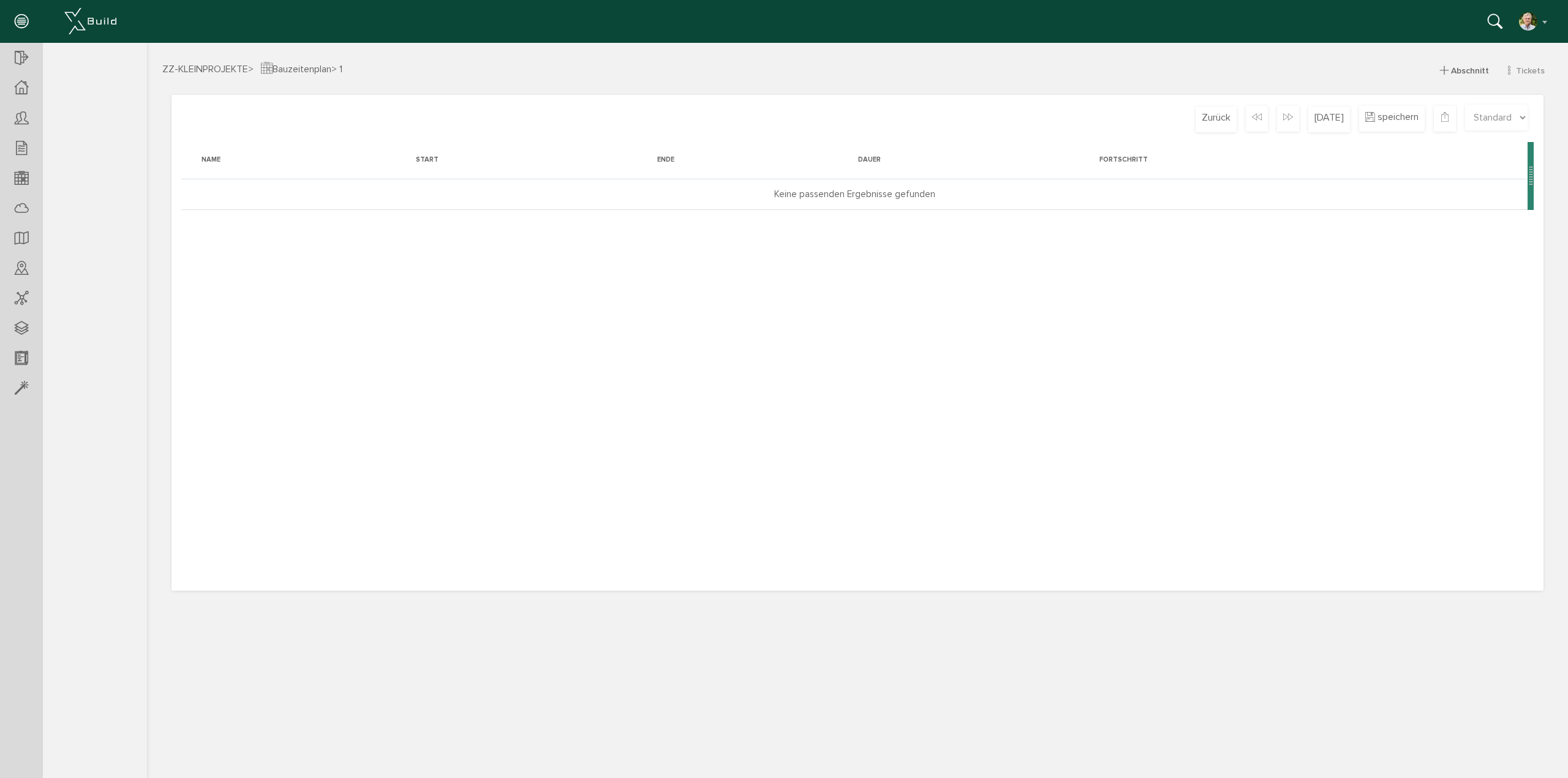
click at [1481, 73] on span "Abschnitt" at bounding box center [1470, 70] width 38 height 10
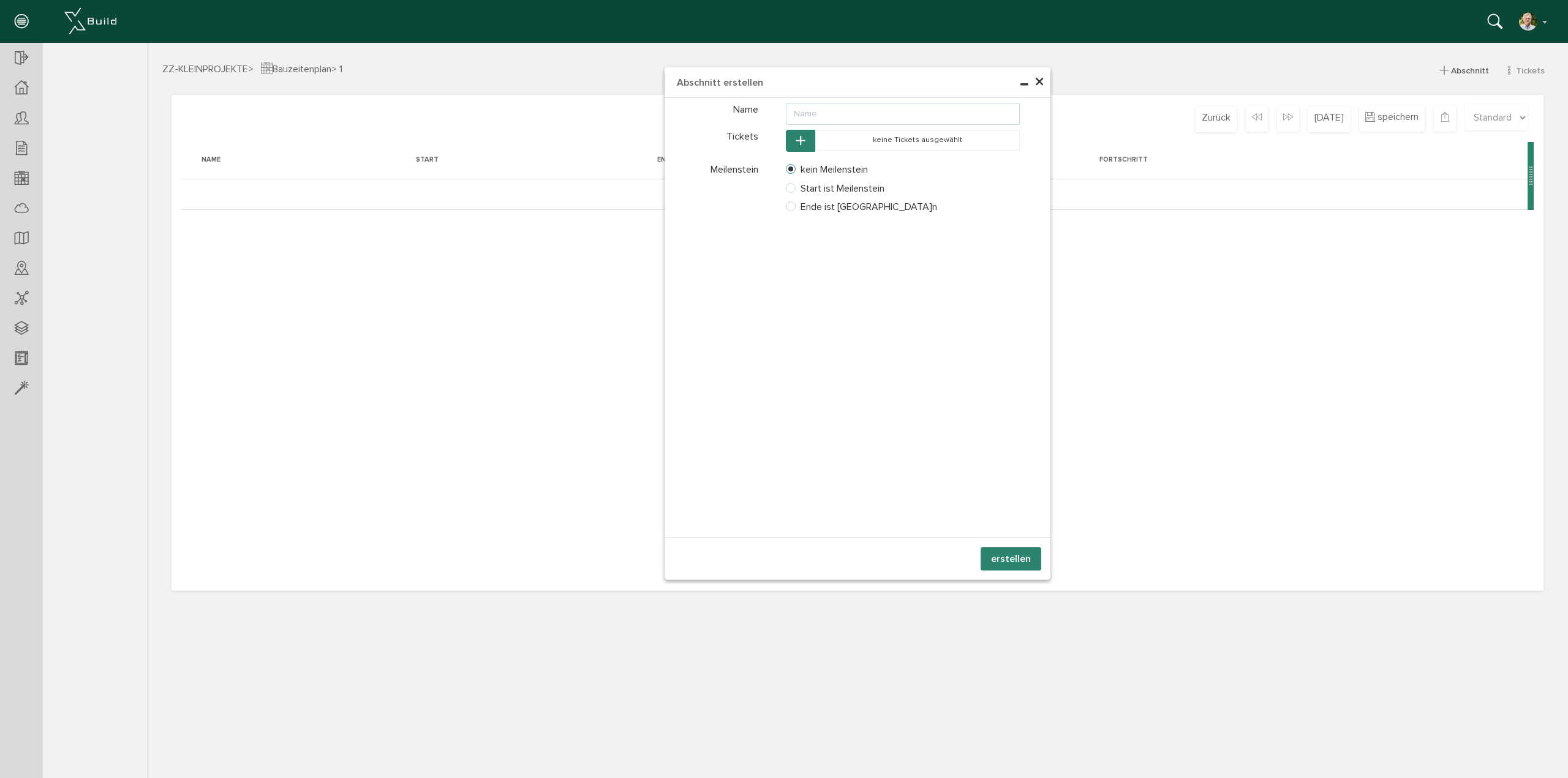
click at [853, 113] on input "text" at bounding box center [903, 114] width 234 height 22
type input "1"
click at [1019, 562] on button "erstellen" at bounding box center [1010, 559] width 61 height 23
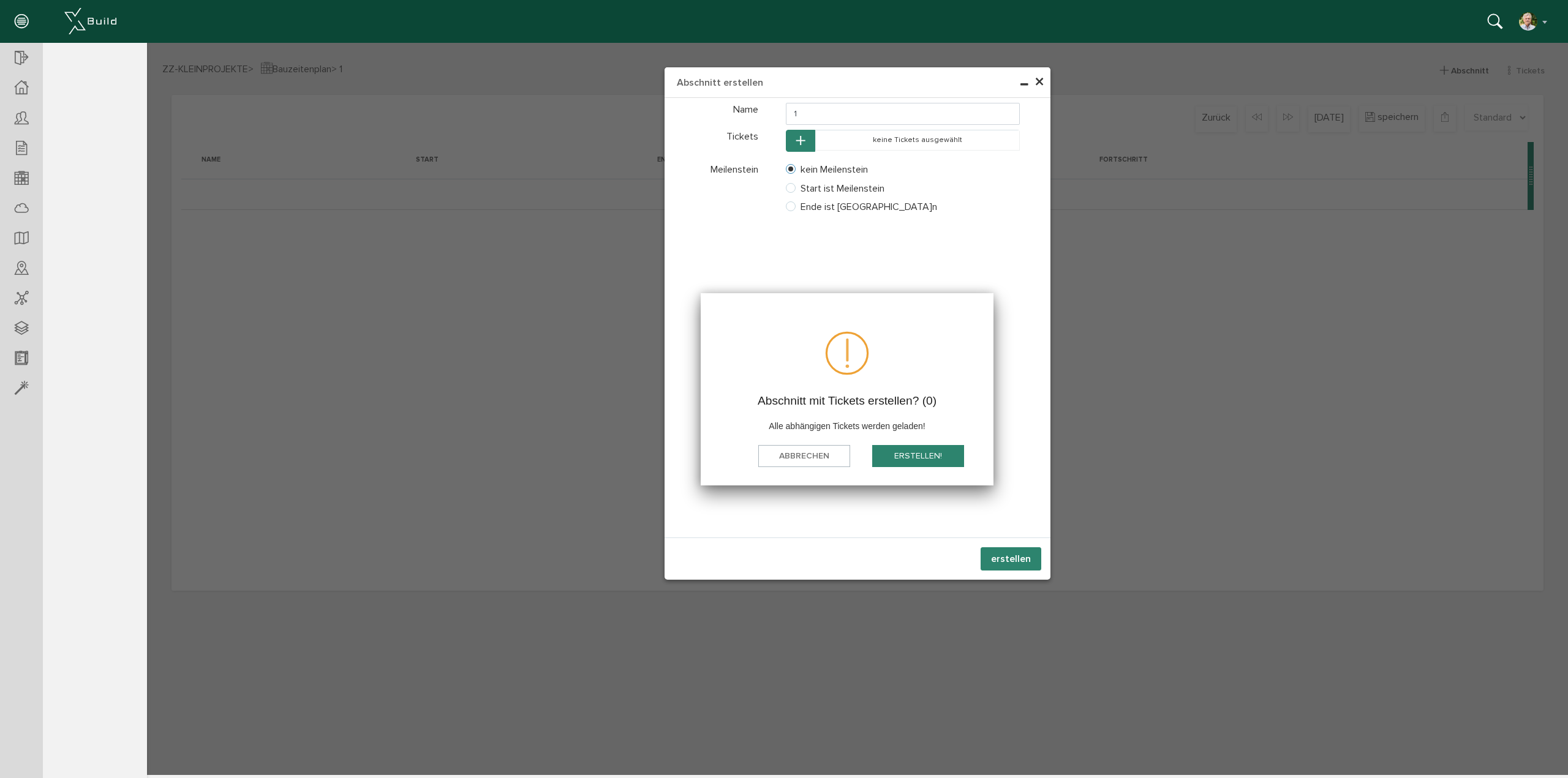
click at [923, 449] on button "Erstellen!" at bounding box center [918, 456] width 92 height 22
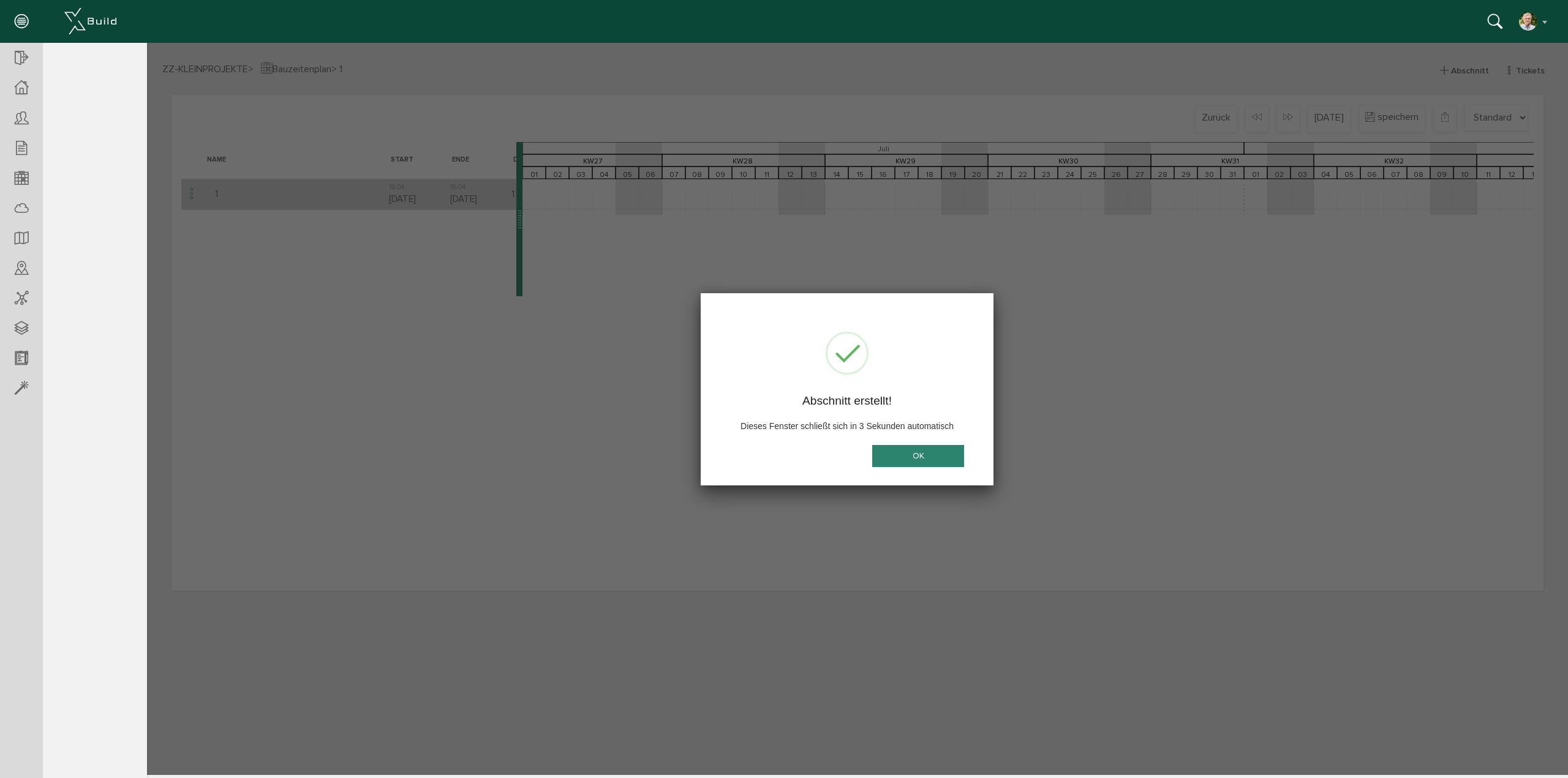
scroll to position [0, 2118]
click at [924, 452] on button "OK" at bounding box center [918, 456] width 92 height 22
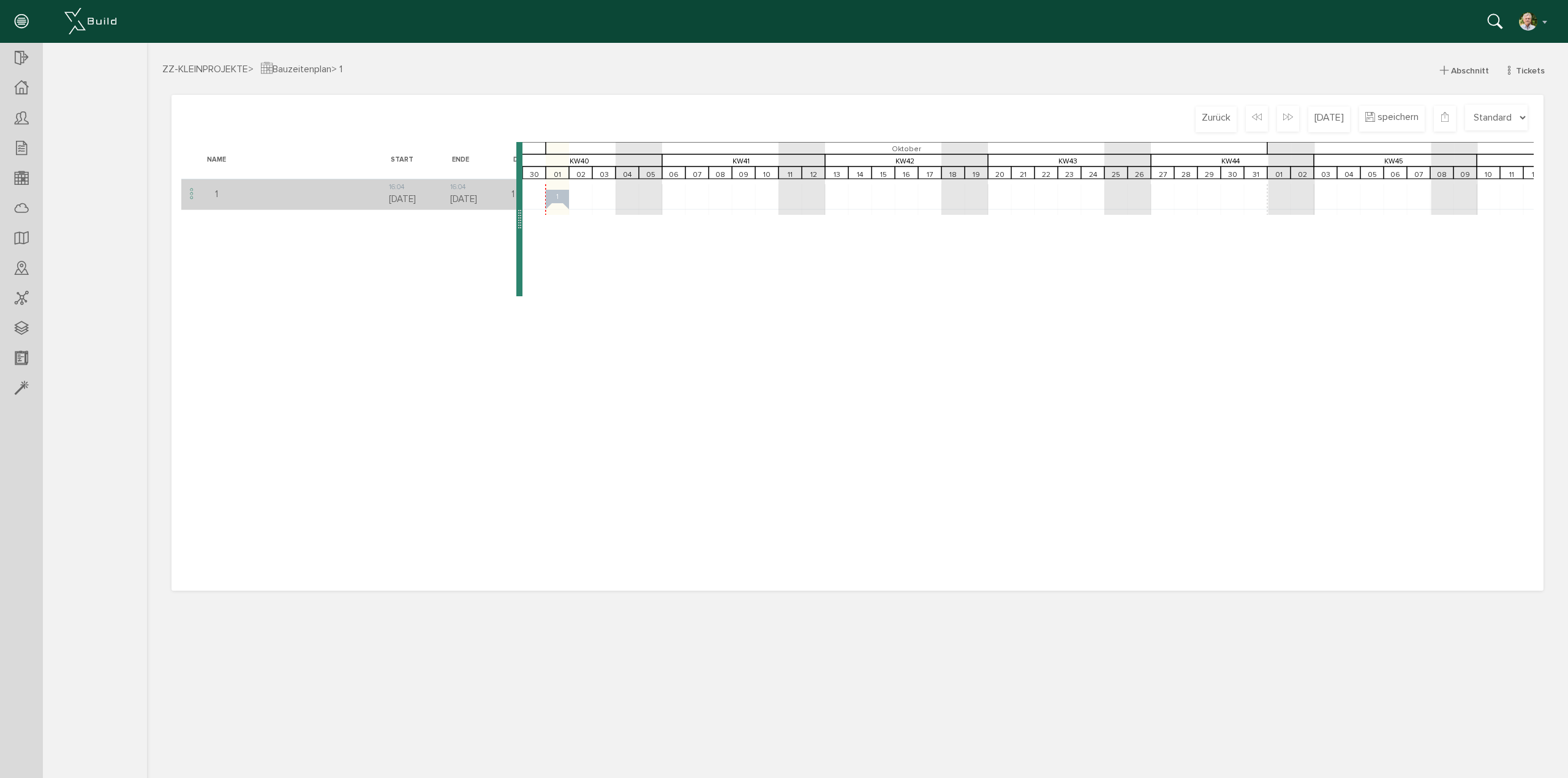
click at [545, 188] on rect at bounding box center [906, 194] width 5003 height 31
drag, startPoint x: 567, startPoint y: 197, endPoint x: 668, endPoint y: 198, distance: 101.0
click at [668, 198] on icon "01 KW27 Juli 02 03 04 05 06 KW28 07 08 09 10 11 12 13 KW29 14 15 16 17 18 19 20…" at bounding box center [906, 218] width 5003 height 151
click at [415, 194] on td "1 Tag" at bounding box center [433, 194] width 61 height 31
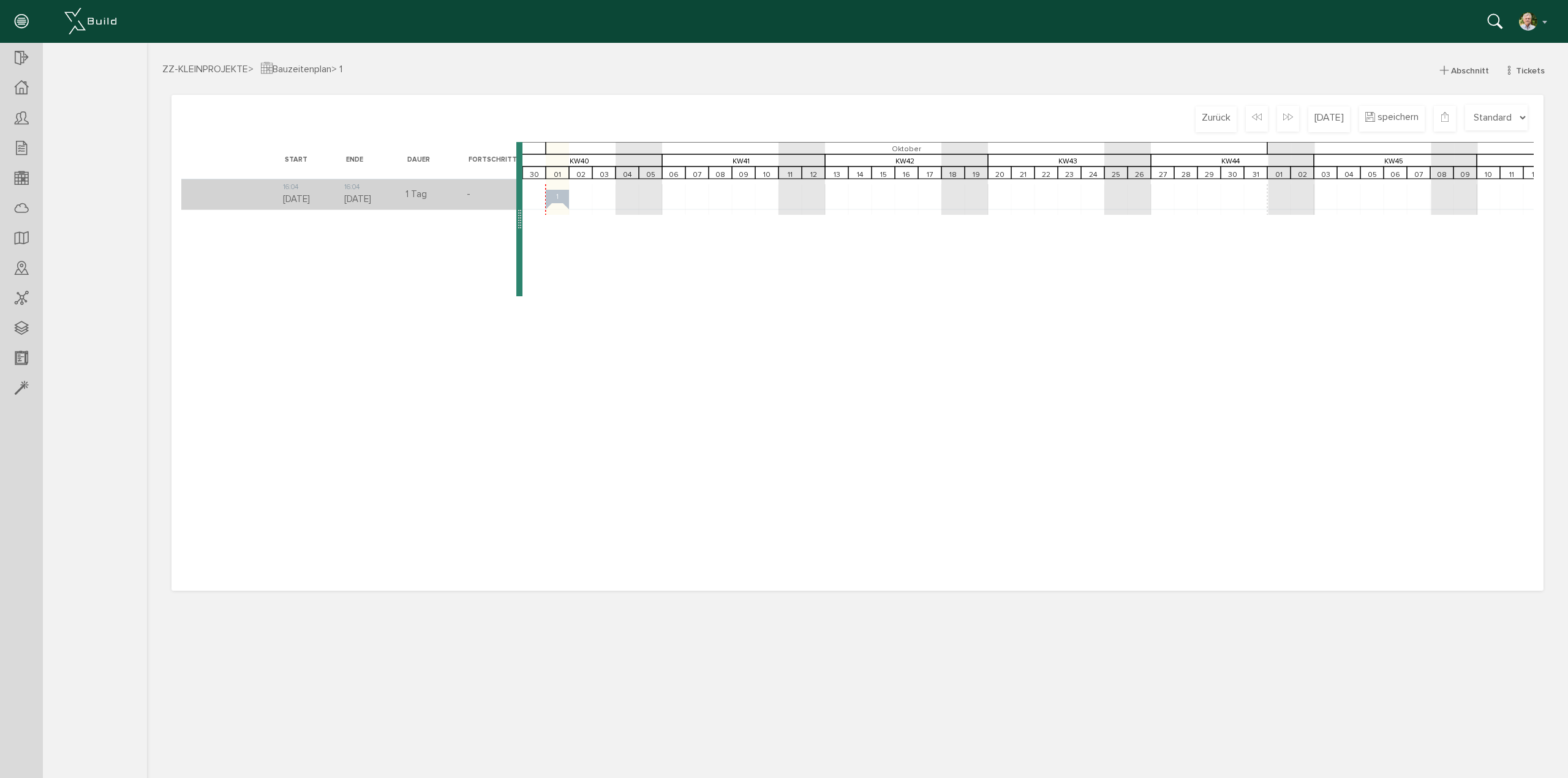
scroll to position [0, 1640]
click at [415, 194] on td "1 Tag" at bounding box center [433, 194] width 61 height 31
click at [1380, 113] on span "speichern" at bounding box center [1398, 119] width 41 height 13
click at [1534, 66] on span "Tickets" at bounding box center [1530, 70] width 29 height 10
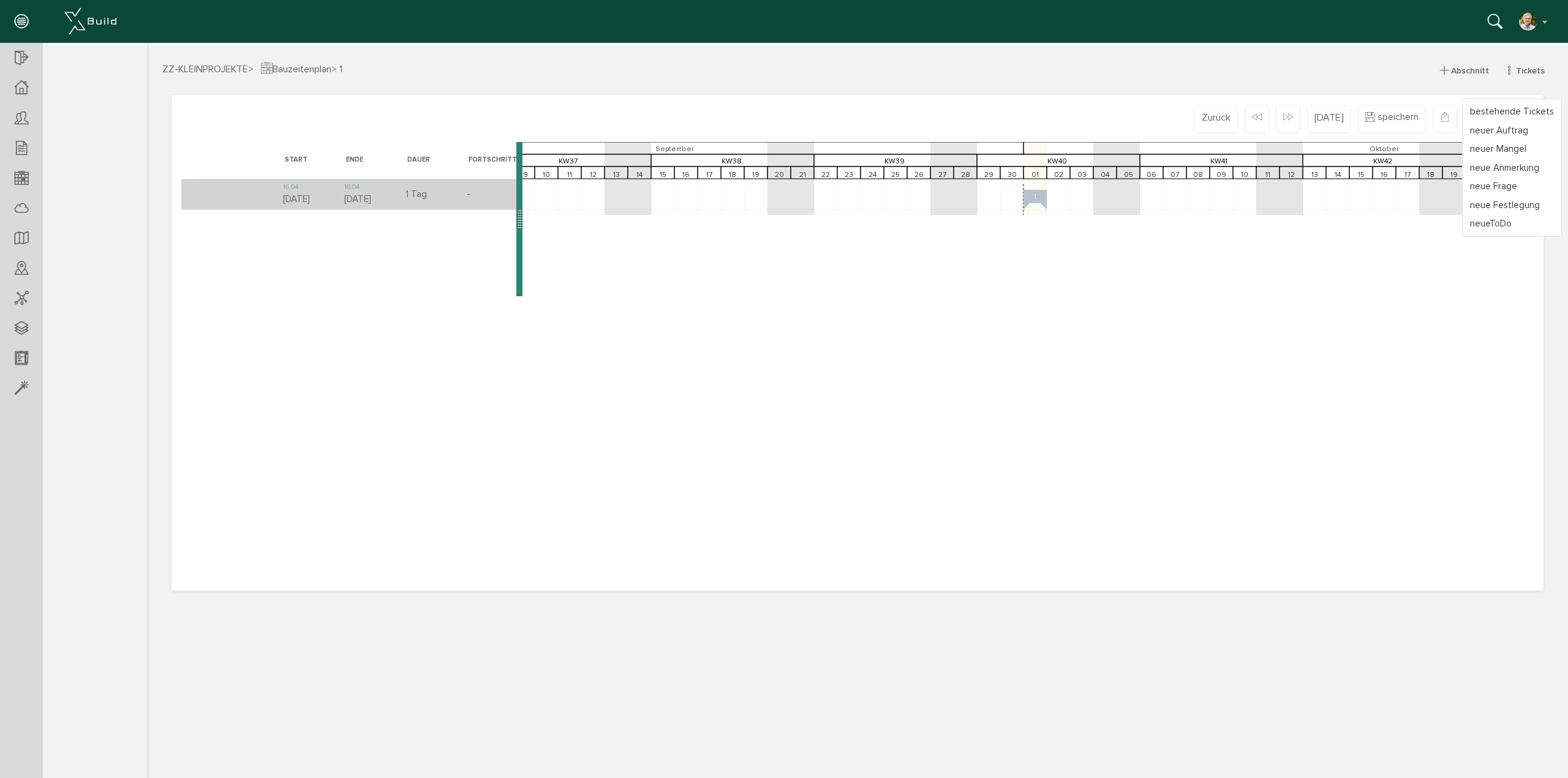
click at [1505, 114] on link "bestehende Tickets" at bounding box center [1511, 112] width 98 height 19
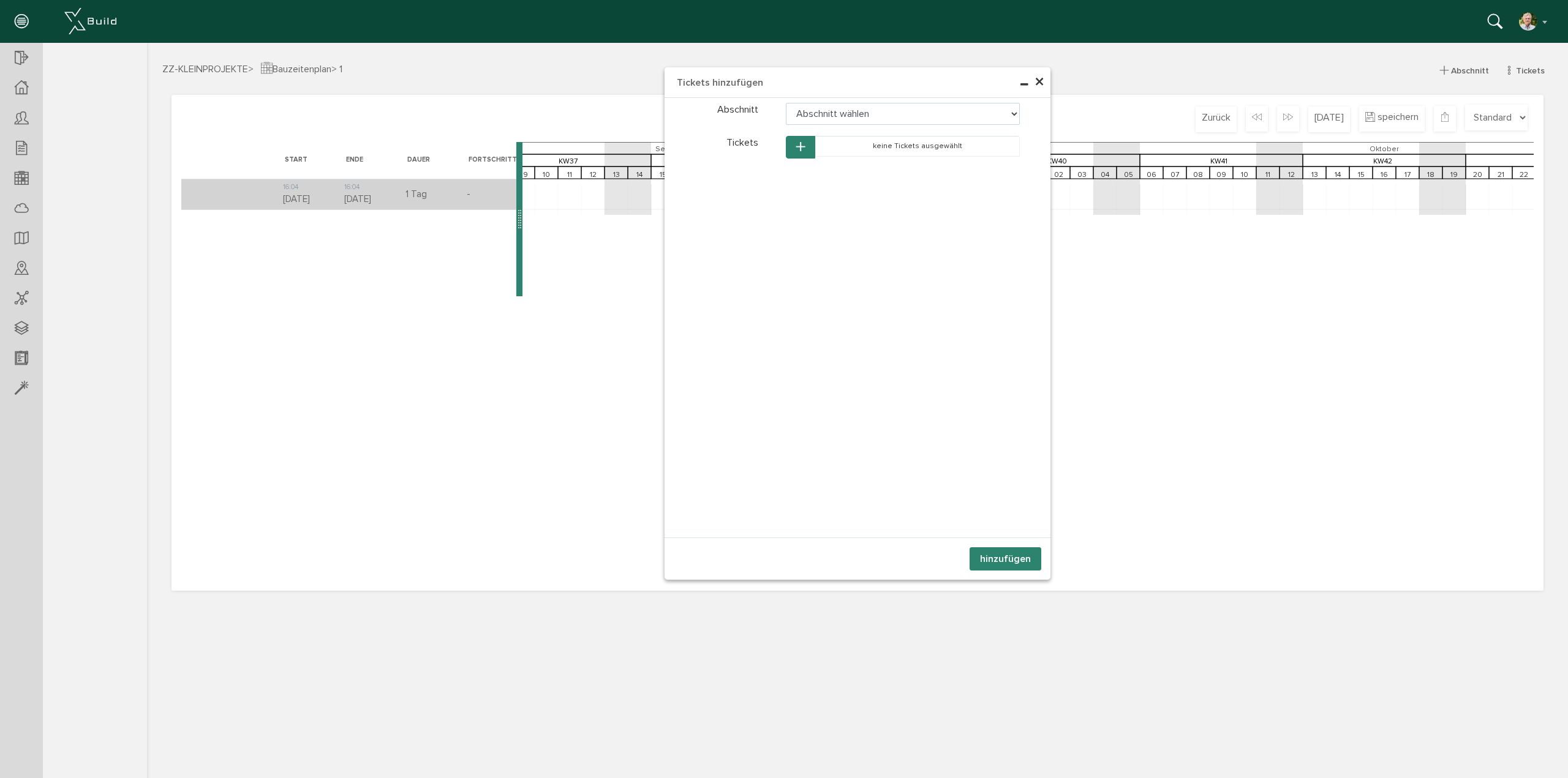
click at [1013, 111] on data-lang-placeholder\= "Abschnitt wählen" at bounding box center [903, 114] width 234 height 22
click at [954, 204] on div "Tickets wählen Tickets Abschnitt Abschnitt wählen Tickets keine Tickets ausgewä…" at bounding box center [857, 317] width 386 height 440
click at [800, 149] on icon "button" at bounding box center [800, 147] width 8 height 10
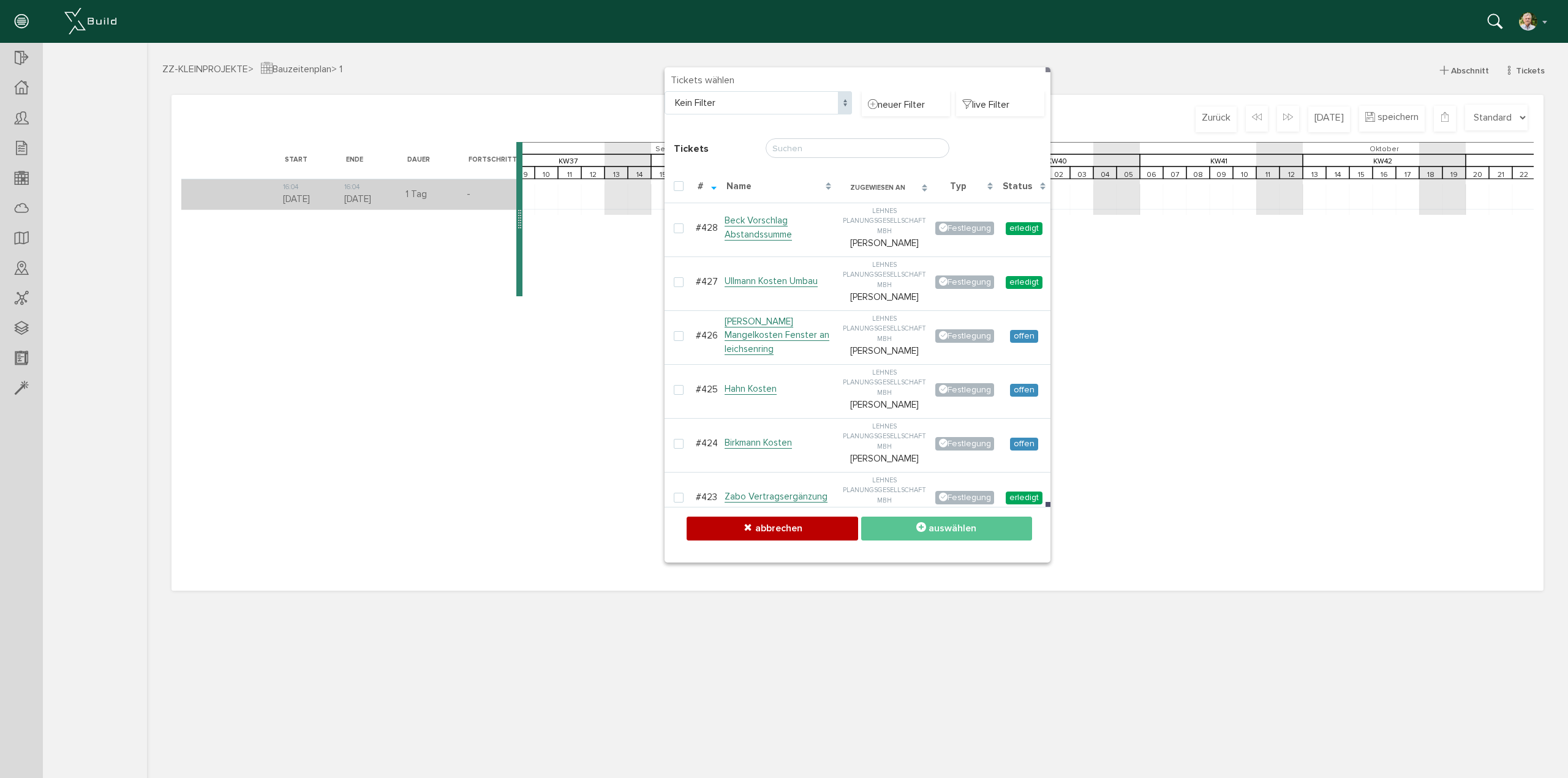
click at [778, 228] on td "Beck Vorschlag Abstandssumme" at bounding box center [779, 227] width 114 height 51
checkbox input "true"
click at [731, 284] on link "Ullmann Kosten Umbau" at bounding box center [770, 281] width 93 height 12
checkbox input "true"
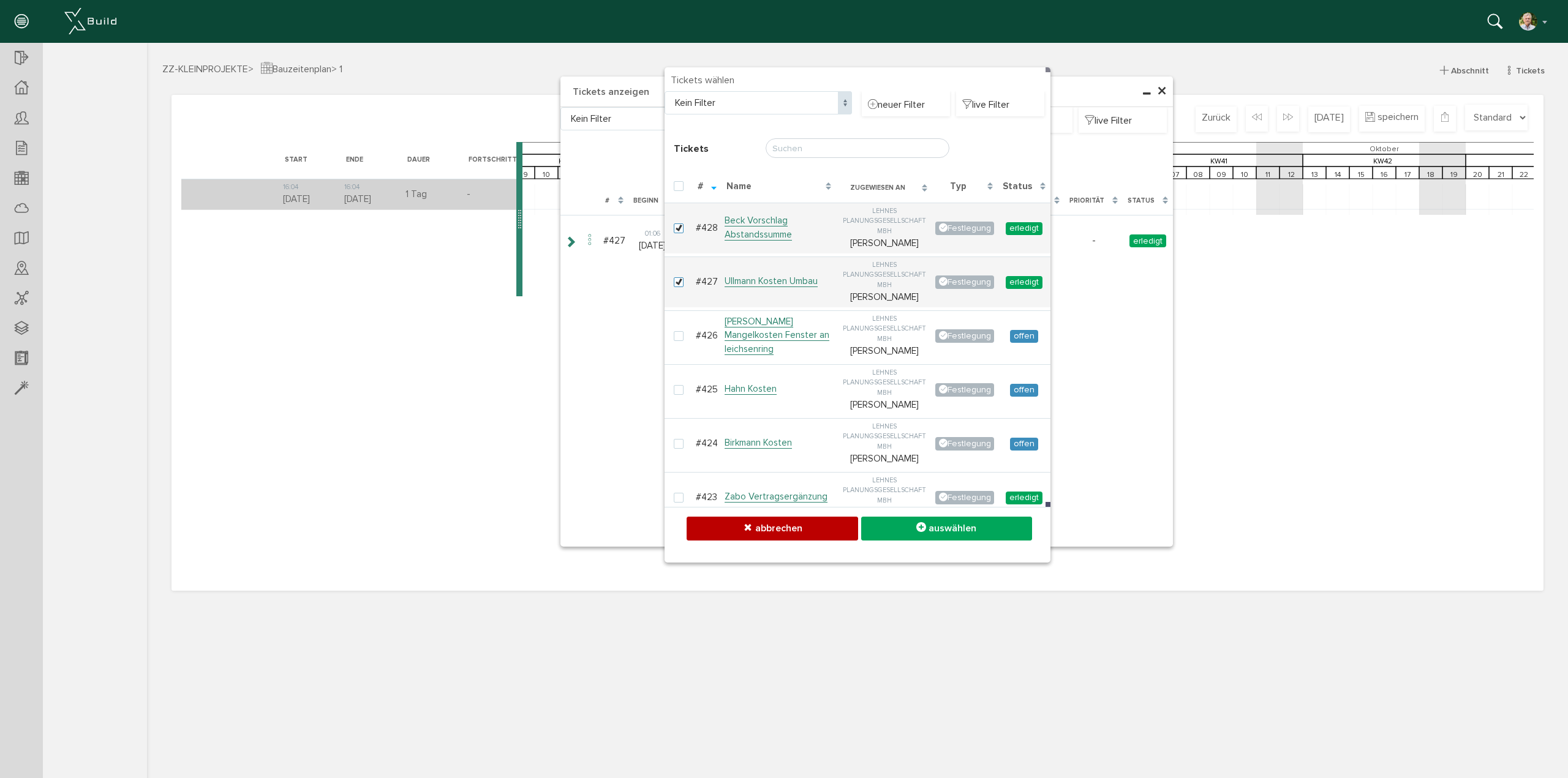
click at [697, 43] on div "× Teilnehmer hinzufügen Verfügbare Lizenzen : Fügen Sie einen neuen Teilnehmer …" at bounding box center [858, 43] width 1421 height 0
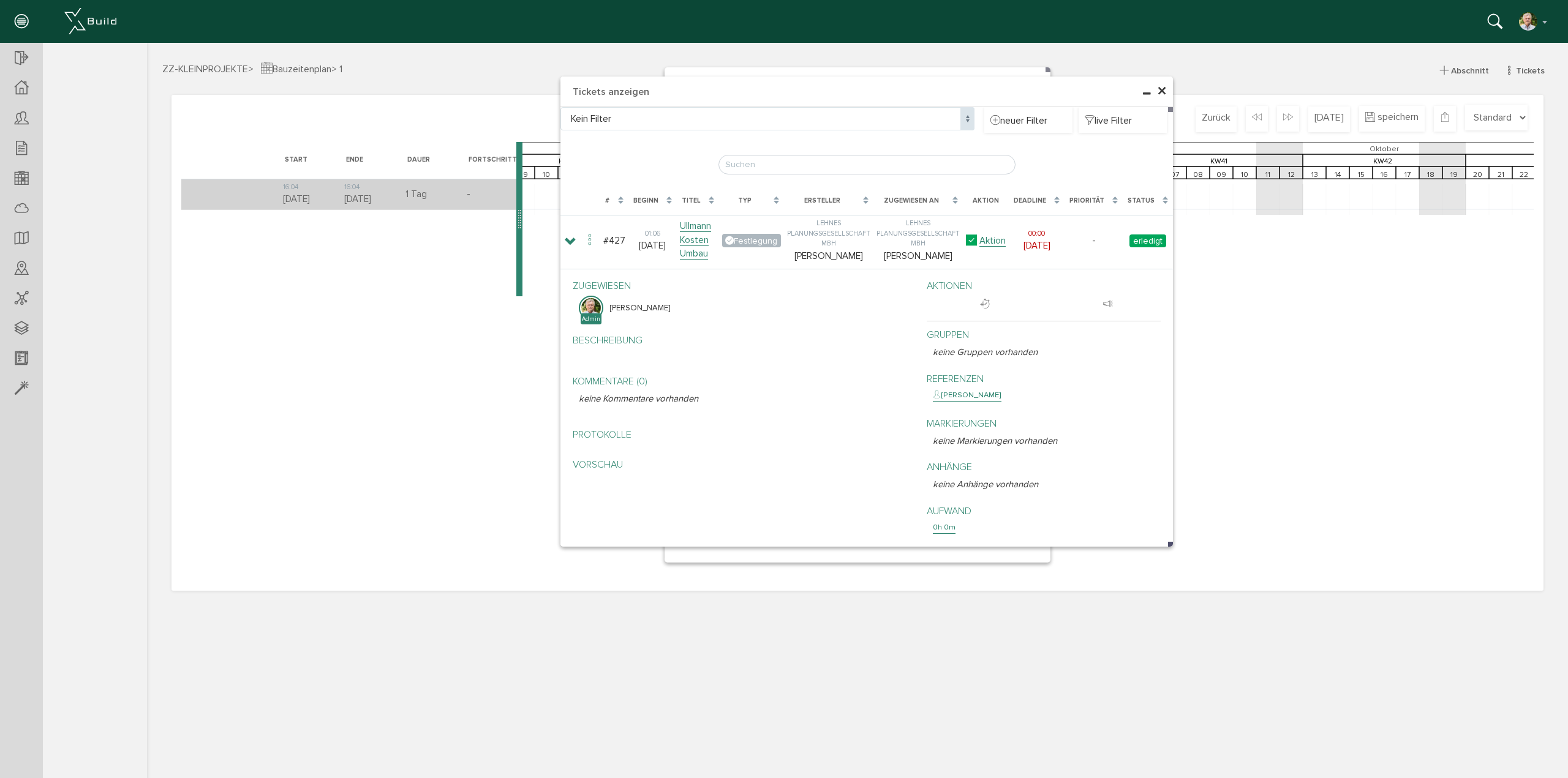
click at [1381, 483] on div "× Tickets anzeigen Kein Filter Mangel Kein Filter neuer Filter live Filter Lade…" at bounding box center [858, 409] width 1421 height 733
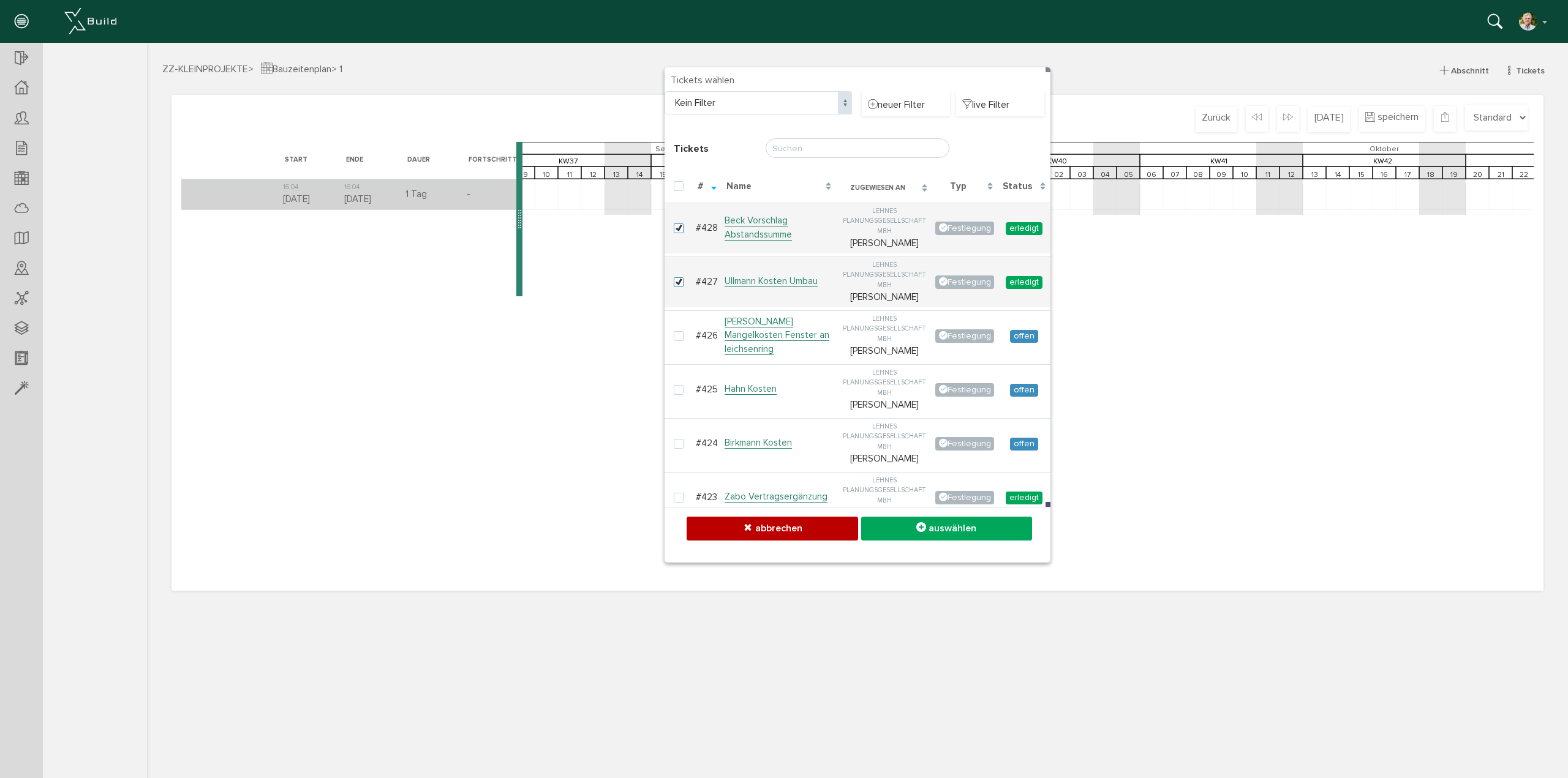
click at [971, 528] on span "auswählen" at bounding box center [952, 529] width 47 height 13
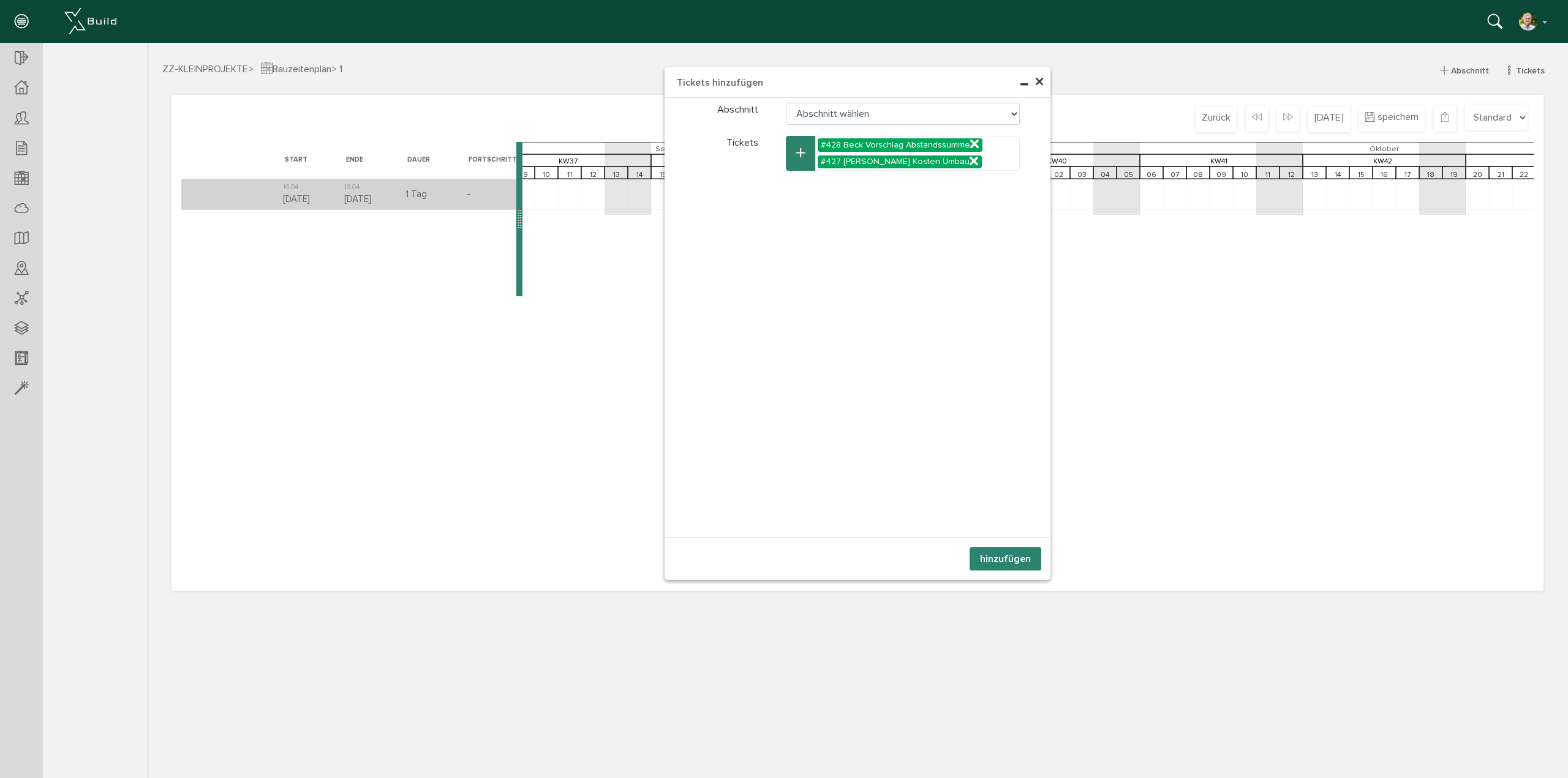
click at [988, 556] on button "hinzufügen" at bounding box center [1005, 559] width 72 height 23
click at [1008, 112] on data-lang-placeholder\= "Abschnitt wählen" at bounding box center [903, 114] width 234 height 22
click at [786, 103] on data-lang-placeholder\= "Abschnitt wählen" at bounding box center [903, 114] width 234 height 22
click at [849, 112] on data-lang-placeholder\= "Abschnitt wählen" at bounding box center [903, 114] width 234 height 22
click at [786, 103] on data-lang-placeholder\= "Abschnitt wählen" at bounding box center [903, 114] width 234 height 22
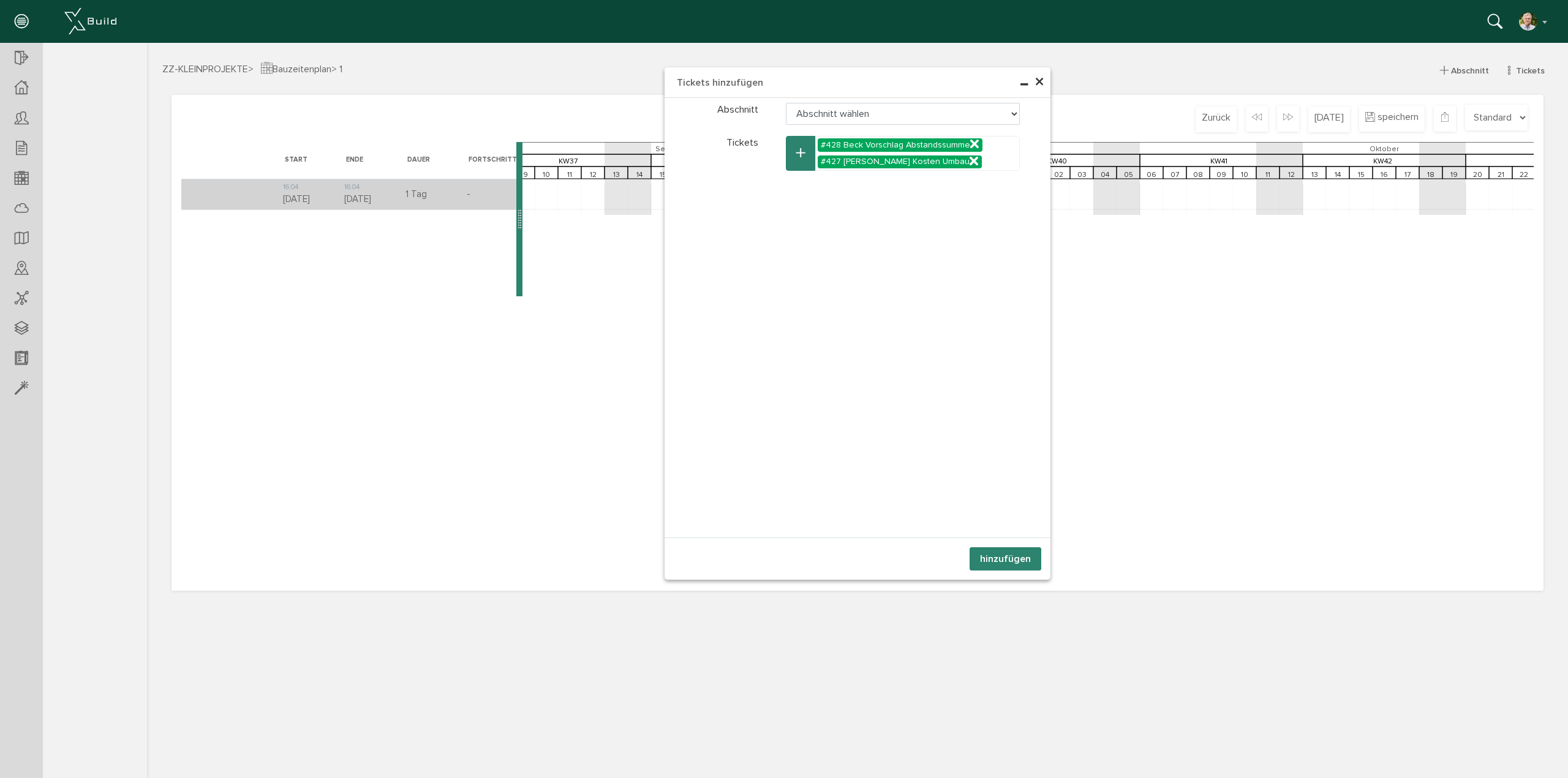
click at [1008, 559] on button "hinzufügen" at bounding box center [1005, 559] width 72 height 23
click at [1013, 112] on data-lang-placeholder\= "Abschnitt wählen" at bounding box center [903, 114] width 234 height 22
click at [1040, 83] on span "×" at bounding box center [1039, 82] width 10 height 24
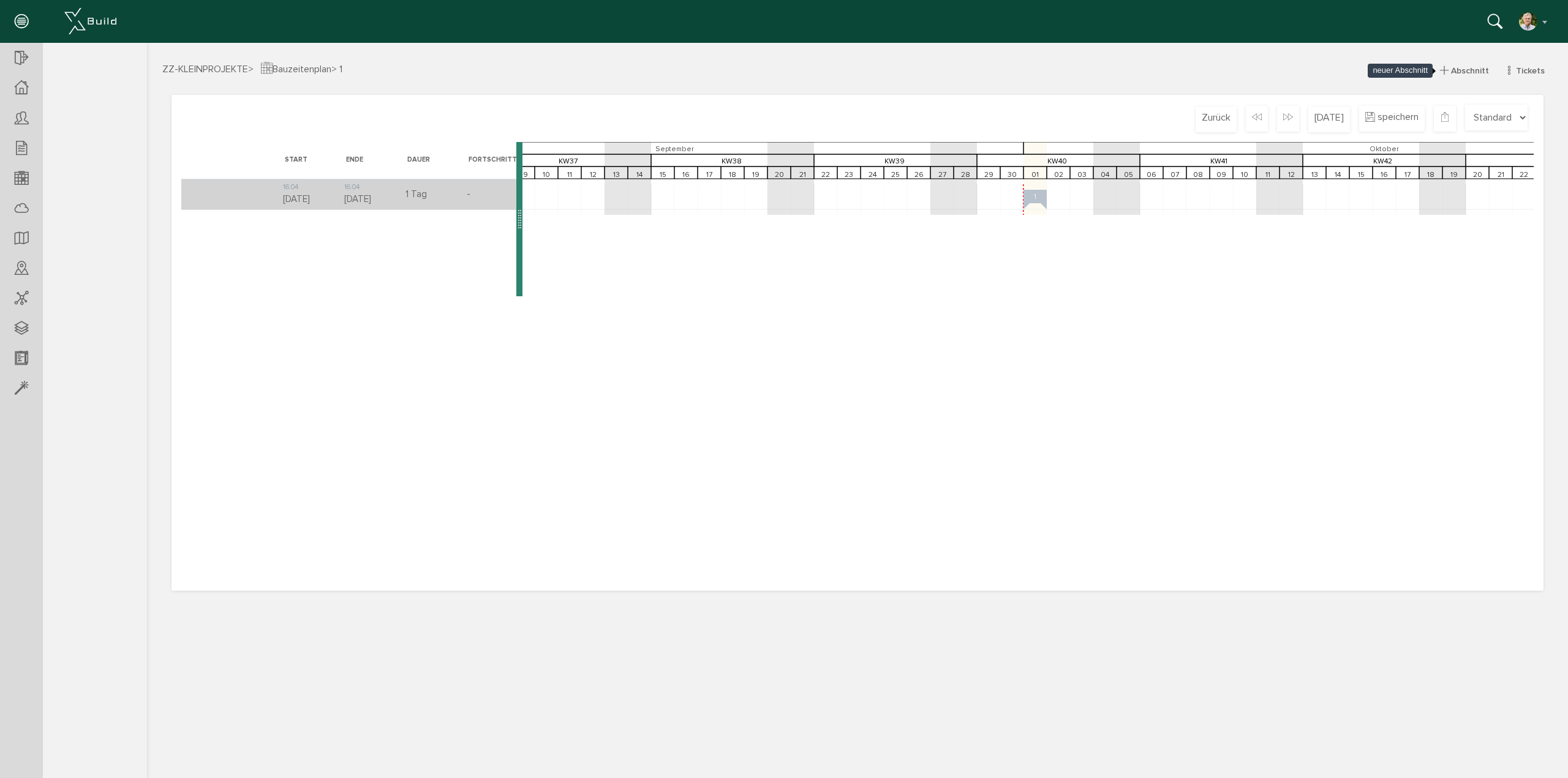
click at [1468, 70] on span "Abschnitt" at bounding box center [1470, 70] width 38 height 10
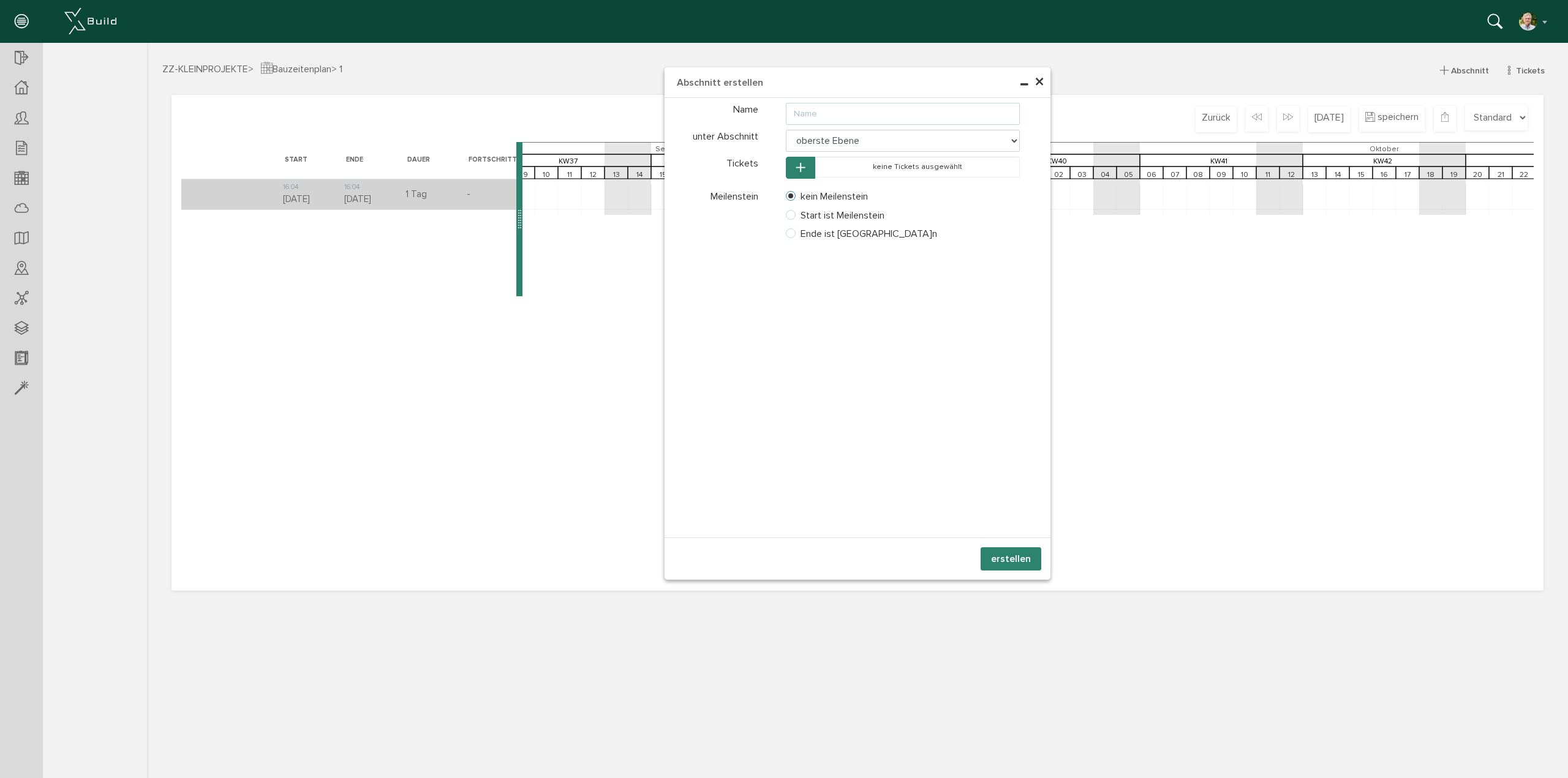
click at [869, 119] on input "text" at bounding box center [903, 114] width 234 height 22
type input "2"
click at [1019, 557] on button "erstellen" at bounding box center [1010, 559] width 61 height 23
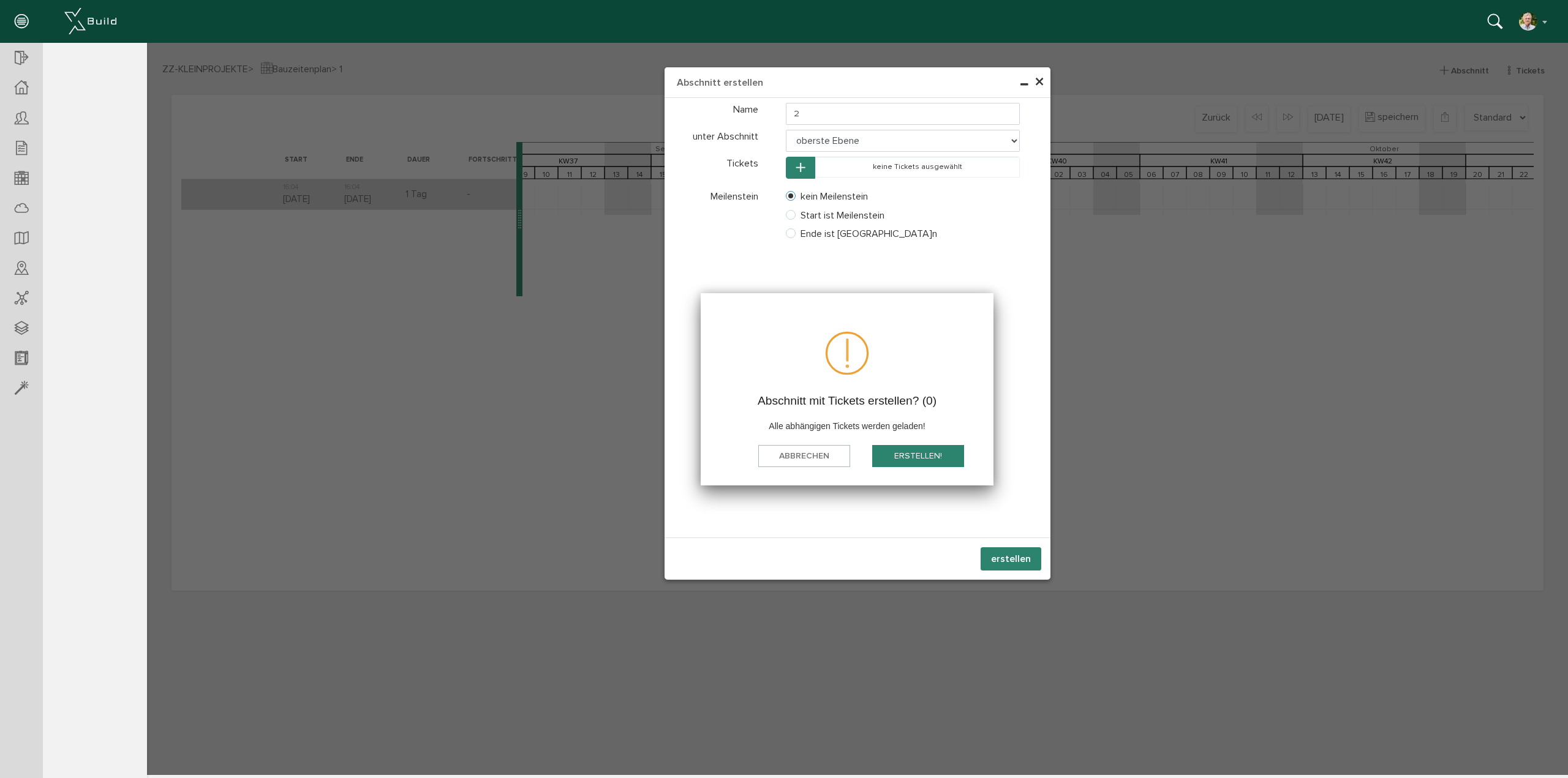
click at [913, 456] on button "Erstellen!" at bounding box center [918, 456] width 92 height 22
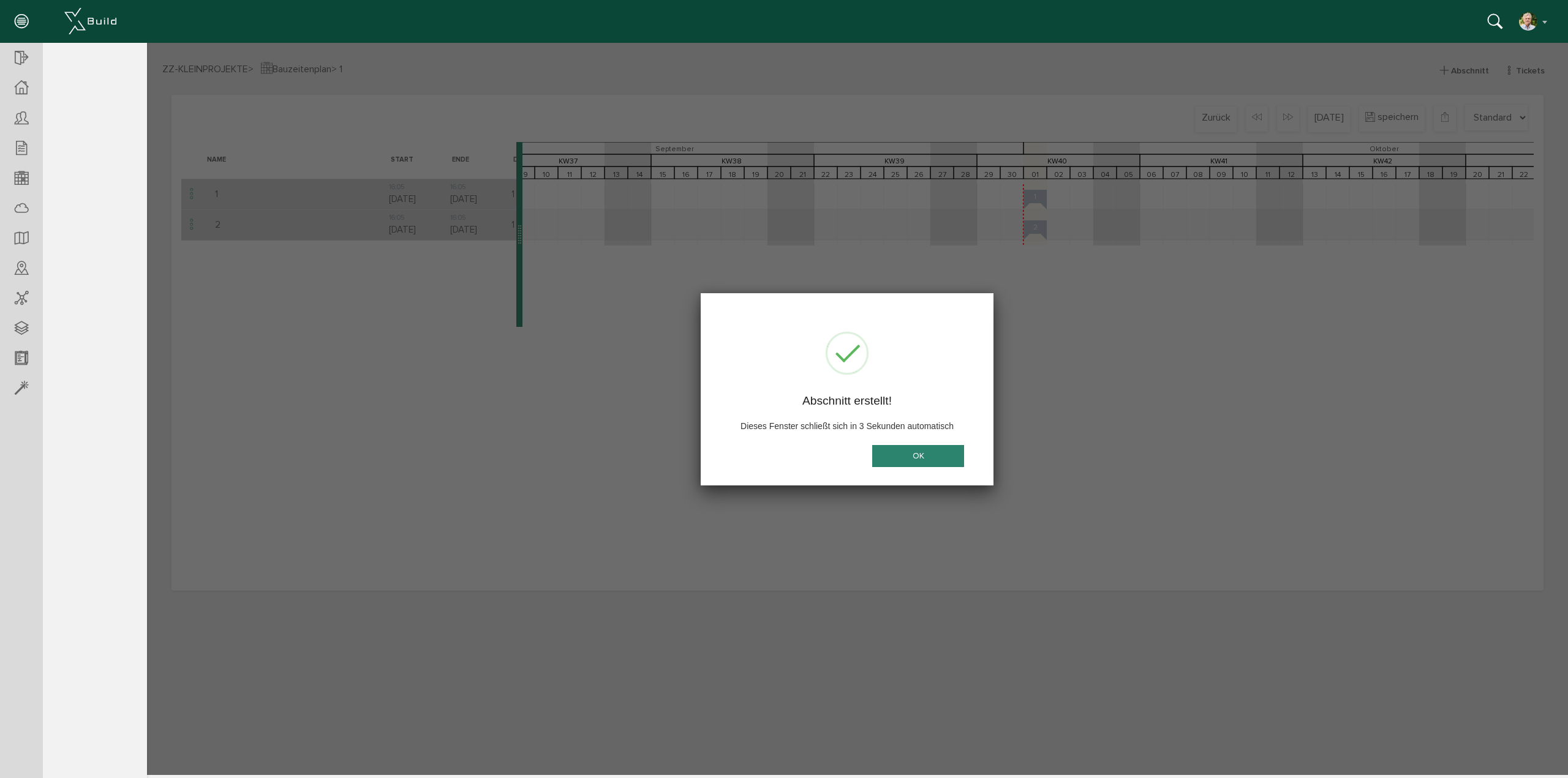
click at [912, 454] on button "OK" at bounding box center [918, 456] width 92 height 22
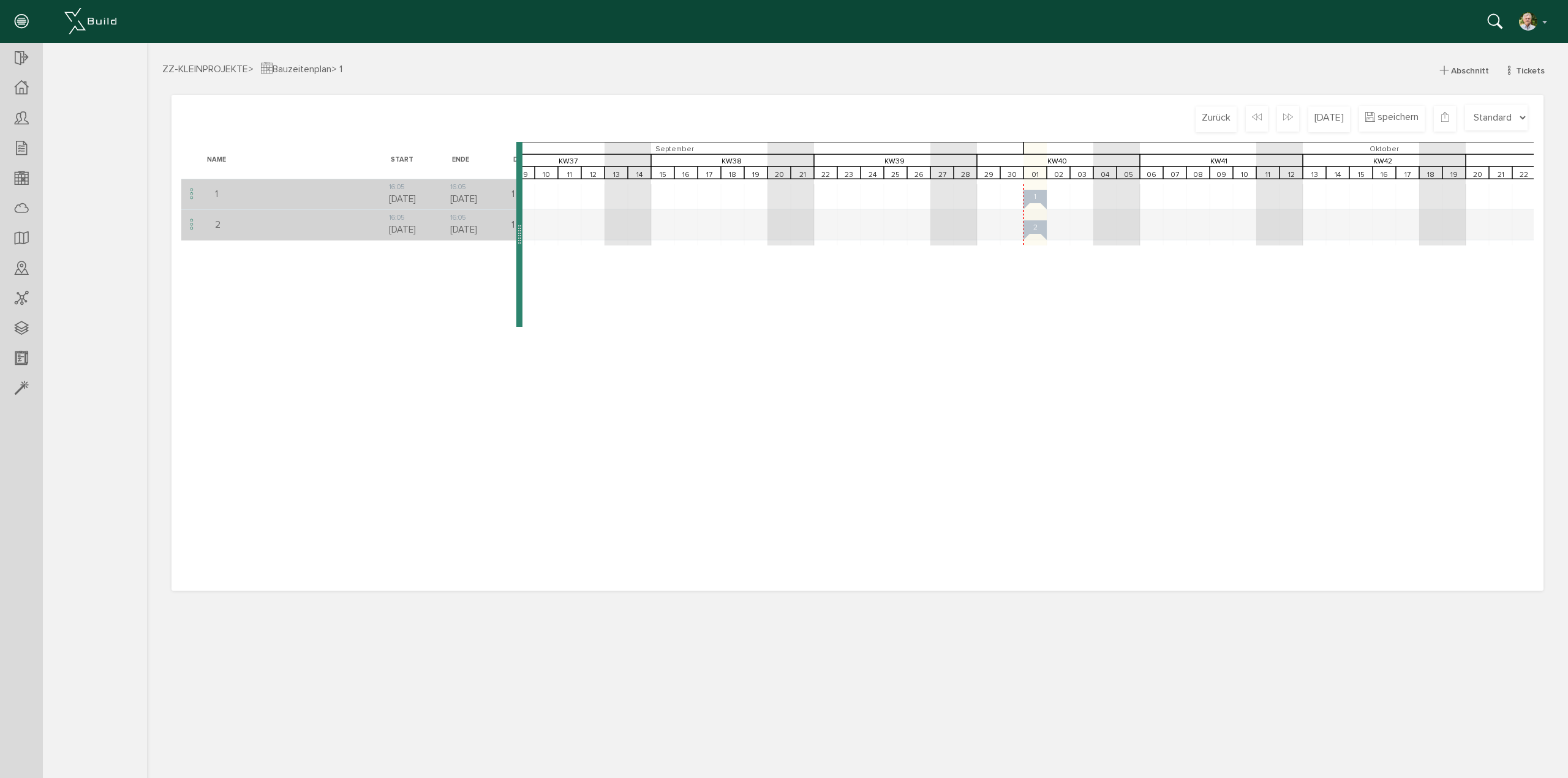
click at [329, 223] on td "2" at bounding box center [294, 225] width 184 height 31
click at [1518, 69] on span "Tickets" at bounding box center [1530, 70] width 29 height 10
click at [1506, 106] on link "bestehende Tickets" at bounding box center [1511, 112] width 98 height 19
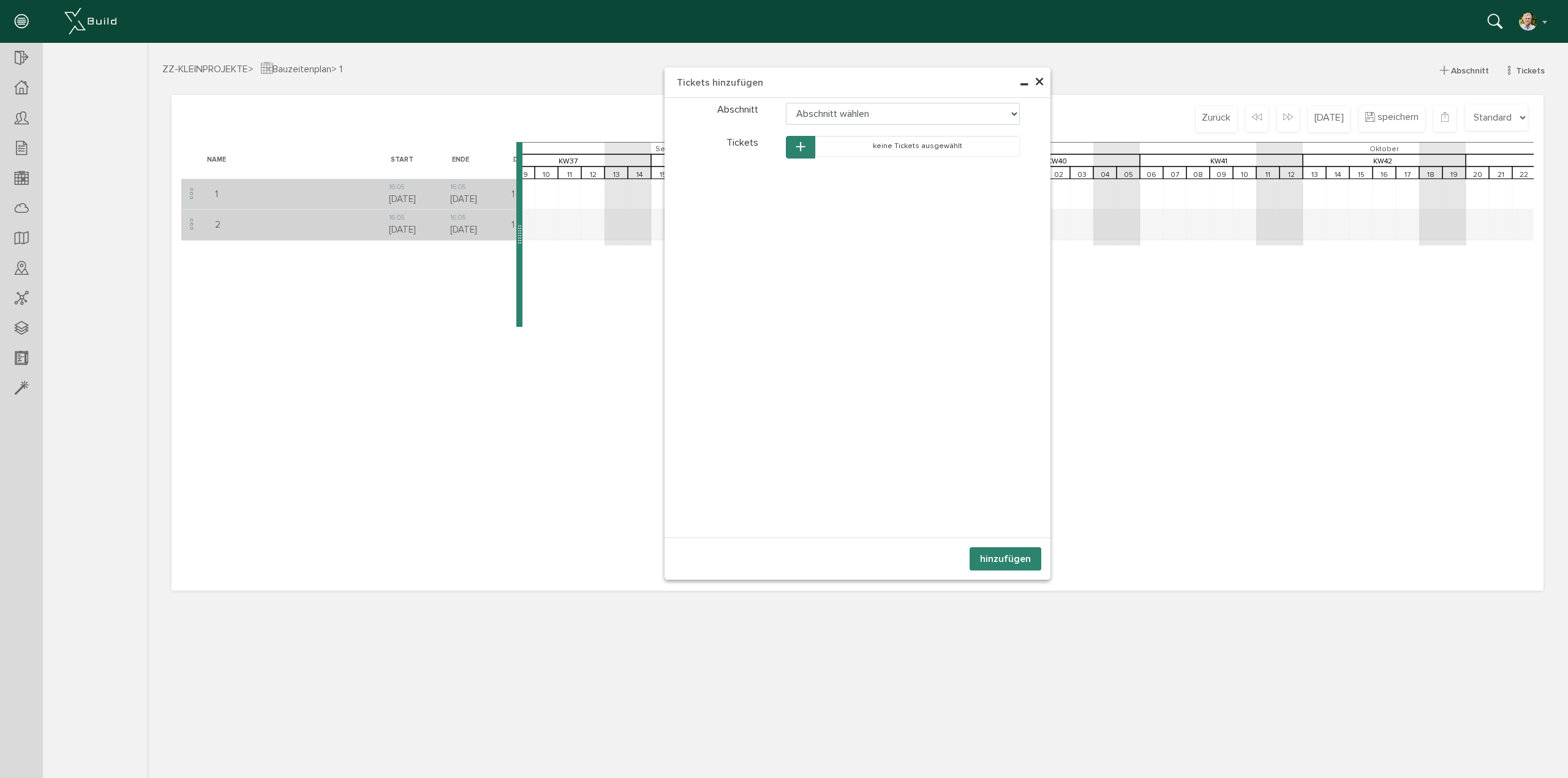
click at [1010, 114] on data-lang-placeholder\= "Abschnitt wählen" at bounding box center [903, 114] width 234 height 22
click at [1011, 112] on data-lang-placeholder\= "Abschnitt wählen" at bounding box center [903, 114] width 234 height 22
click at [902, 112] on data-lang-placeholder\= "Abschnitt wählen" at bounding box center [903, 114] width 234 height 22
click at [806, 147] on button "button" at bounding box center [800, 147] width 29 height 22
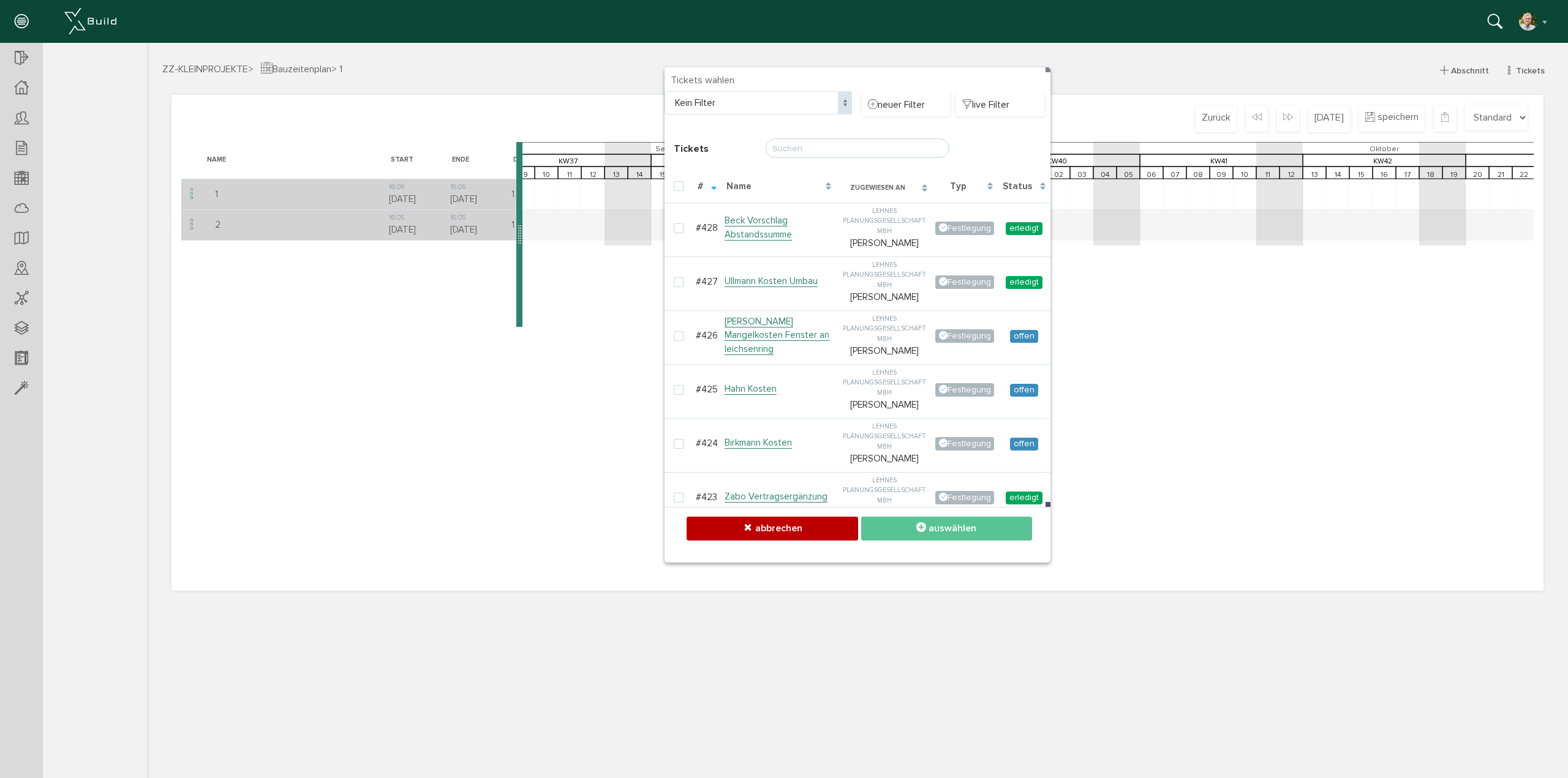
click at [806, 147] on input "text" at bounding box center [857, 148] width 184 height 20
click at [683, 229] on label at bounding box center [680, 229] width 15 height 11
click at [682, 229] on input "checkbox" at bounding box center [677, 227] width 8 height 8
checkbox input "true"
drag, startPoint x: 675, startPoint y: 338, endPoint x: 687, endPoint y: 343, distance: 13.0
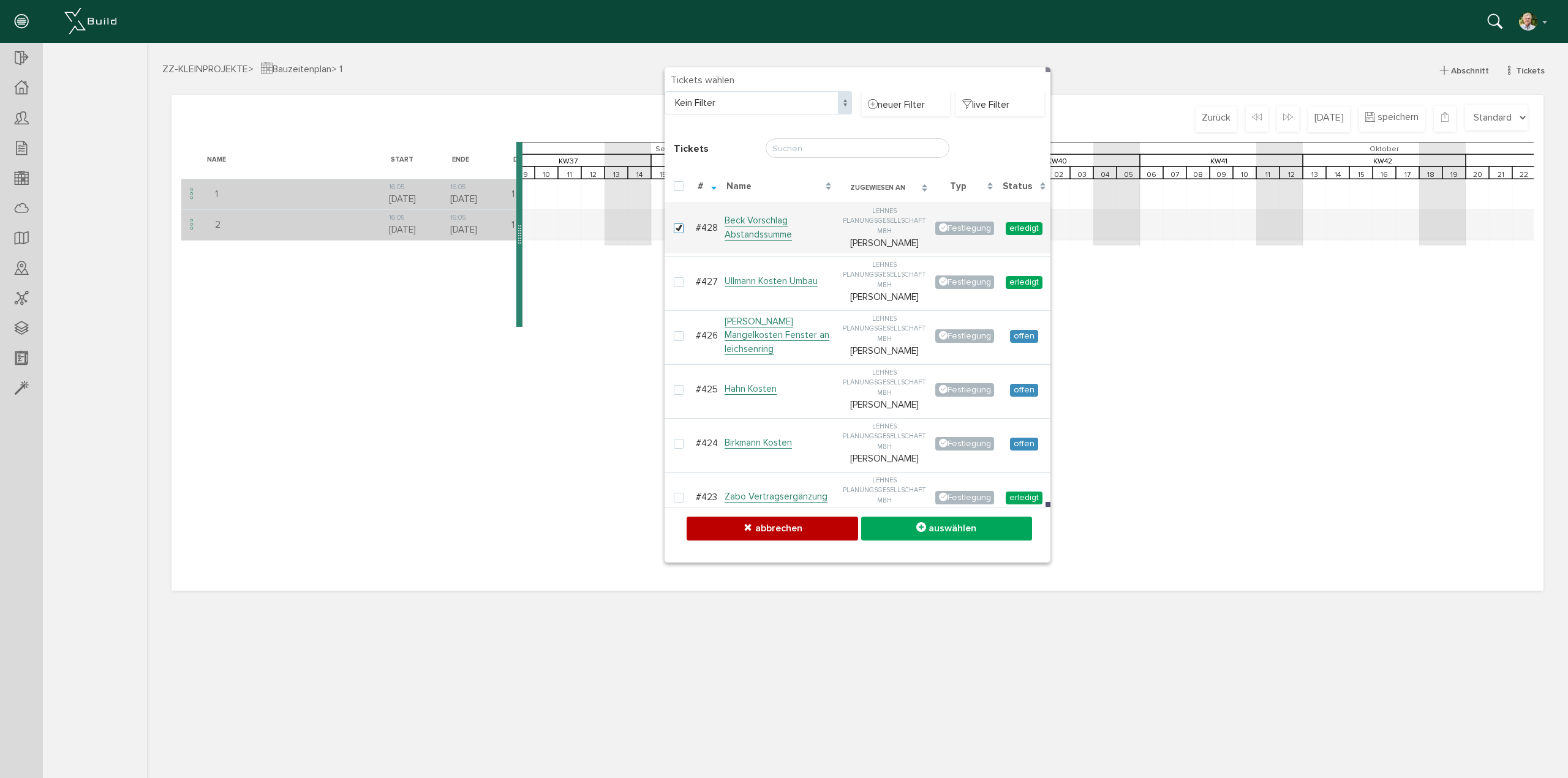
click at [678, 338] on label at bounding box center [680, 337] width 15 height 11
click at [678, 338] on input "checkbox" at bounding box center [677, 335] width 8 height 8
checkbox input "true"
click at [677, 284] on label at bounding box center [680, 283] width 15 height 11
click at [677, 284] on input "checkbox" at bounding box center [677, 281] width 8 height 8
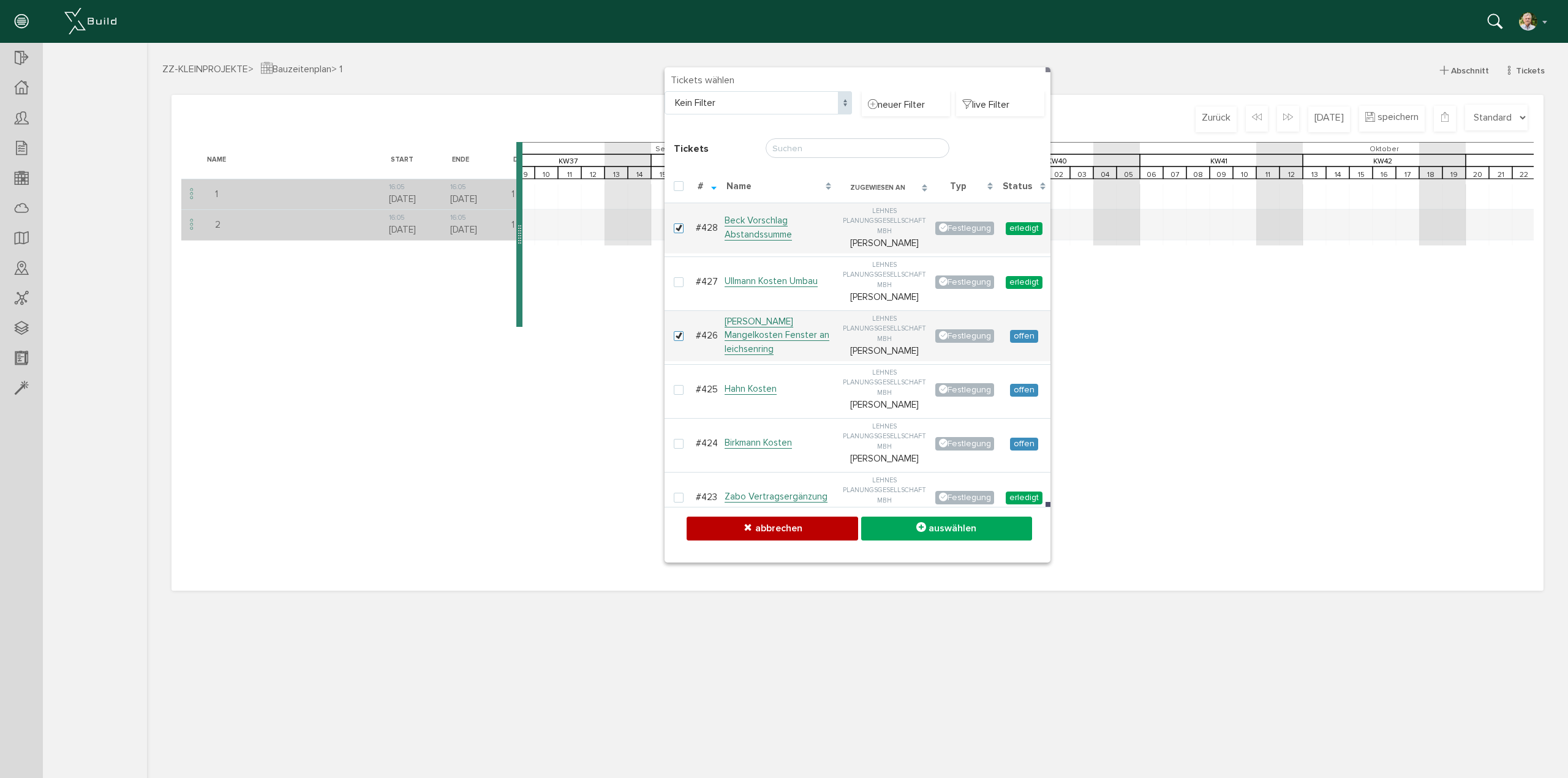
checkbox input "true"
click at [941, 529] on span "auswählen" at bounding box center [952, 529] width 47 height 13
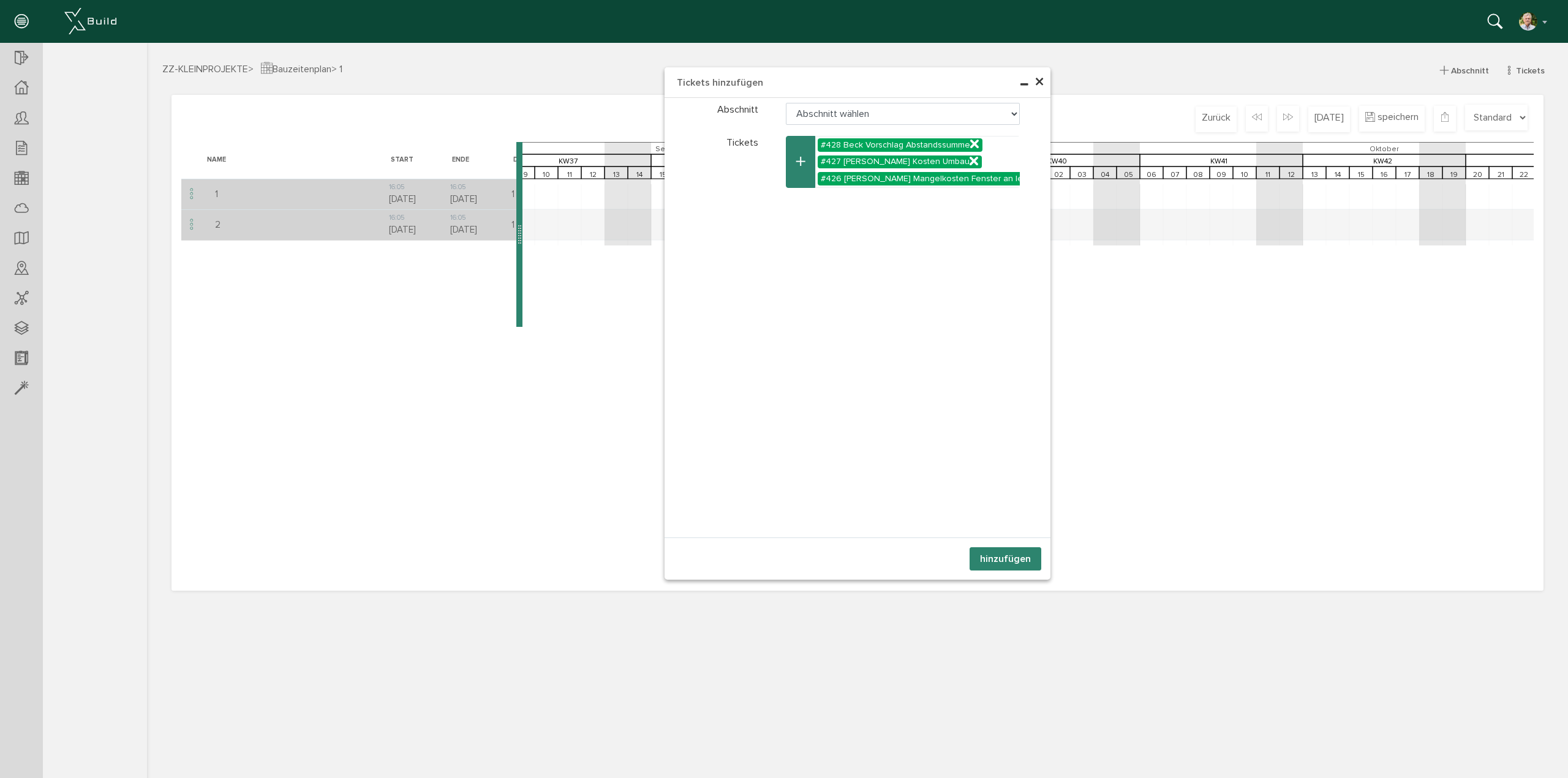
click at [1008, 560] on button "hinzufügen" at bounding box center [1005, 559] width 72 height 23
click at [1038, 80] on span "×" at bounding box center [1039, 82] width 10 height 24
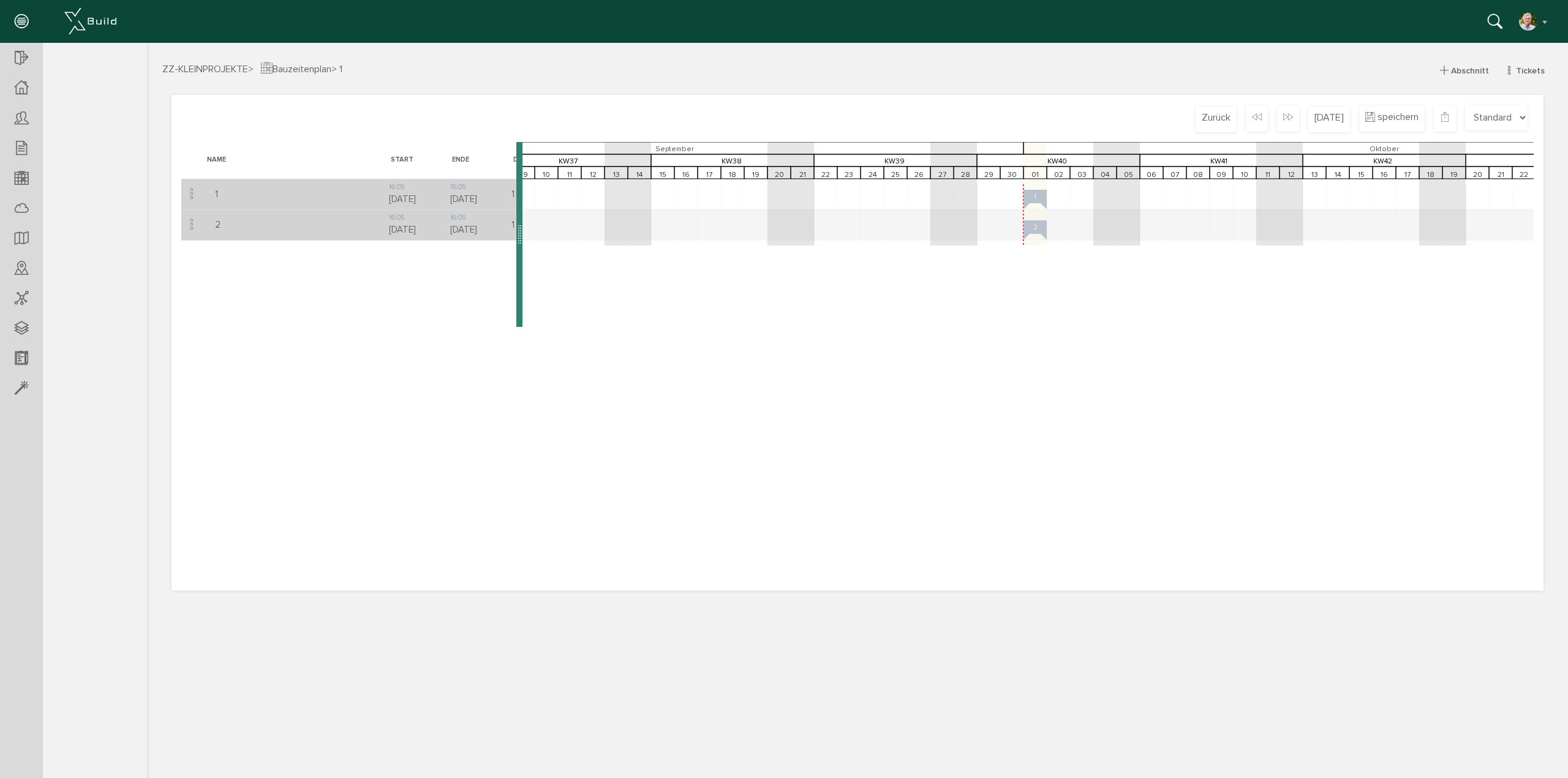
click at [448, 387] on div "Loading, please wait Name Start Ende Dauer Fortschritt 1 16:05 01.10.25 16:05 0…" at bounding box center [858, 362] width 1352 height 440
click at [24, 145] on icon at bounding box center [21, 149] width 13 height 17
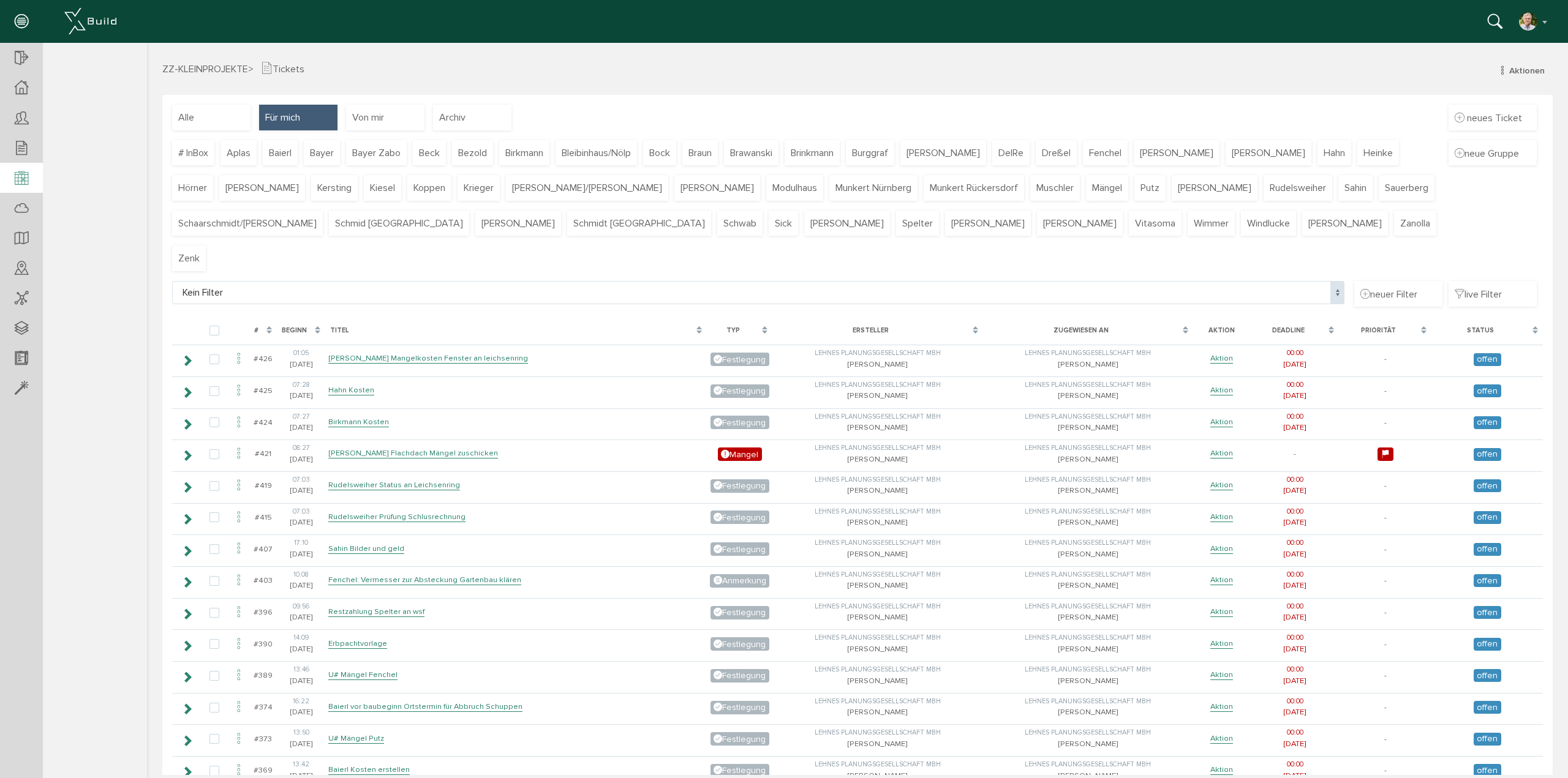
click at [21, 177] on icon at bounding box center [21, 179] width 13 height 17
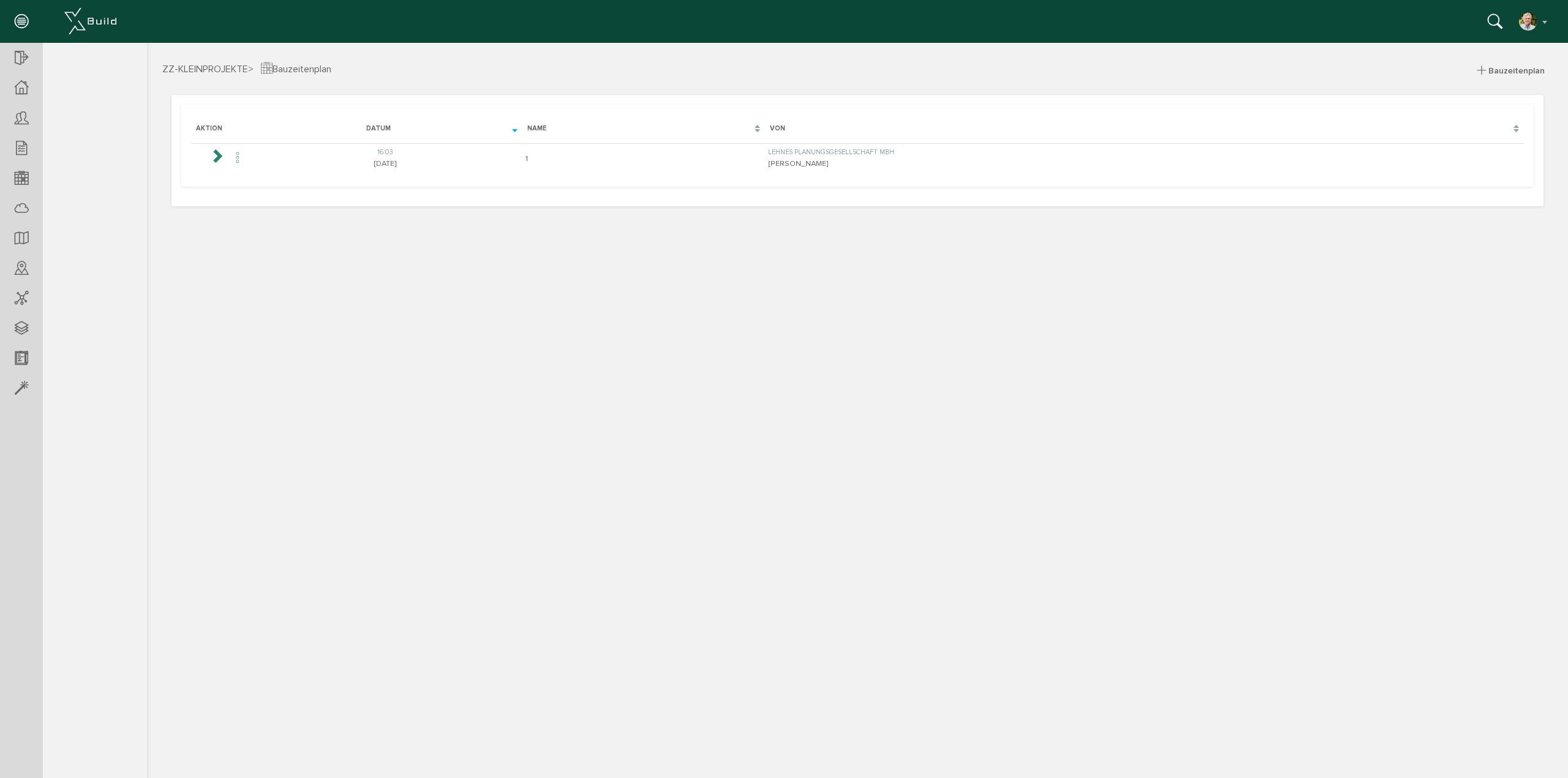
click at [446, 156] on div "16:03" at bounding box center [385, 152] width 268 height 10
click at [223, 154] on icon at bounding box center [216, 155] width 15 height 15
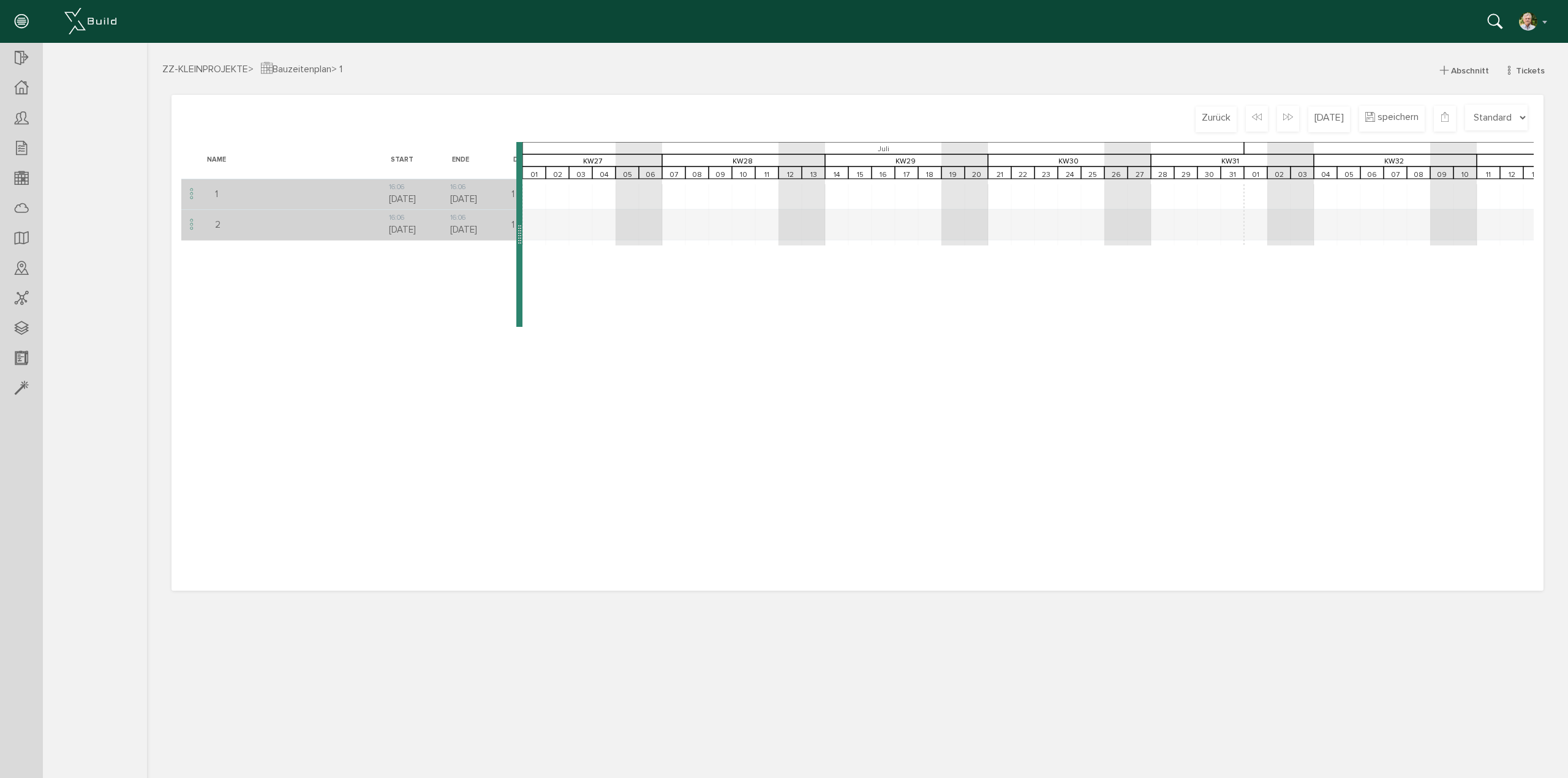
scroll to position [0, 1640]
